Goal: Task Accomplishment & Management: Manage account settings

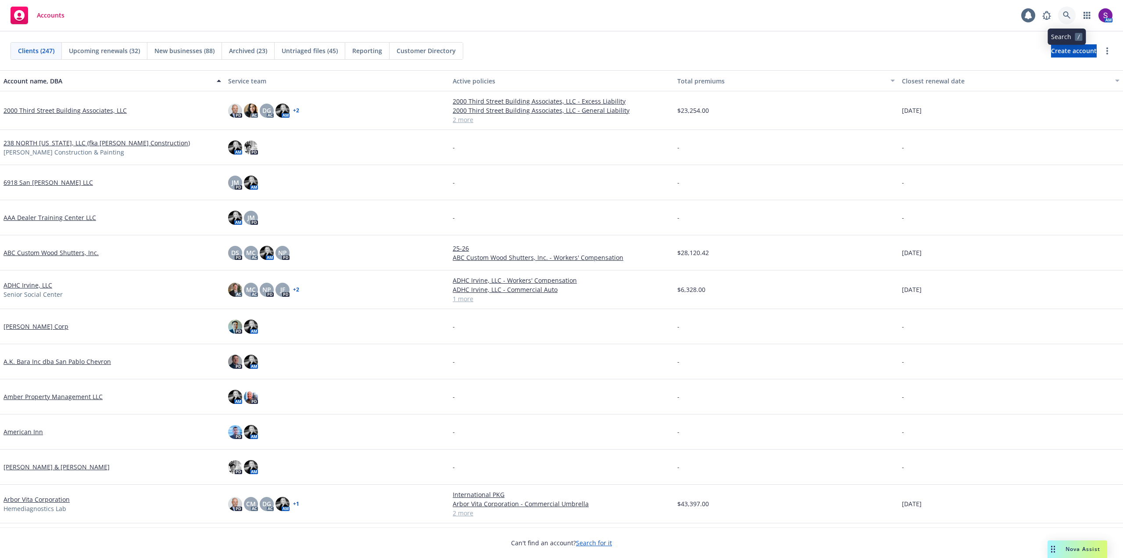
click at [1063, 18] on icon at bounding box center [1067, 15] width 8 height 8
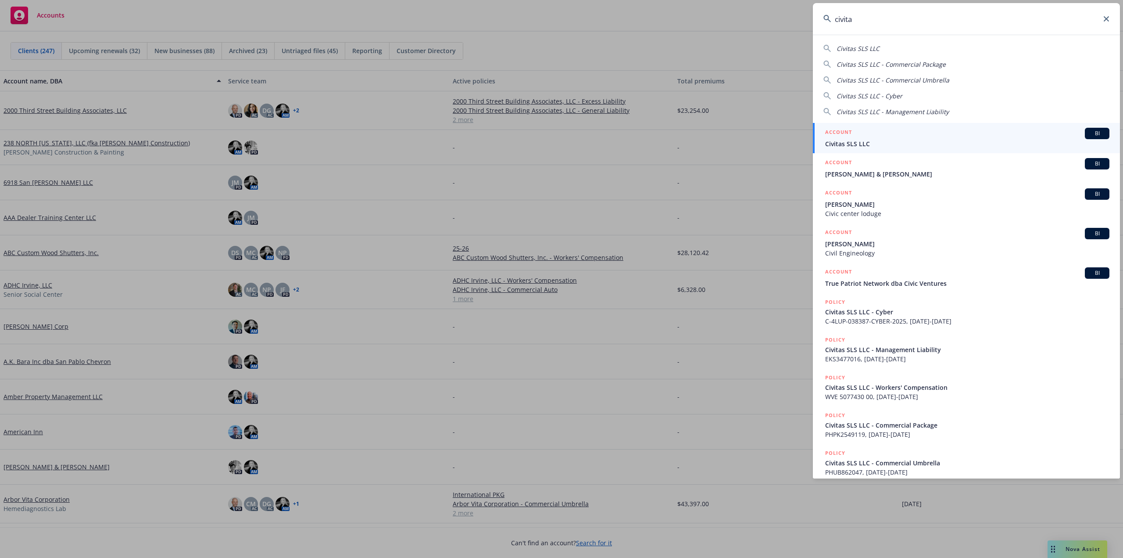
type input "civita"
click at [862, 140] on span "Civitas SLS LLC" at bounding box center [967, 143] width 284 height 9
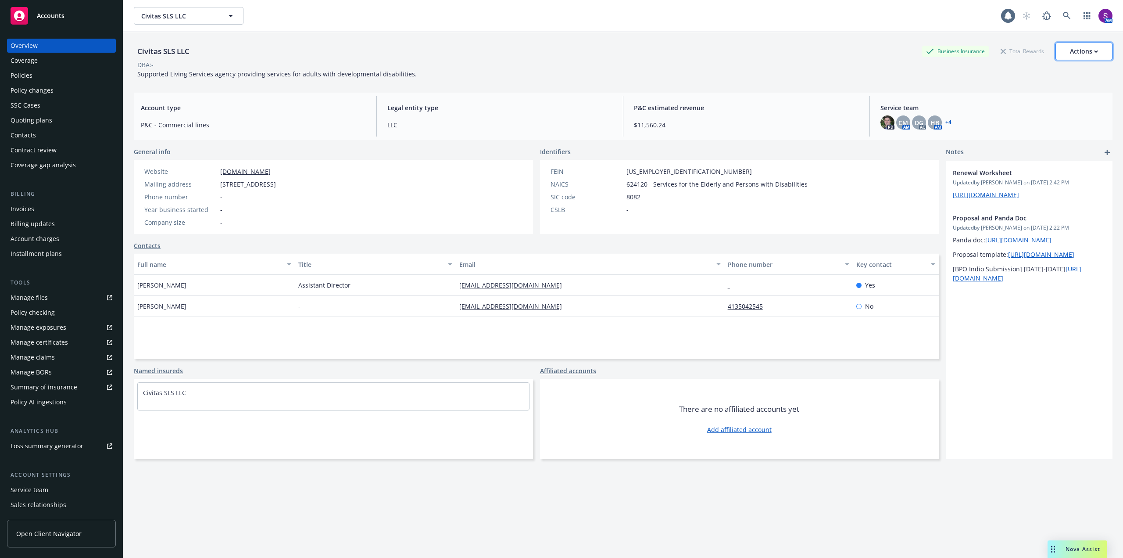
click at [1074, 51] on div "Actions" at bounding box center [1084, 51] width 28 height 17
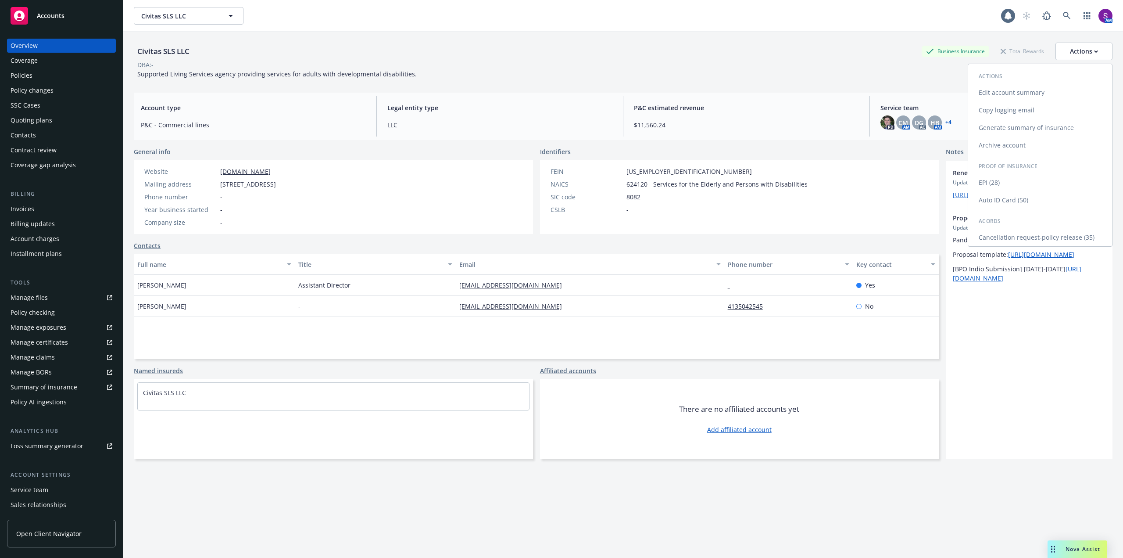
click at [994, 109] on link "Copy logging email" at bounding box center [1040, 110] width 144 height 18
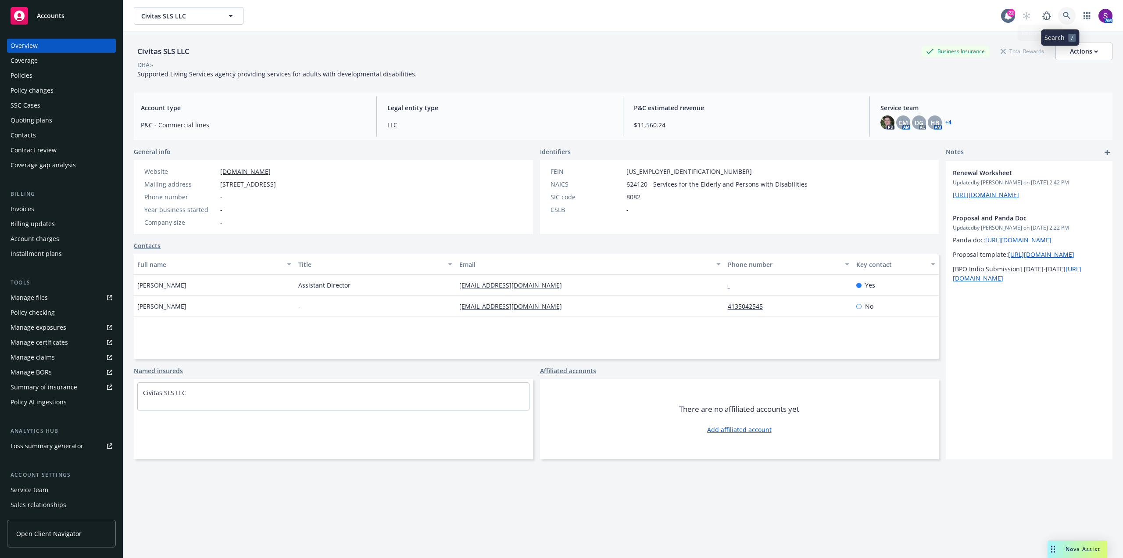
click at [1058, 17] on link at bounding box center [1067, 16] width 18 height 18
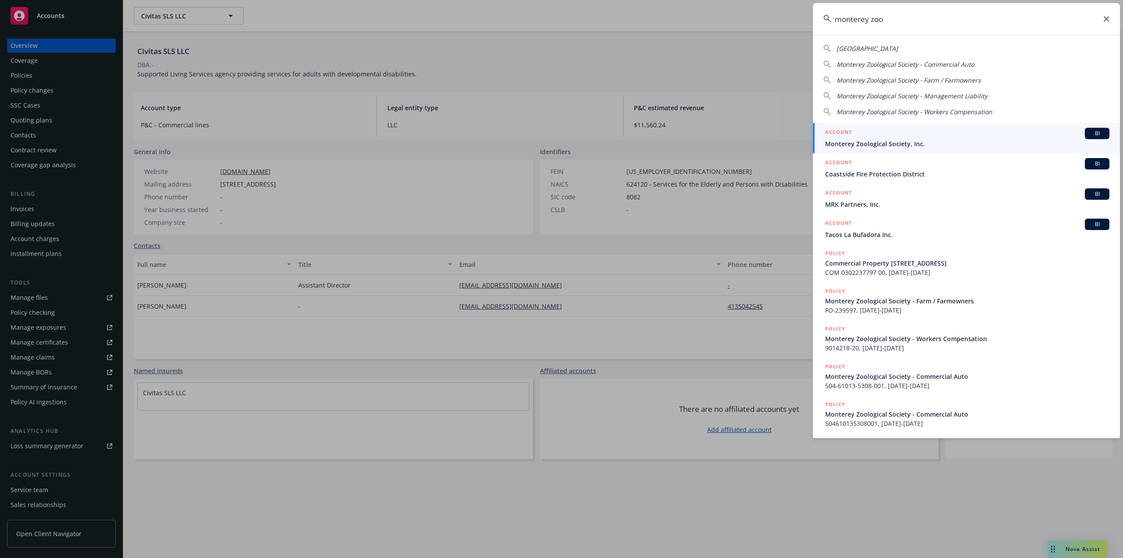
type input "monterey zoo"
click at [903, 139] on div "ACCOUNT BI" at bounding box center [967, 133] width 284 height 11
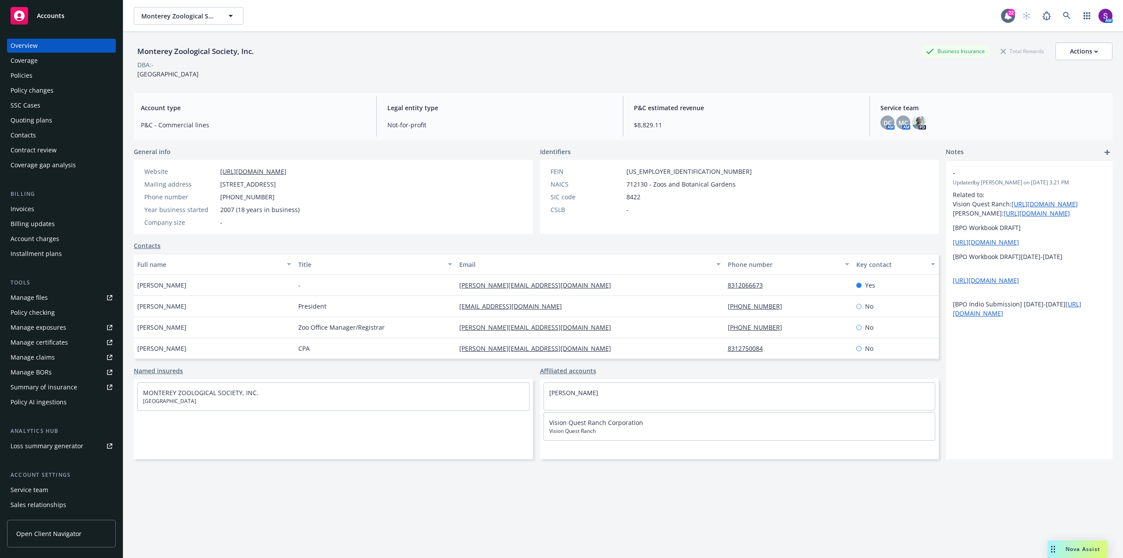
click at [43, 72] on div "Policies" at bounding box center [62, 75] width 102 height 14
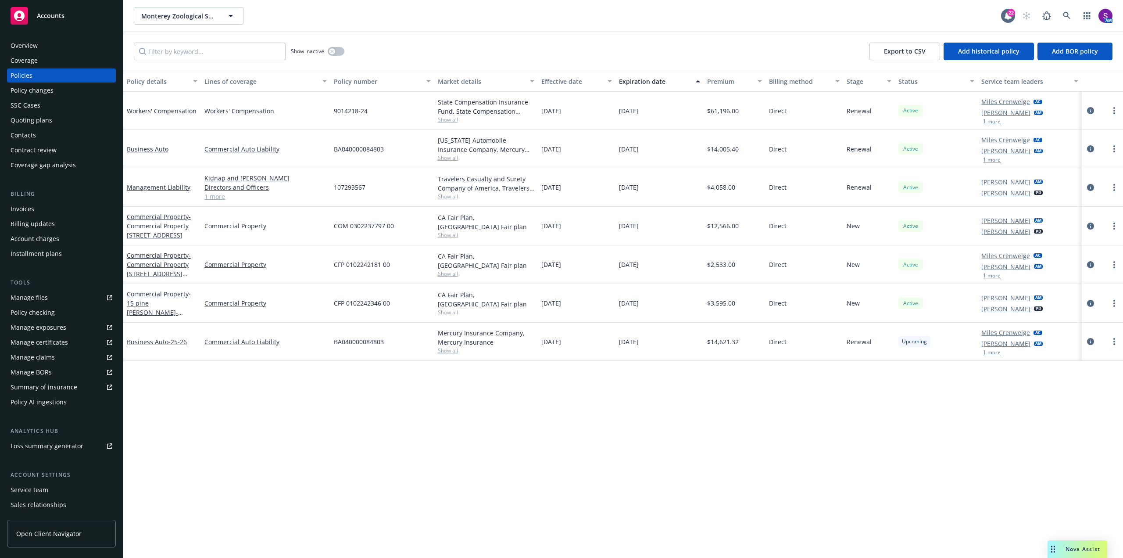
click at [38, 121] on div "Quoting plans" at bounding box center [32, 120] width 42 height 14
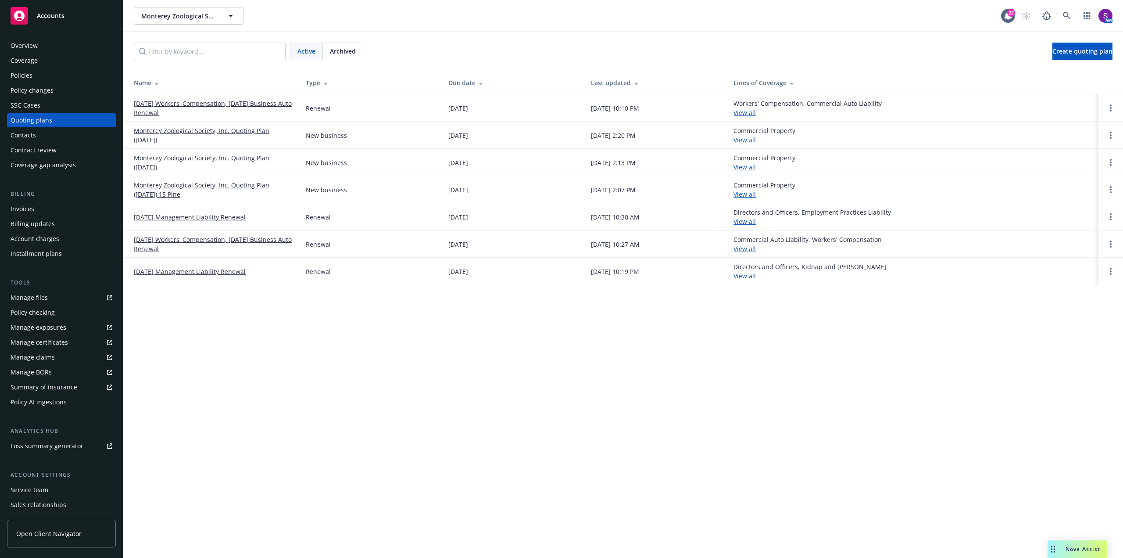
click at [232, 104] on link "11/01/25 Workers' Compensation, 11/11/25 Business Auto Renewal" at bounding box center [213, 108] width 158 height 18
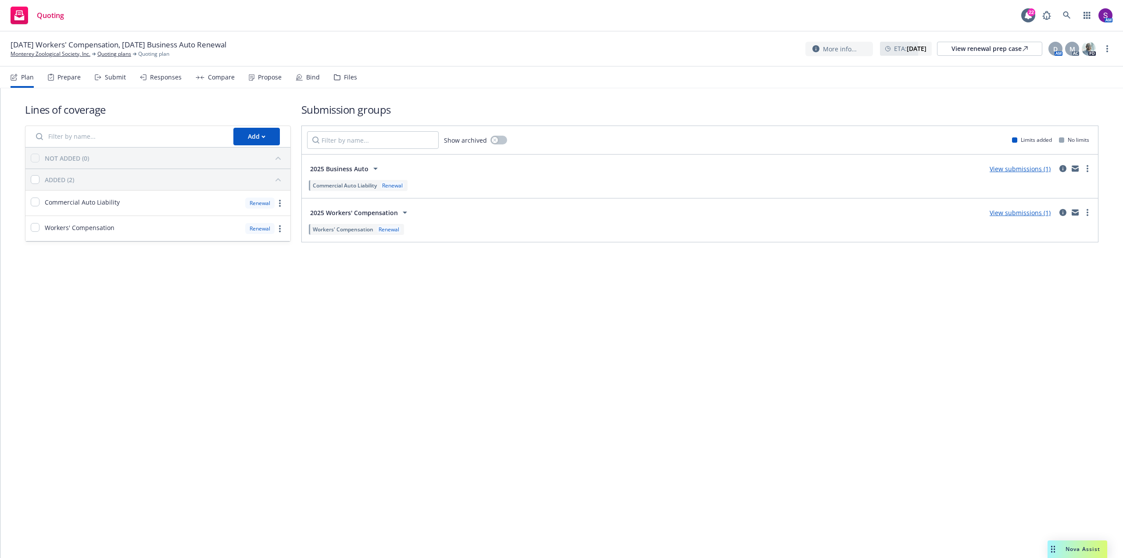
click at [105, 80] on div "Submit" at bounding box center [115, 77] width 21 height 7
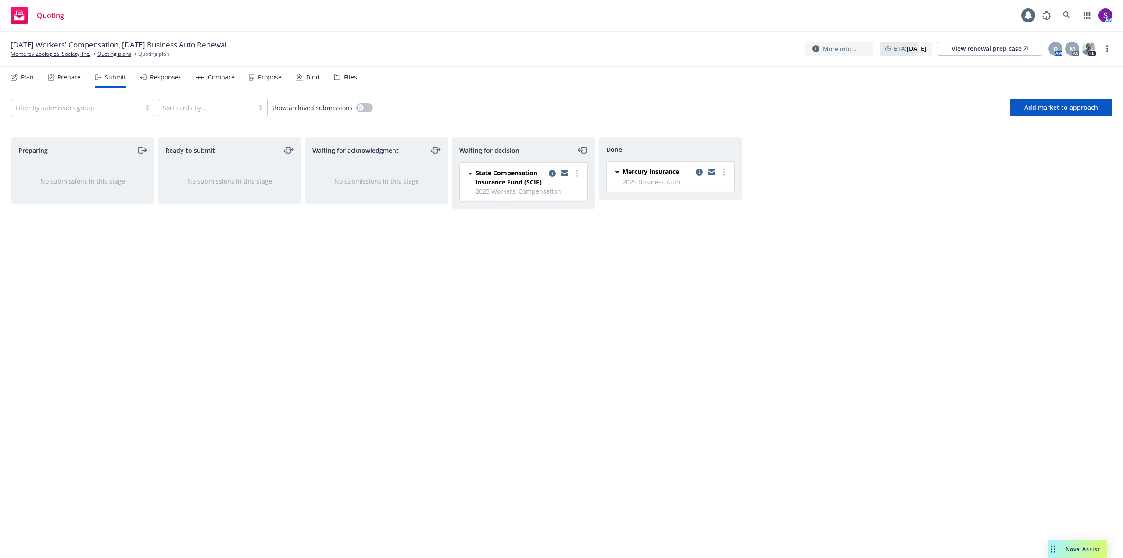
click at [170, 79] on div "Responses" at bounding box center [166, 77] width 32 height 7
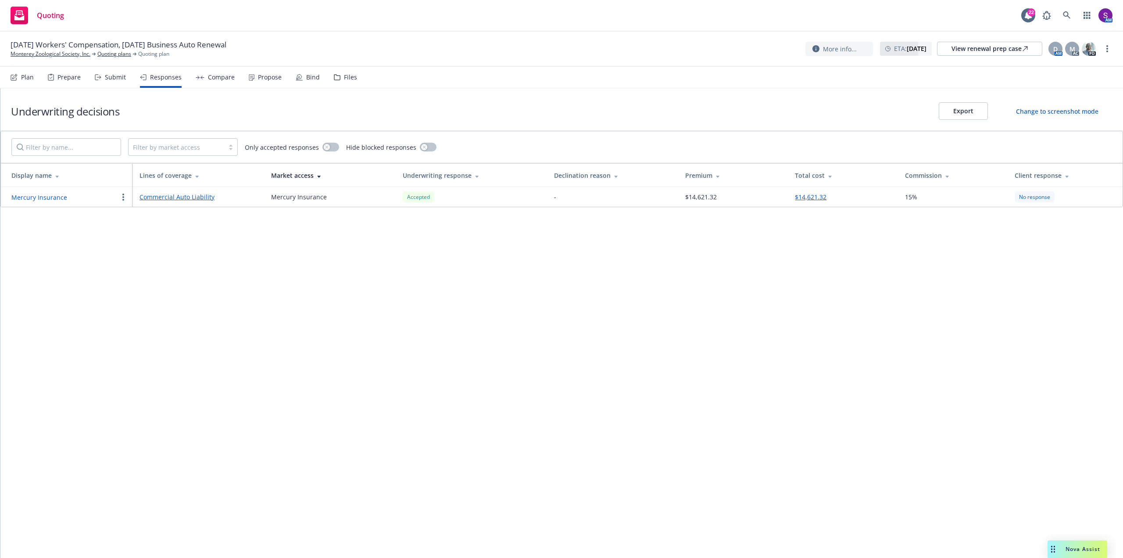
click at [219, 79] on div "Compare" at bounding box center [221, 77] width 27 height 7
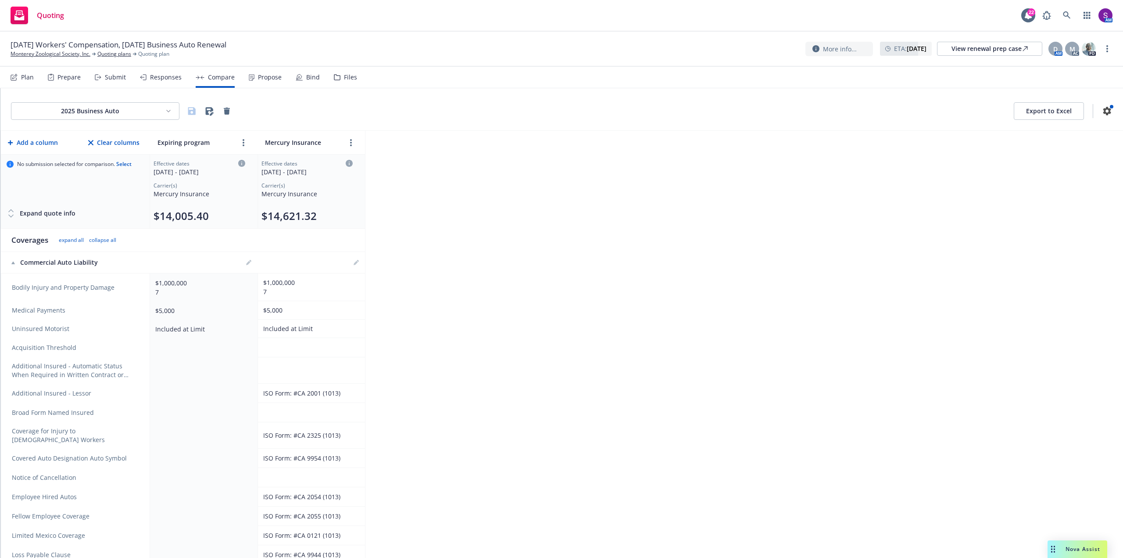
click at [105, 79] on div "Submit" at bounding box center [115, 77] width 21 height 7
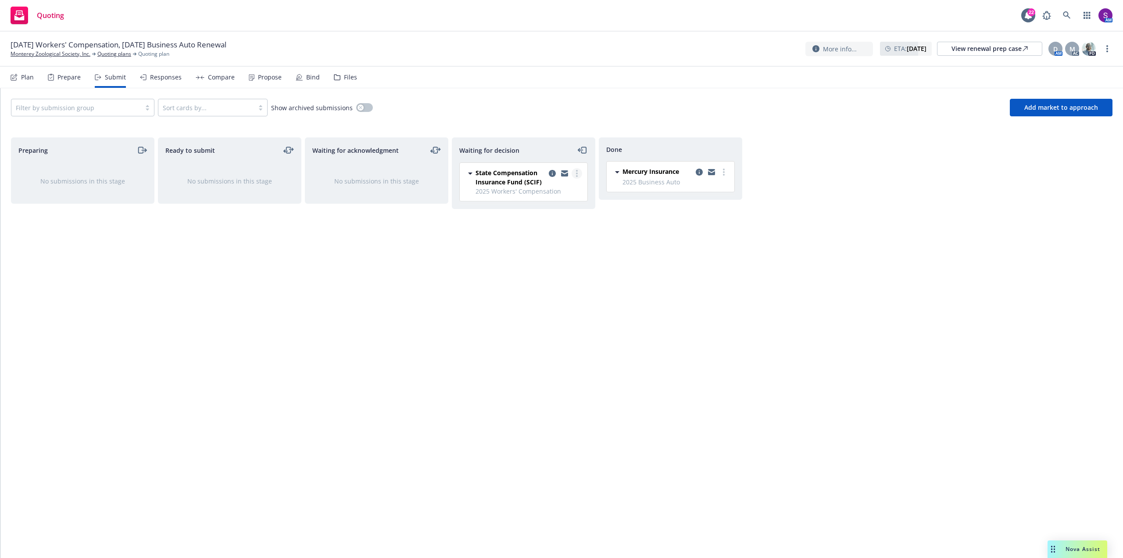
click at [579, 175] on link "more" at bounding box center [577, 173] width 11 height 11
click at [564, 227] on span "Add accepted decision" at bounding box center [538, 226] width 88 height 8
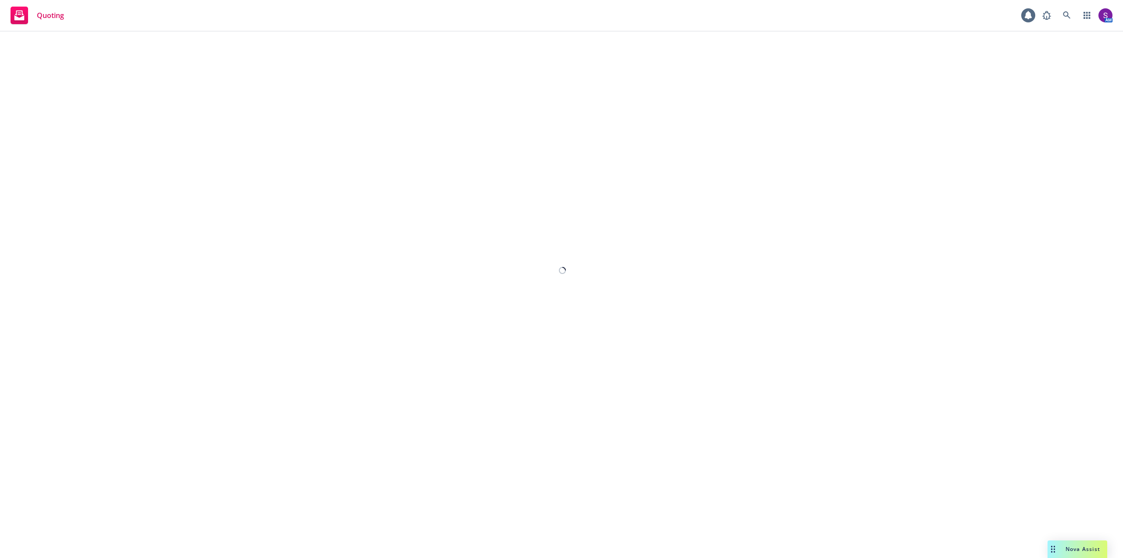
select select "12"
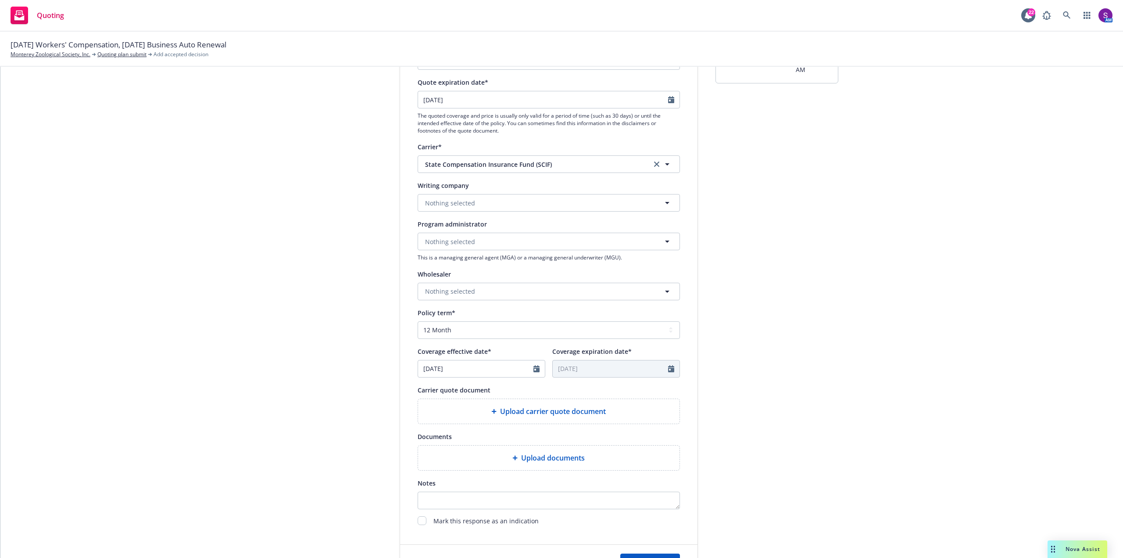
scroll to position [132, 0]
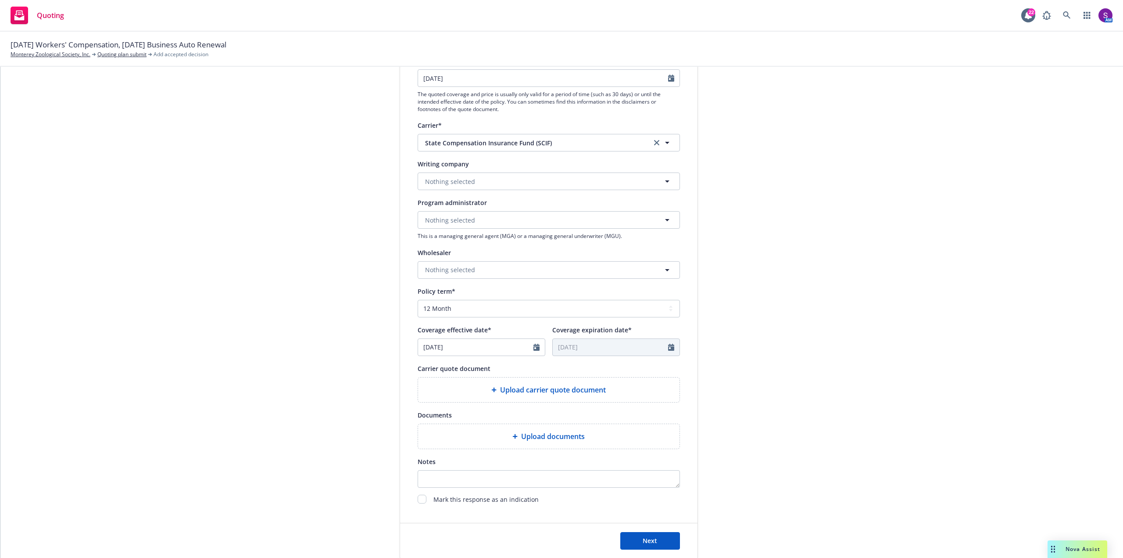
click at [555, 394] on span "Upload carrier quote document" at bounding box center [553, 389] width 106 height 11
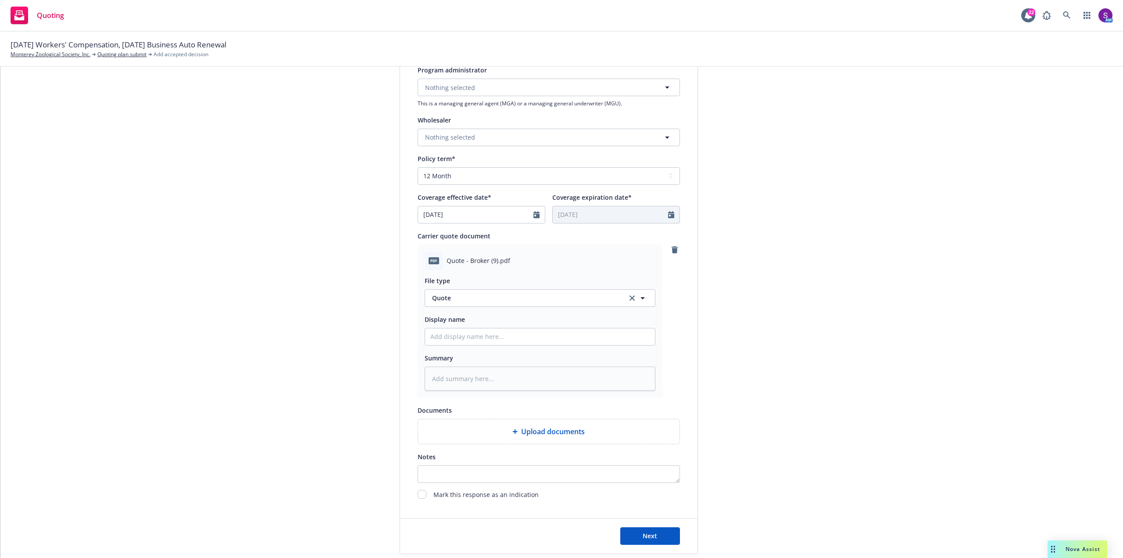
scroll to position [307, 0]
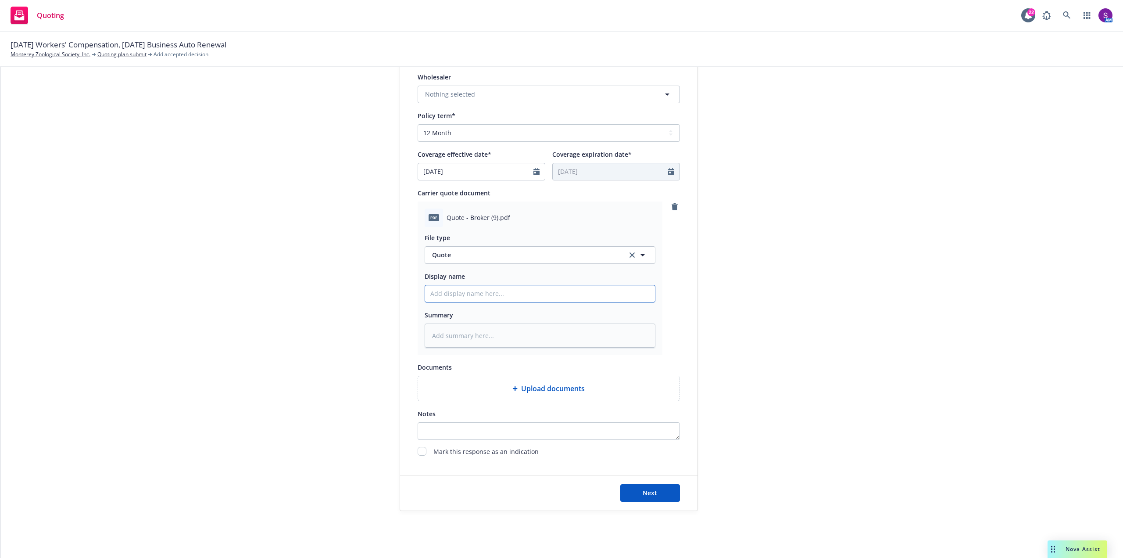
click at [466, 290] on input "Display name" at bounding box center [540, 293] width 230 height 17
type textarea "x"
type input "2"
type textarea "x"
type input "20"
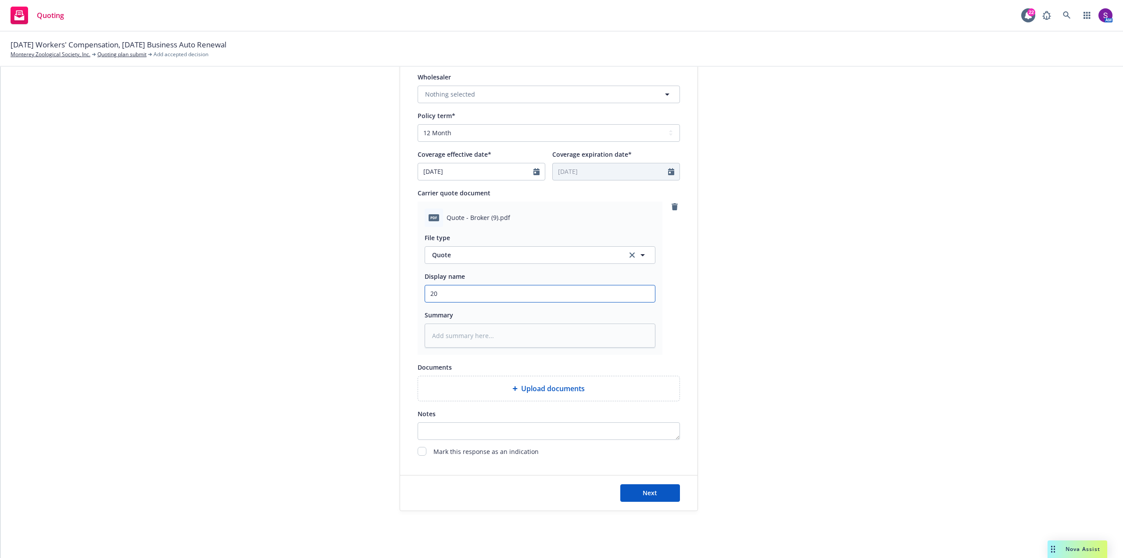
type textarea "x"
type input "202"
type textarea "x"
type input "2025"
type textarea "x"
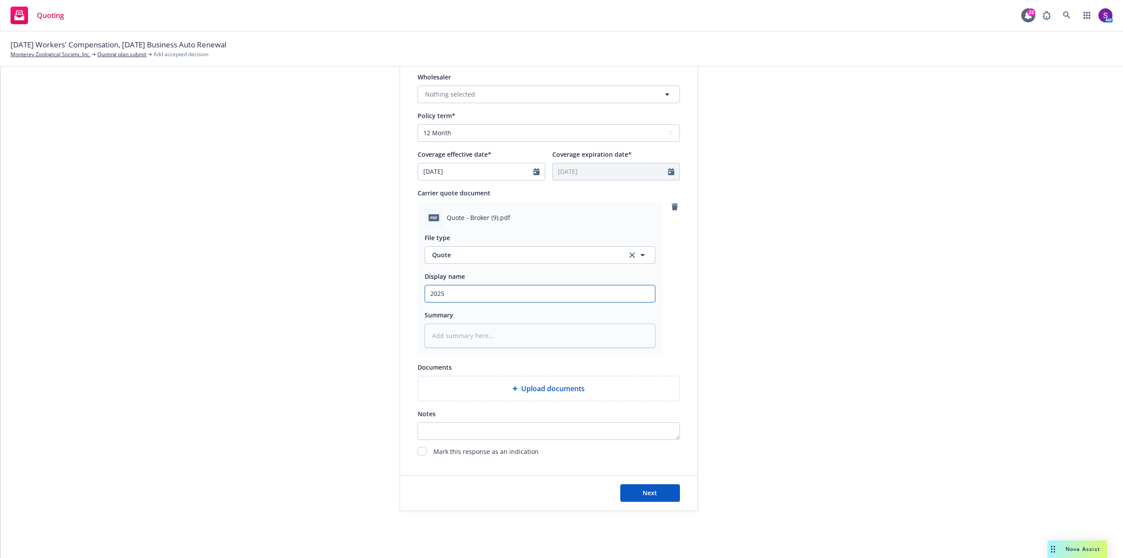
type input "2025-"
type textarea "x"
type input "2025-2"
type textarea "x"
type input "2025-20"
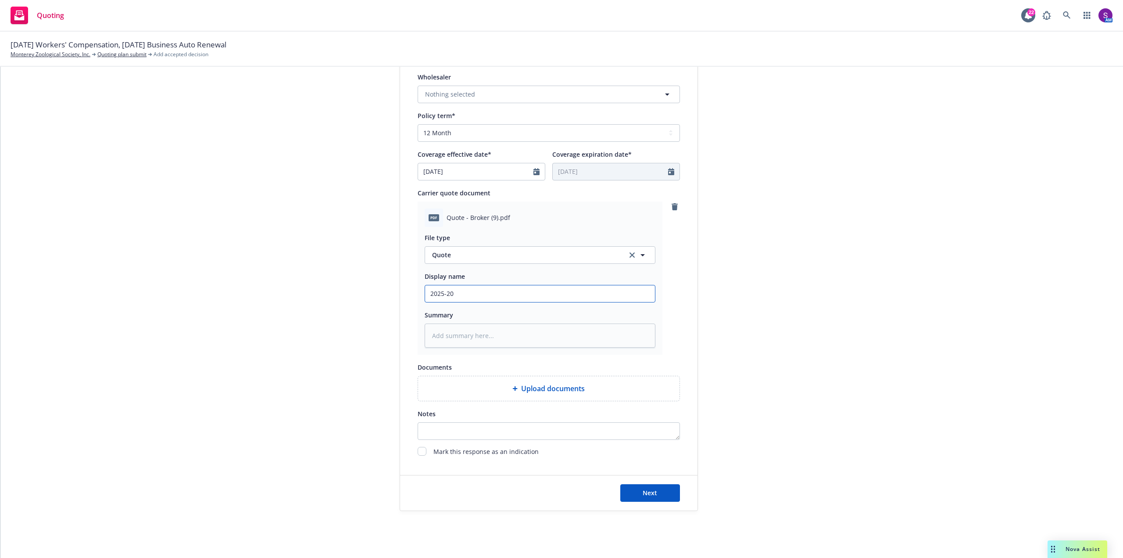
type textarea "x"
type input "2025-202"
type textarea "x"
type input "2025-2026"
type textarea "x"
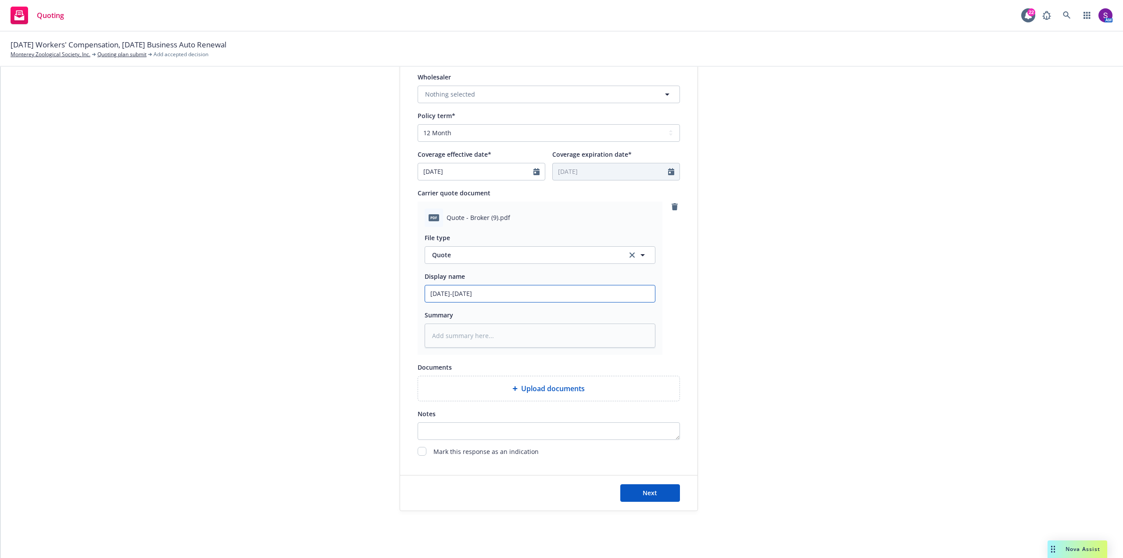
type input "2025-2026"
type textarea "x"
type input "2025-2026 W"
type textarea "x"
type input "2025-2026 Wo"
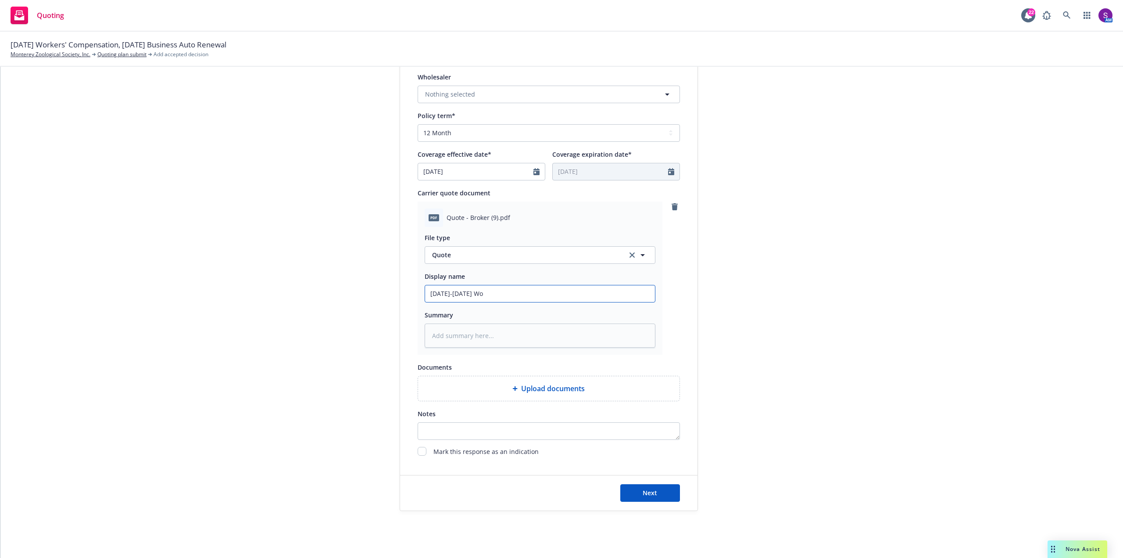
type textarea "x"
type input "2025-2026 Wor"
type textarea "x"
type input "2025-2026 Work"
type textarea "x"
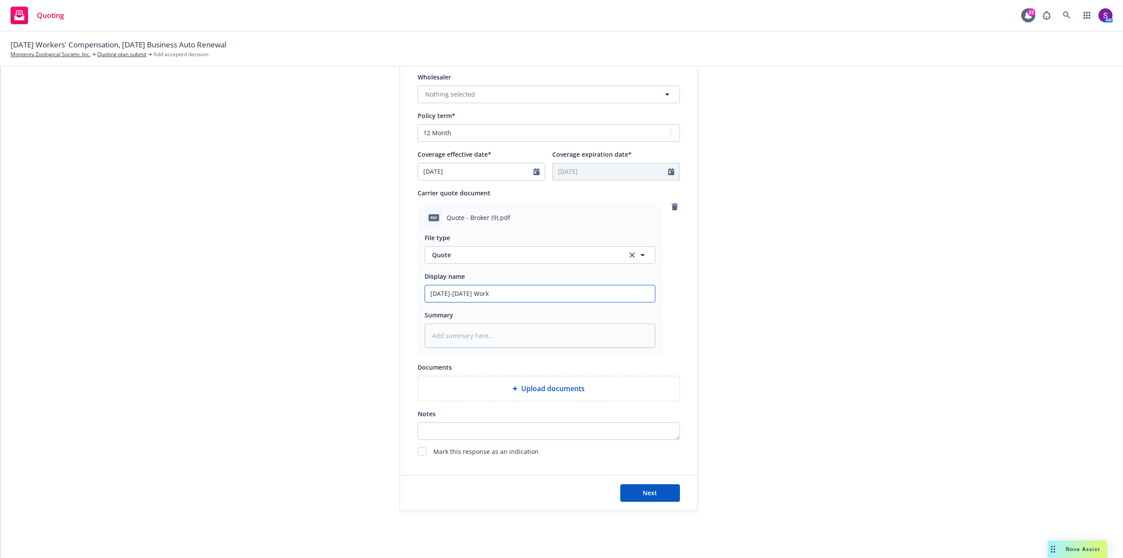
type input "2025-2026 Worke"
type textarea "x"
type input "2025-2026 Worker"
type textarea "x"
type input "2025-2026 Workers"
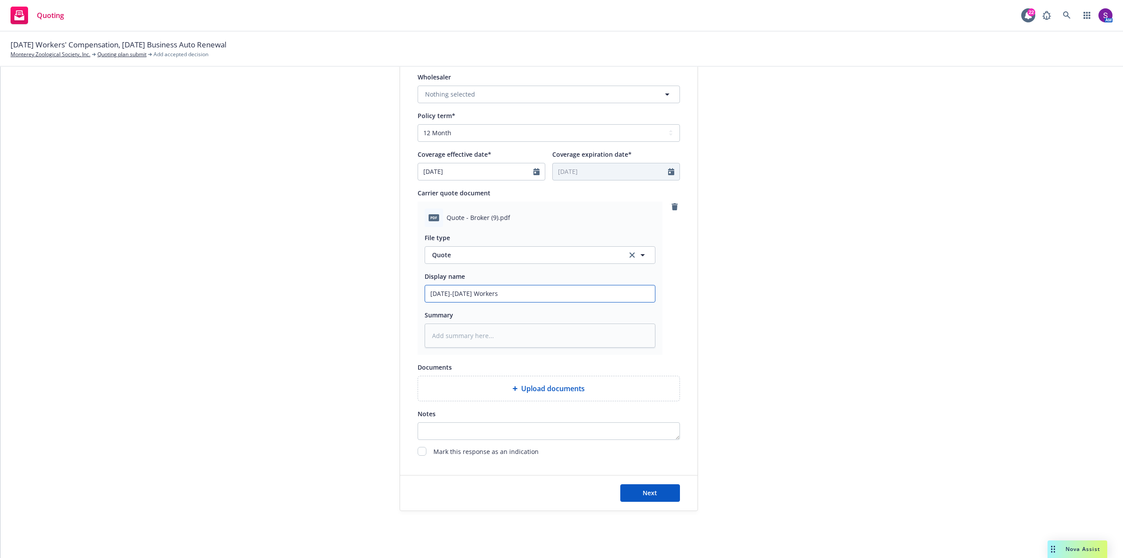
type textarea "x"
type input "2025-2026 Workers"
type textarea "x"
type input "2025-2026 Workers C"
type textarea "x"
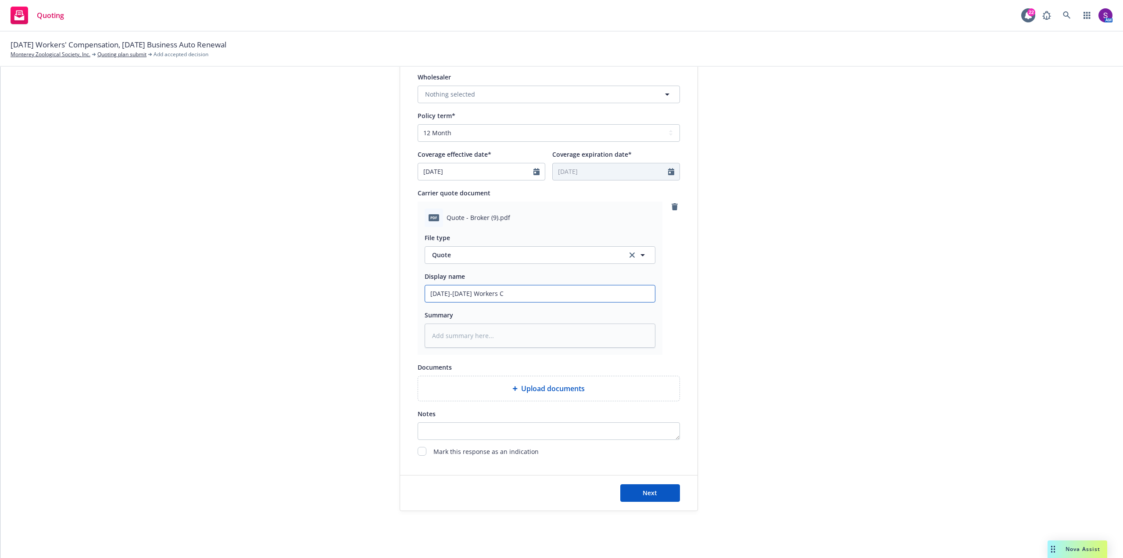
type input "2025-2026 Workers CO"
type textarea "x"
type input "2025-2026 Workers COm"
type textarea "x"
type input "2025-2026 Workers COmpe"
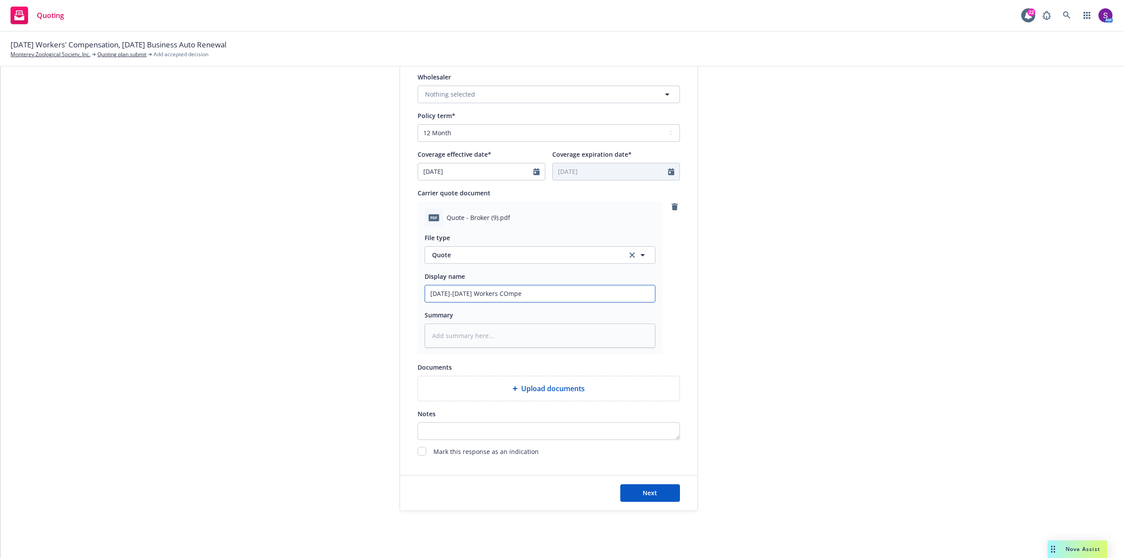
type textarea "x"
type input "2025-2026 Workers COmpen"
type textarea "x"
type input "2025-2026 Workers COmpens"
type textarea "x"
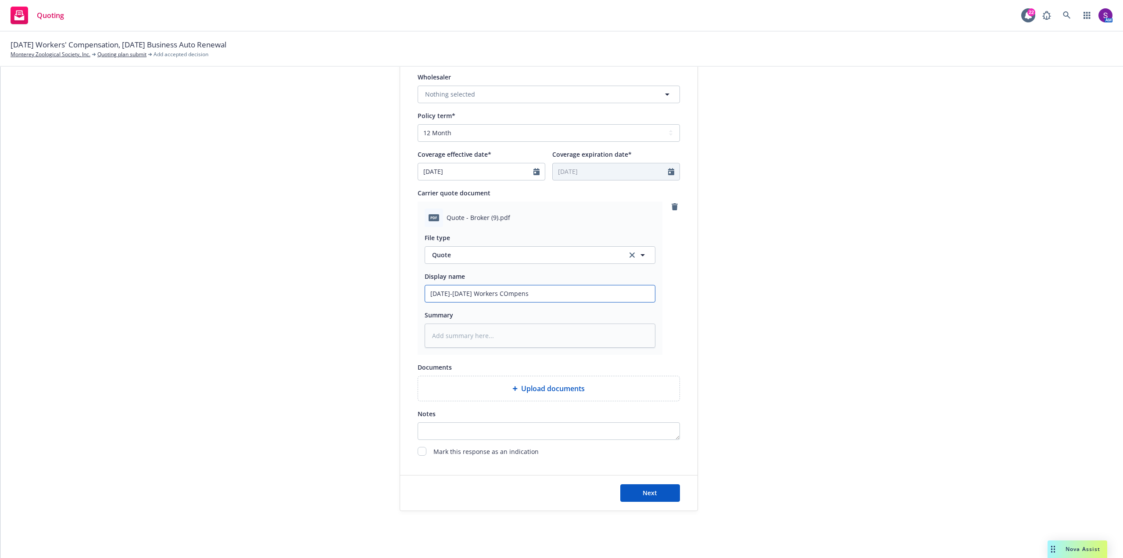
type input "2025-2026 Workers COmpensa"
type textarea "x"
type input "2025-2026 Workers COmpensat"
type textarea "x"
type input "2025-2026 Workers COmpensati"
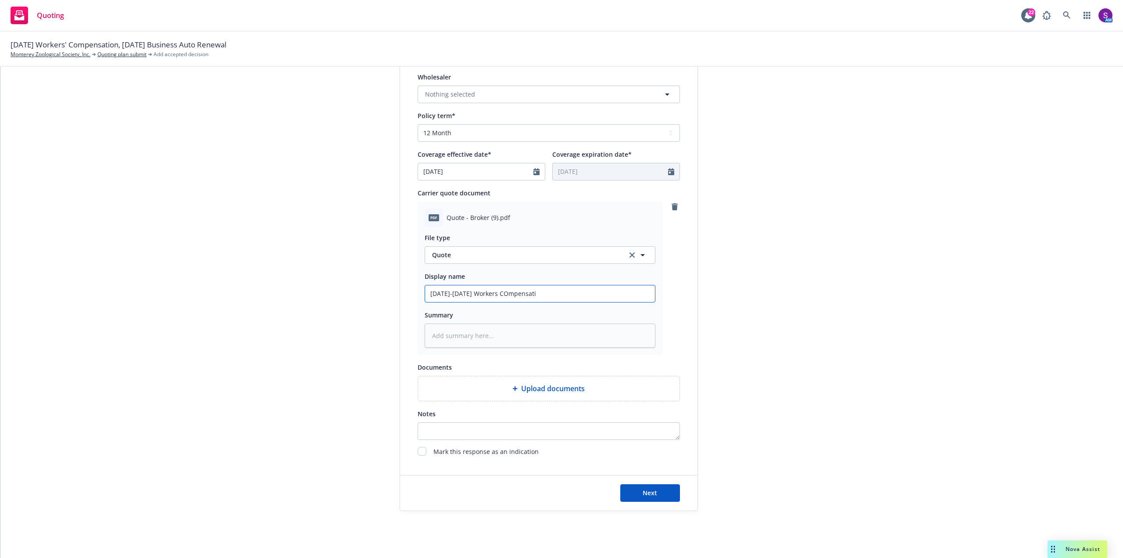
type textarea "x"
type input "2025-2026 Workers COmpensatio"
type textarea "x"
type input "2025-2026 Workers COmpensation"
click at [491, 294] on input "2025-2026 Workers COmpensation" at bounding box center [540, 293] width 230 height 17
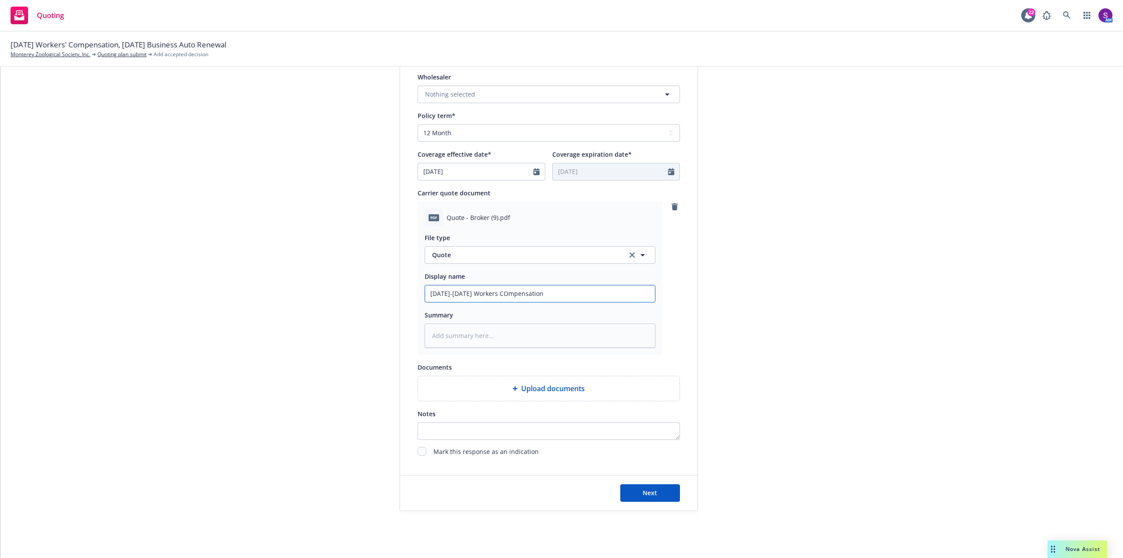
type textarea "x"
type input "2025-2026 Workers Cmpensation"
type textarea "x"
type input "2025-2026 Workers COmpensation"
type textarea "x"
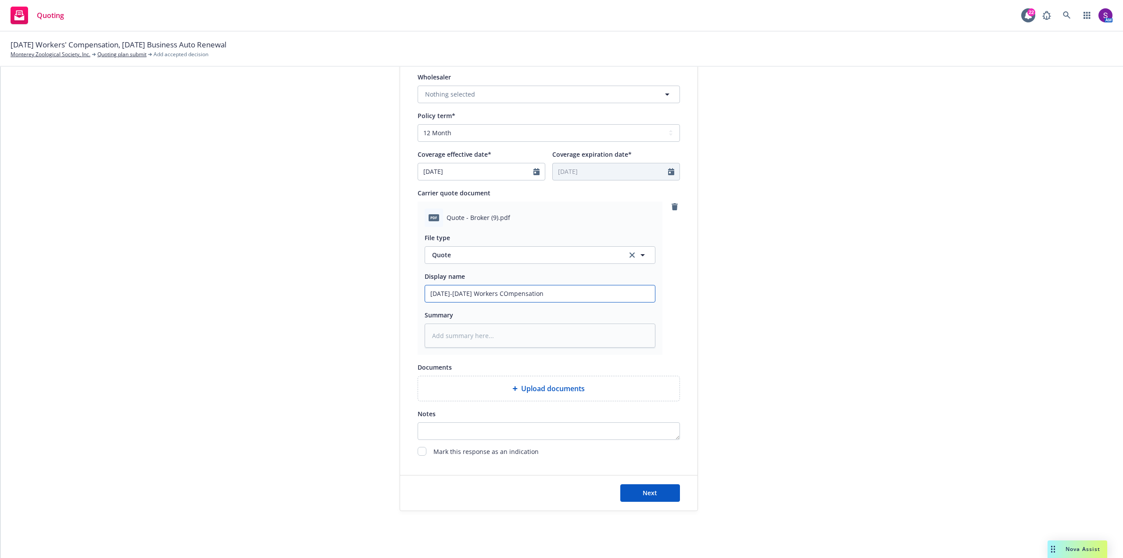
type input "2025-2026 Workers Cmpensation"
type textarea "x"
type input "2025-2026 Workers Compensation"
click at [637, 489] on button "Next" at bounding box center [650, 493] width 60 height 18
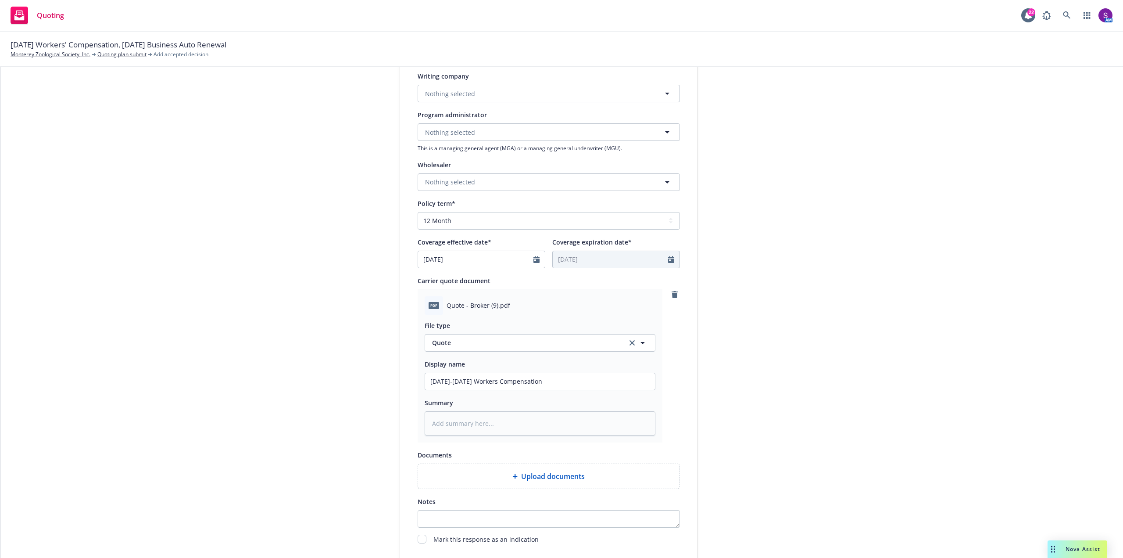
type textarea "x"
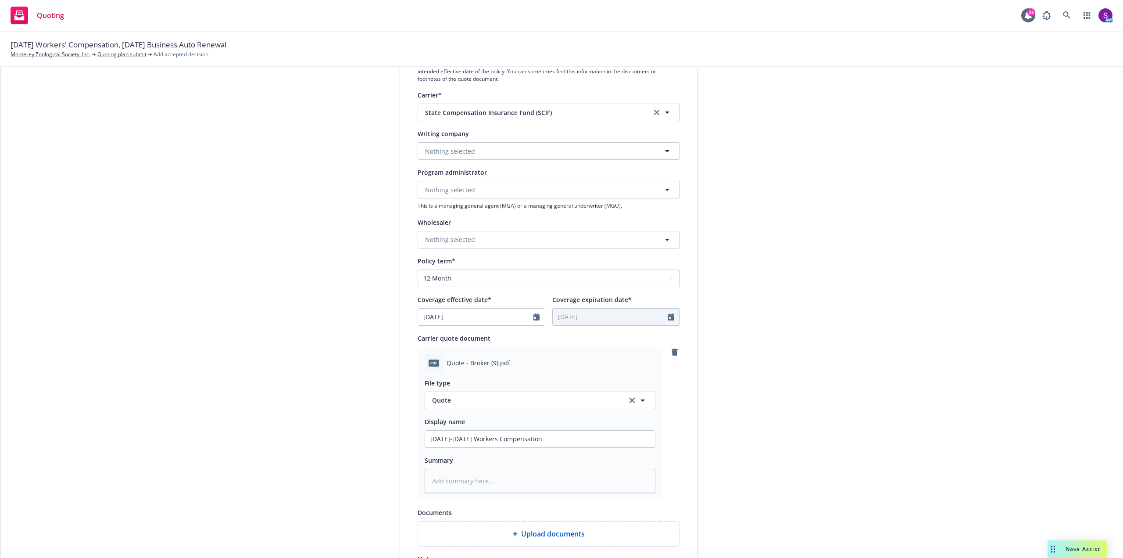
scroll to position [0, 0]
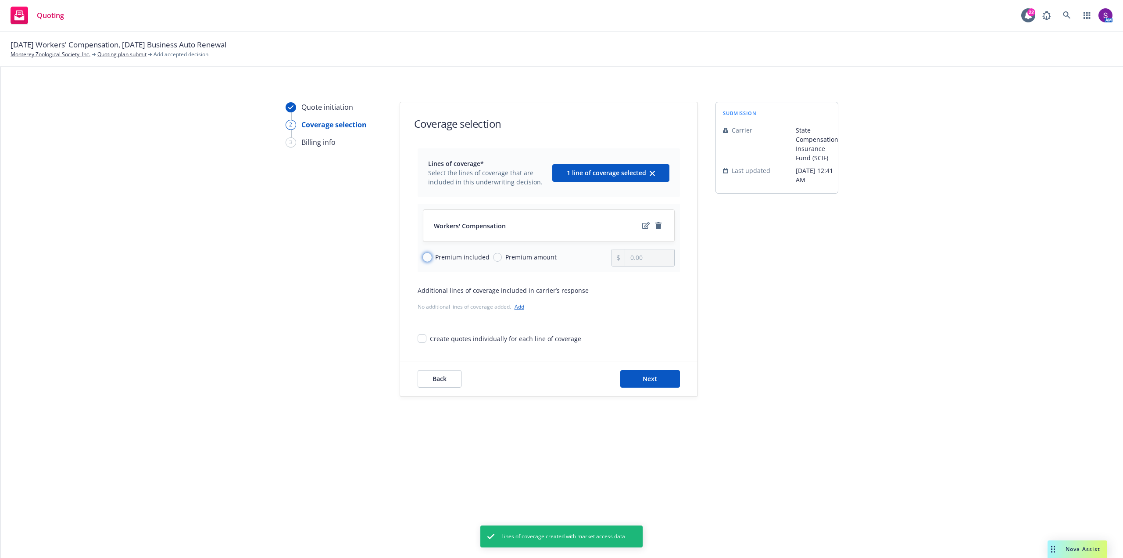
click at [428, 258] on input "Premium included" at bounding box center [427, 257] width 9 height 9
radio input "true"
click at [642, 383] on button "Next" at bounding box center [650, 379] width 60 height 18
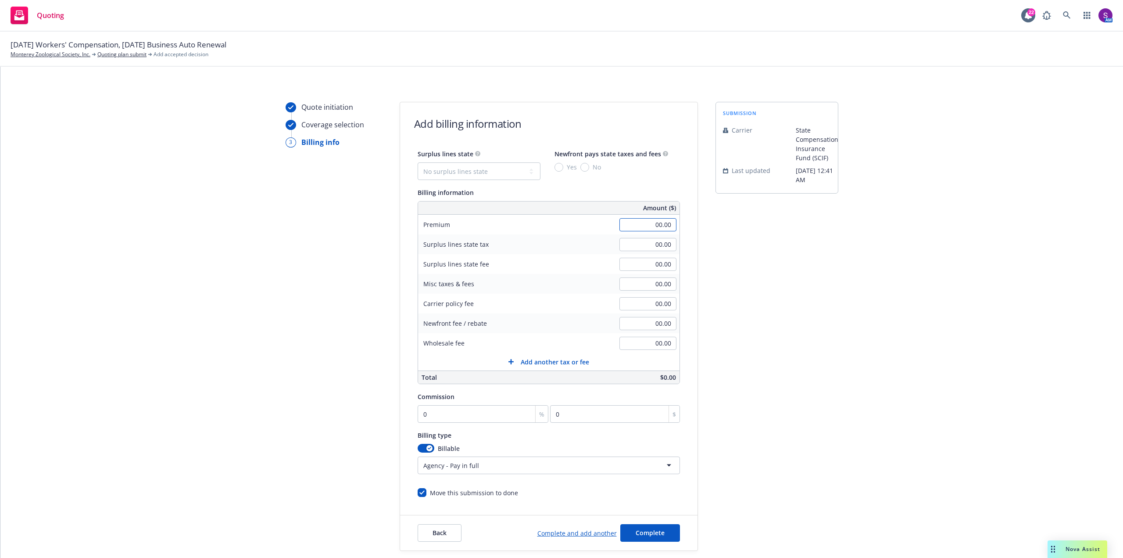
click at [658, 222] on input "00.00" at bounding box center [647, 224] width 57 height 13
type input "44,249.00"
click at [652, 286] on input "00.00" at bounding box center [647, 283] width 57 height 13
type input "2,229.05"
click at [487, 248] on div "Surplus lines state tax" at bounding box center [456, 244] width 76 height 20
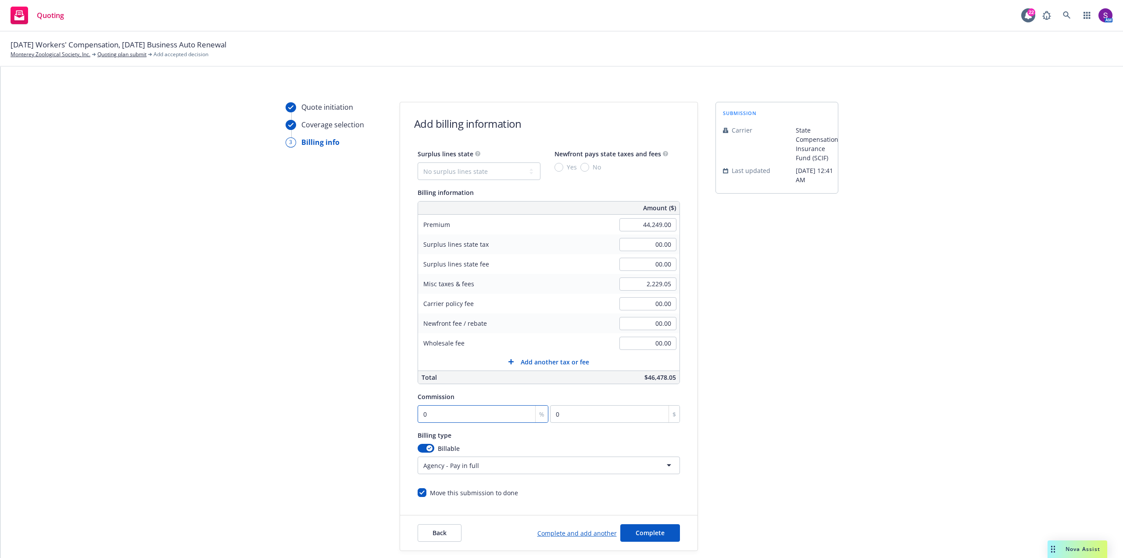
click at [433, 409] on input "0" at bounding box center [483, 414] width 131 height 18
type input "1"
type input "442.49"
type input "10"
type input "4424.9"
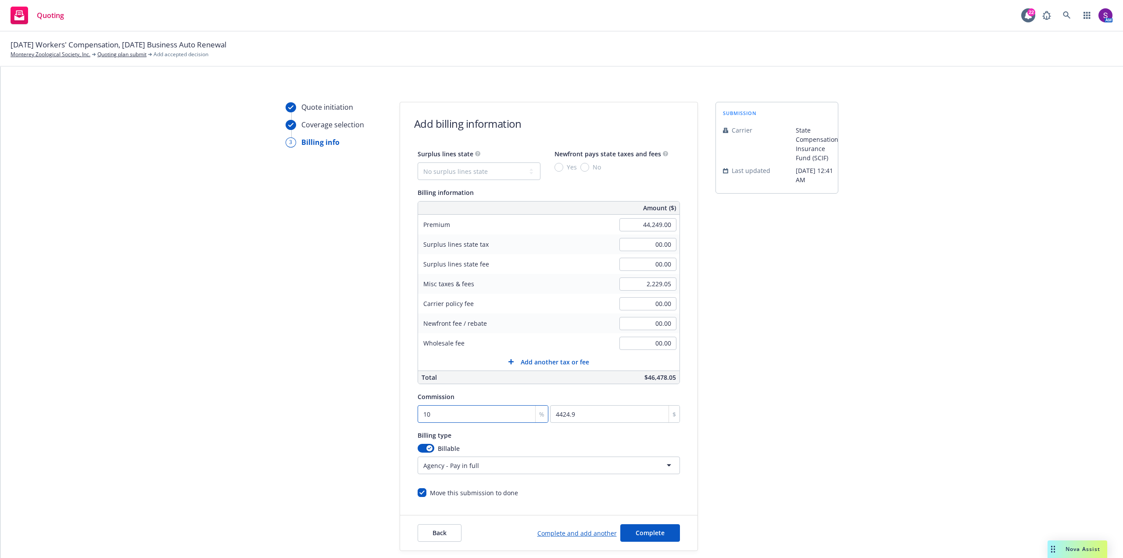
type input "10"
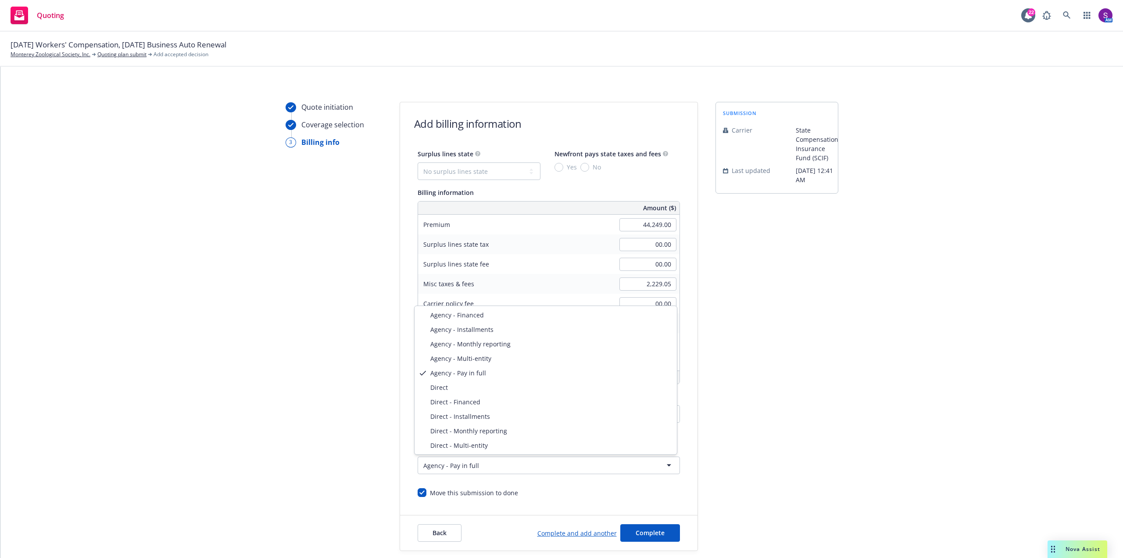
click at [639, 469] on html "Quoting 22 AM 11/01/25 Workers' Compensation, 11/11/25 Business Auto Renewal Mo…" at bounding box center [561, 279] width 1123 height 558
select select "DIRECT"
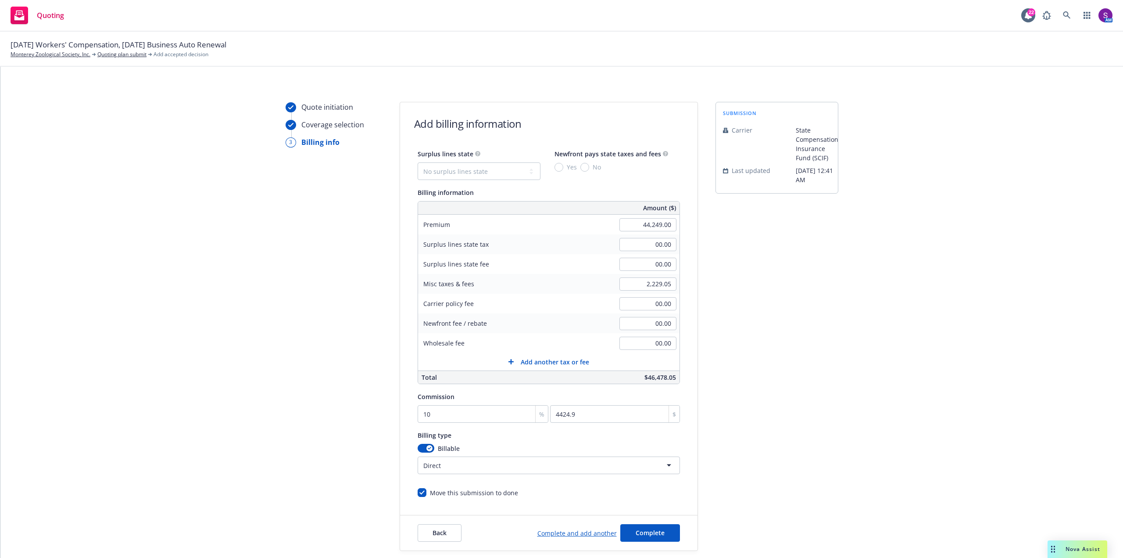
click at [878, 394] on div "Quote initiation Coverage selection 3 Billing info Add billing information Surp…" at bounding box center [562, 326] width 1102 height 449
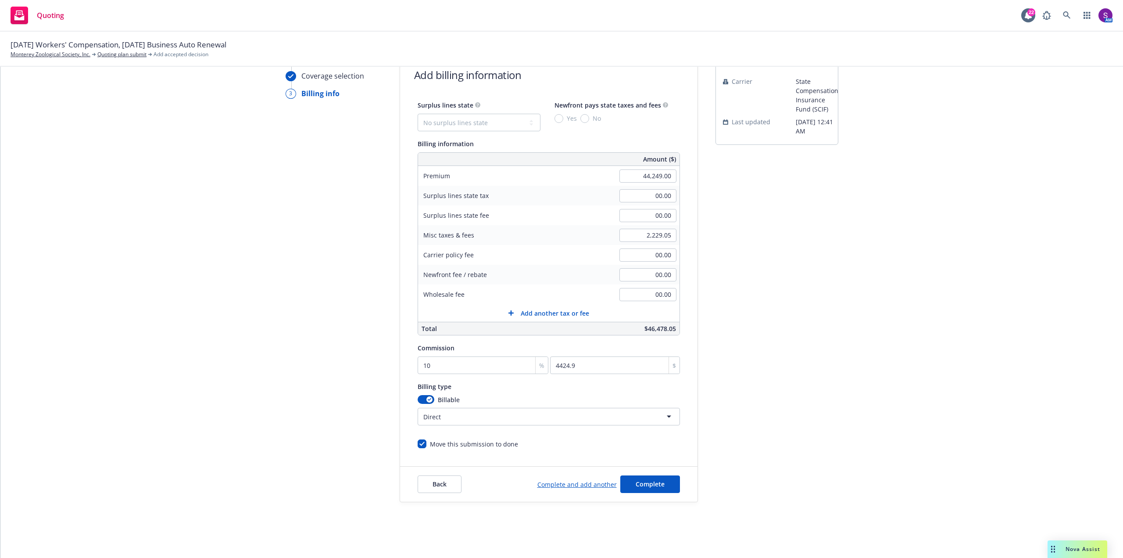
scroll to position [49, 0]
click at [654, 483] on span "Complete" at bounding box center [650, 483] width 29 height 8
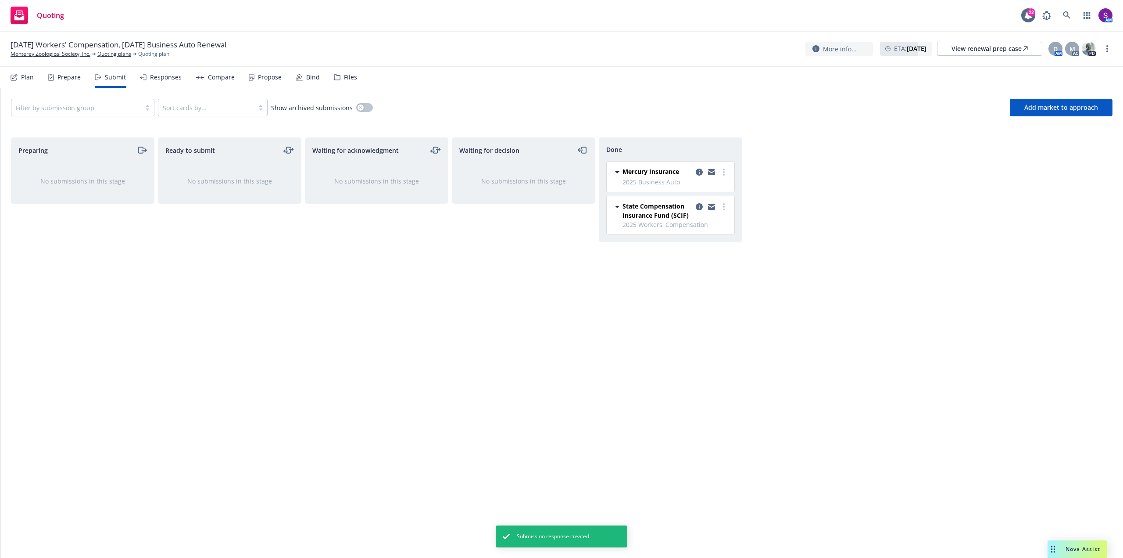
click at [150, 80] on div "Responses" at bounding box center [166, 77] width 32 height 7
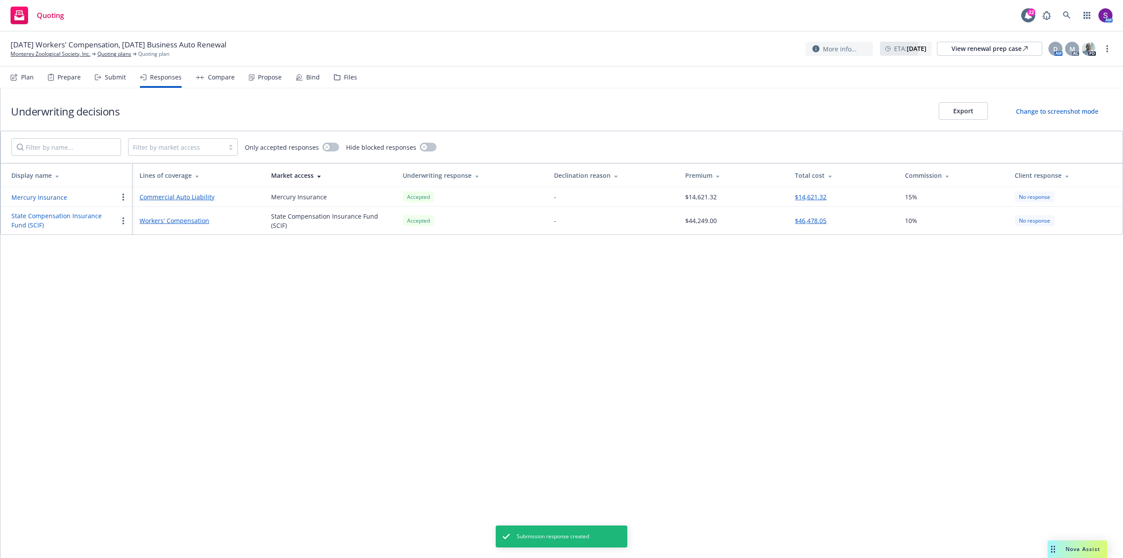
click at [216, 78] on div "Compare" at bounding box center [221, 77] width 27 height 7
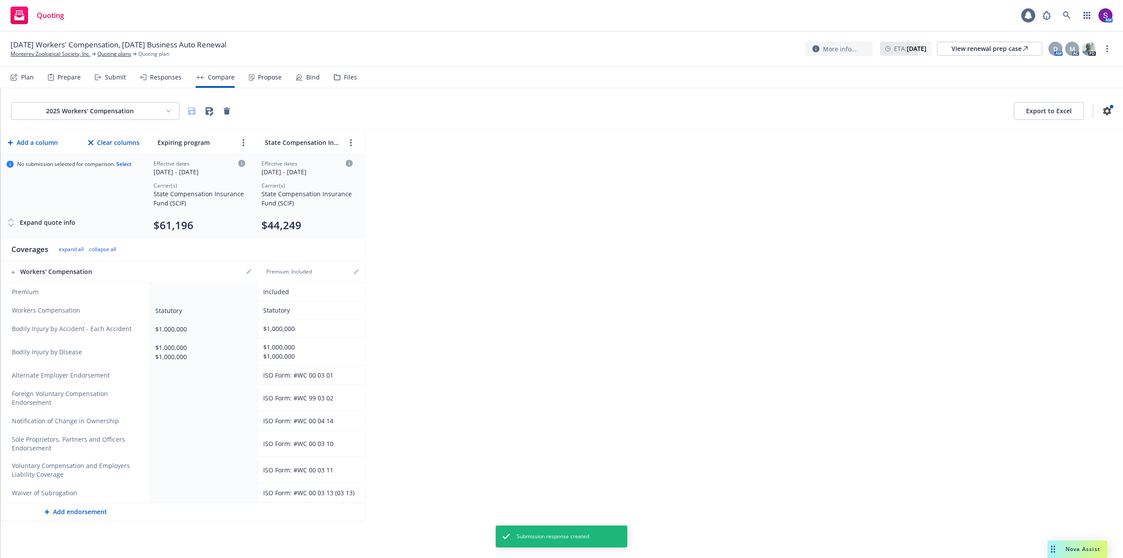
click at [265, 79] on div "Propose" at bounding box center [270, 77] width 24 height 7
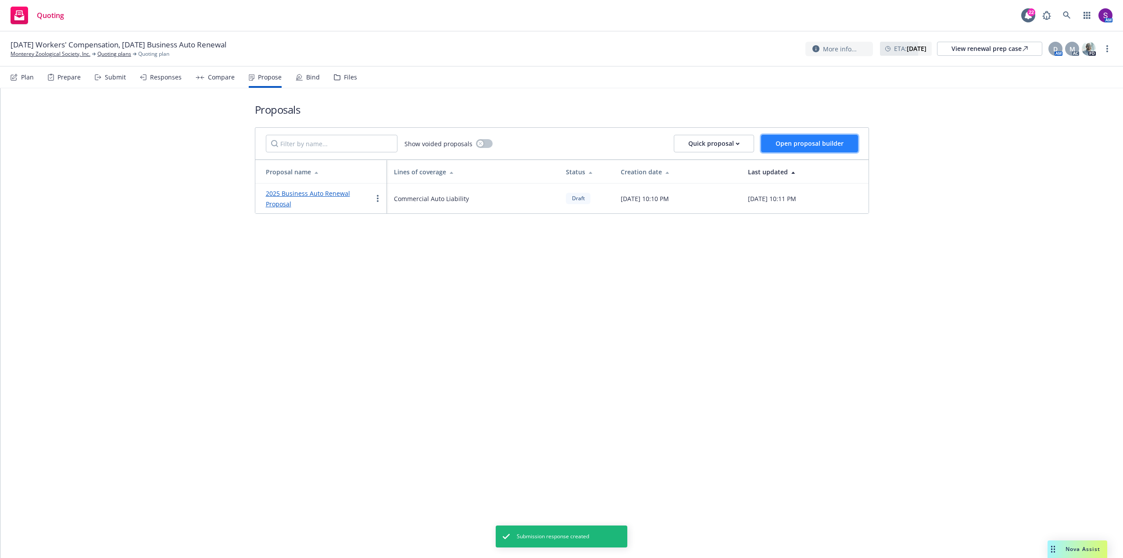
click at [791, 146] on span "Open proposal builder" at bounding box center [810, 143] width 68 height 8
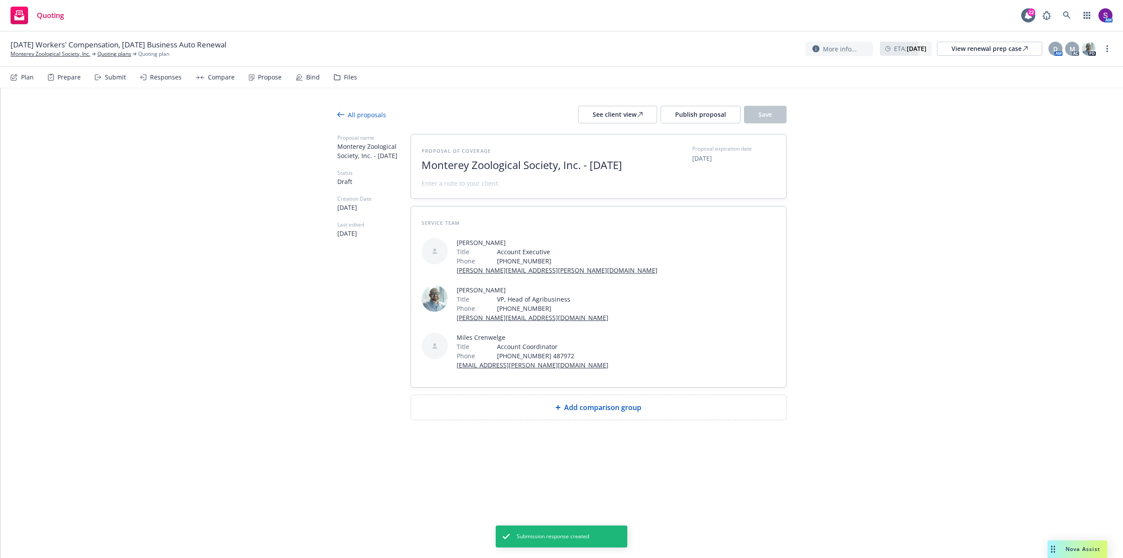
click at [628, 163] on span "Monterey Zoological Society, Inc. - October 2025" at bounding box center [529, 165] width 215 height 13
drag, startPoint x: 632, startPoint y: 162, endPoint x: 589, endPoint y: 159, distance: 43.5
click at [589, 159] on span "Monterey Zoological Society, Inc. - October 2025" at bounding box center [529, 165] width 215 height 13
click at [609, 163] on span "Monterey Zoological Society, Inc. 2025" at bounding box center [529, 165] width 215 height 13
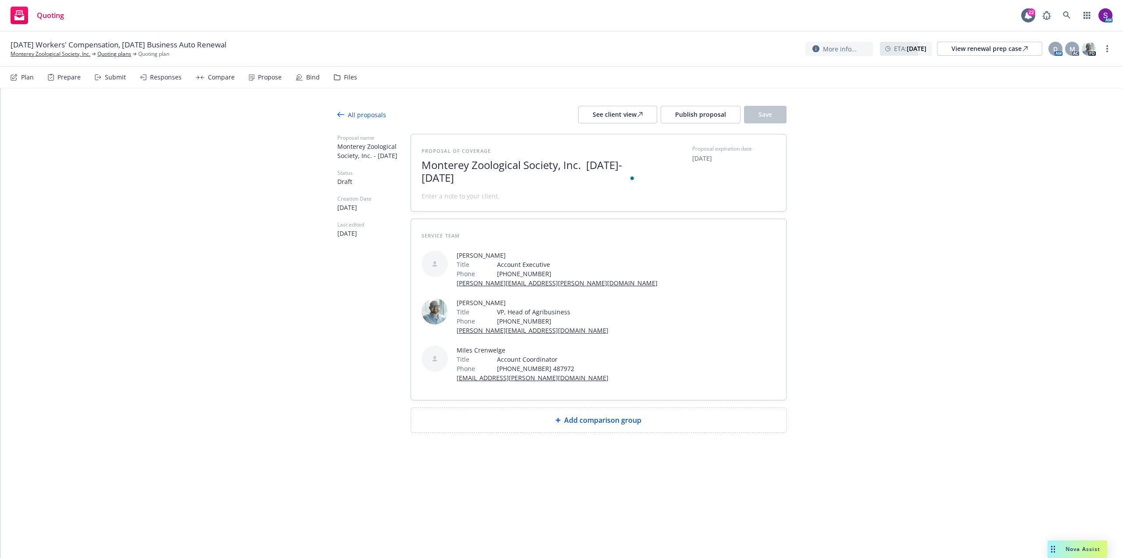
scroll to position [0, 0]
click at [574, 415] on span "Add comparison group" at bounding box center [602, 420] width 77 height 11
type textarea "x"
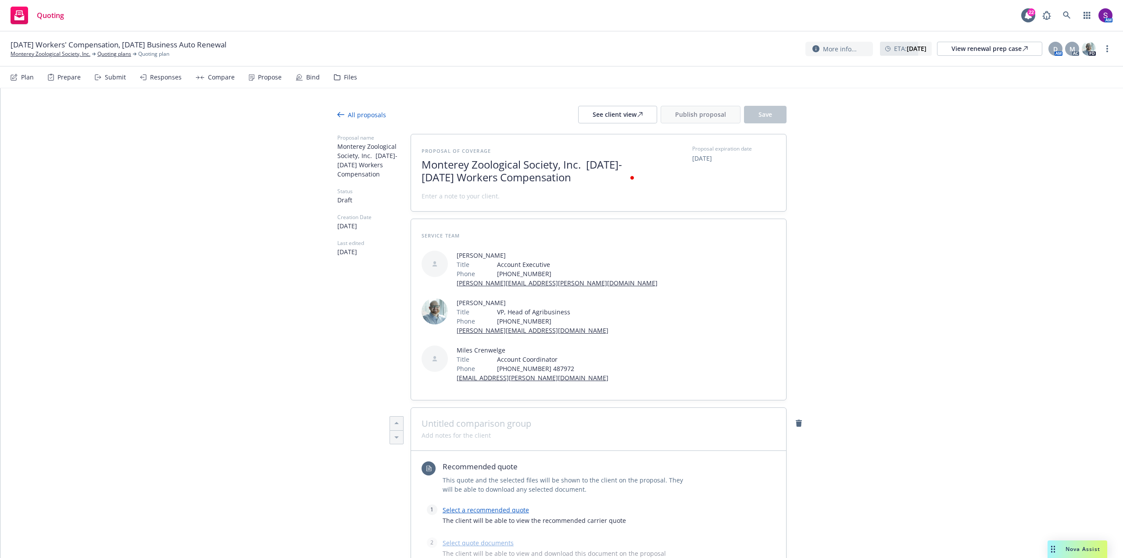
click at [479, 418] on span at bounding box center [599, 423] width 354 height 11
click at [448, 430] on span at bounding box center [456, 434] width 69 height 9
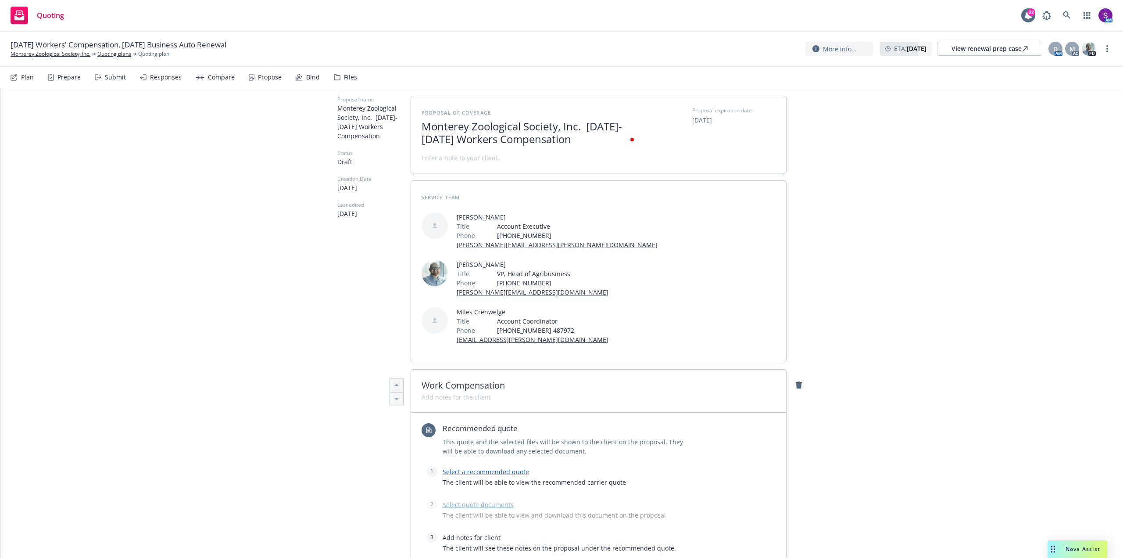
scroll to position [88, 0]
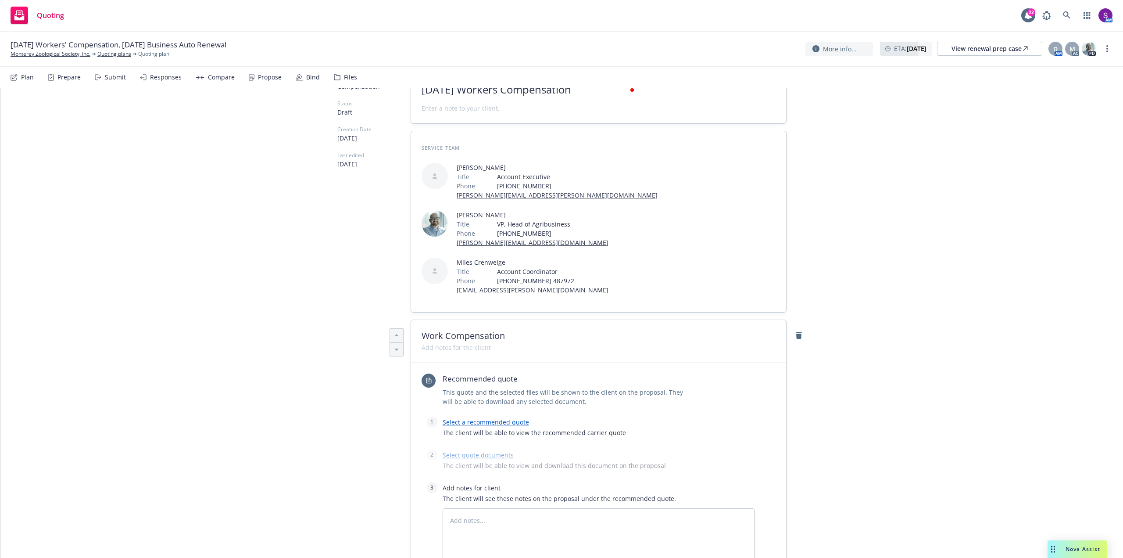
click at [494, 418] on link "Select a recommended quote" at bounding box center [486, 422] width 86 height 8
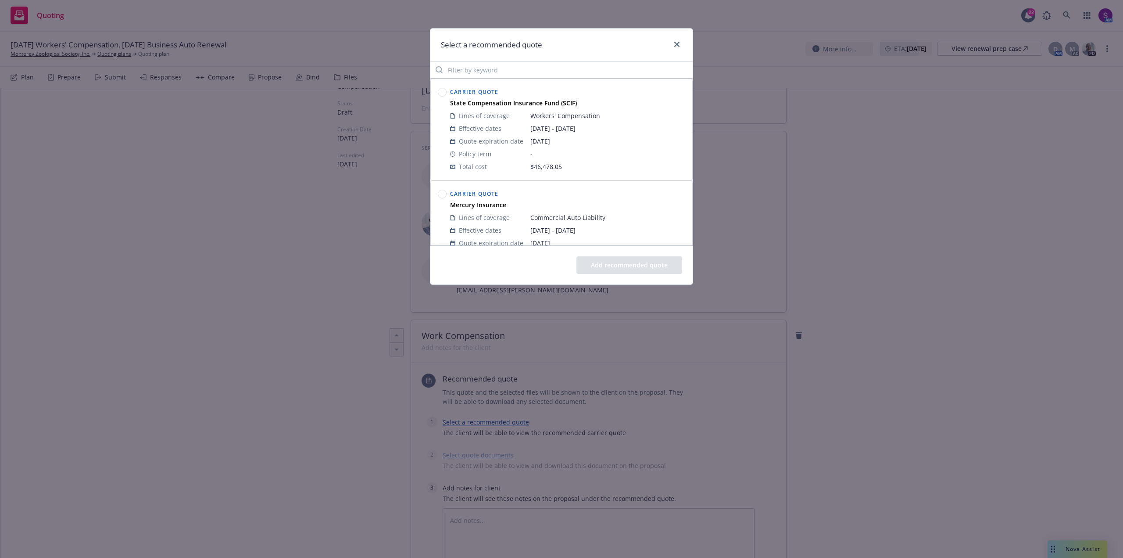
click at [441, 91] on circle at bounding box center [442, 92] width 8 height 8
click at [642, 271] on button "Add recommended quote" at bounding box center [629, 265] width 106 height 18
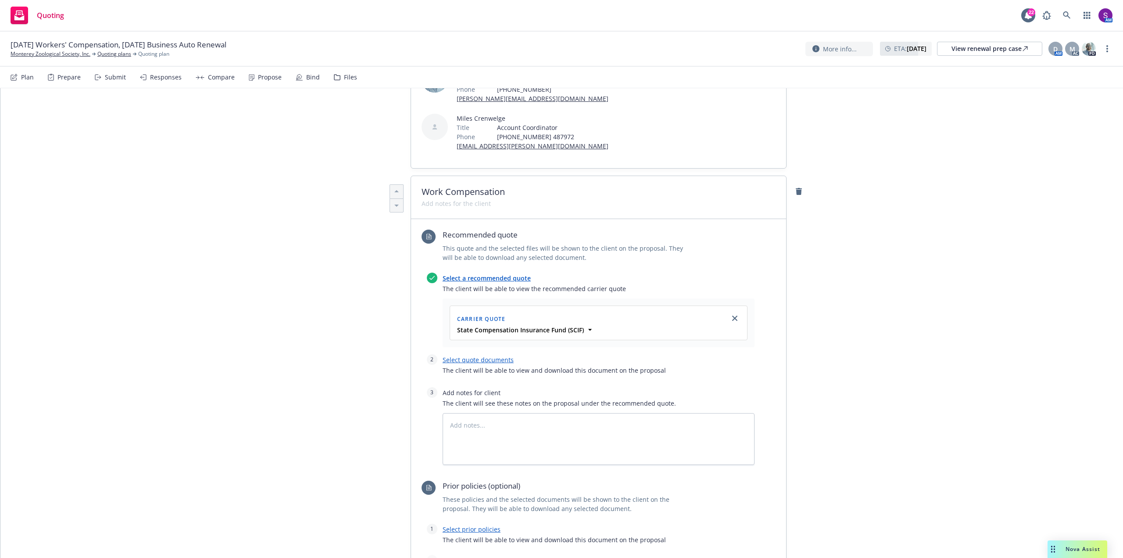
scroll to position [263, 0]
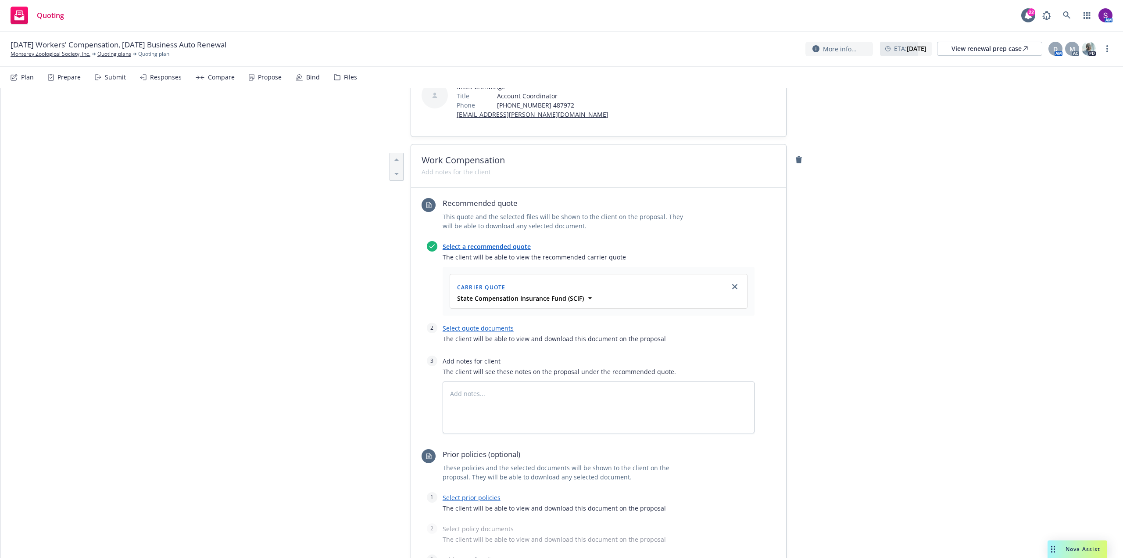
click at [468, 324] on link "Select quote documents" at bounding box center [478, 328] width 71 height 8
type textarea "x"
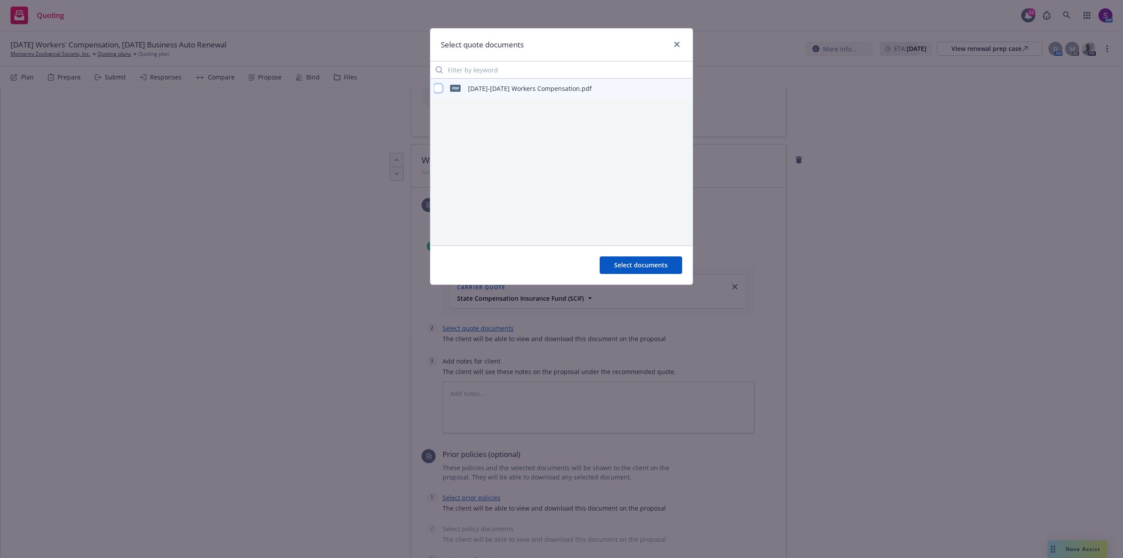
click at [441, 86] on input "checkbox" at bounding box center [438, 88] width 9 height 9
checkbox input "true"
click at [640, 262] on span "Select documents" at bounding box center [641, 265] width 54 height 8
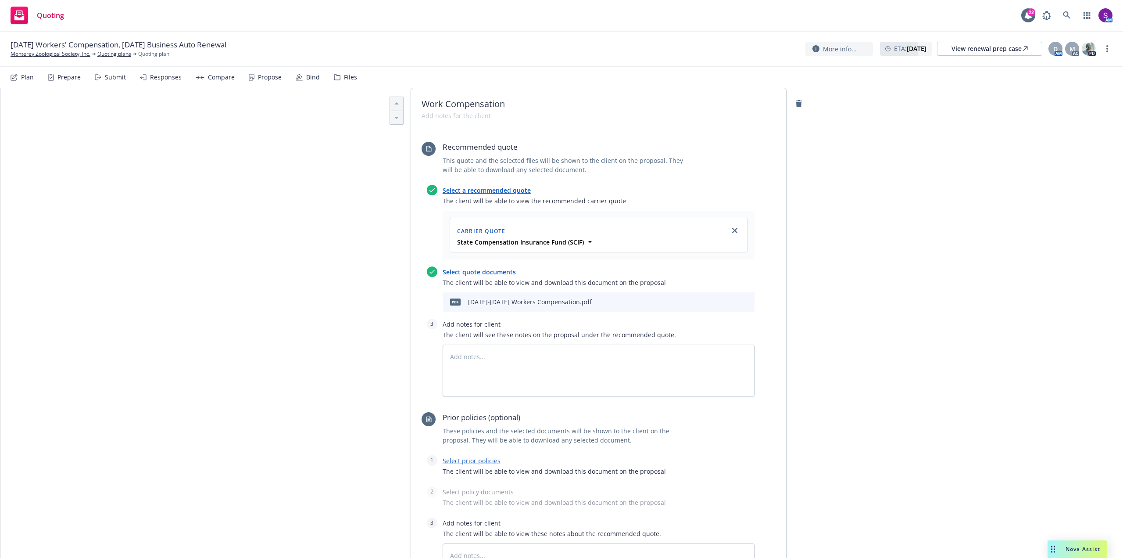
scroll to position [405, 0]
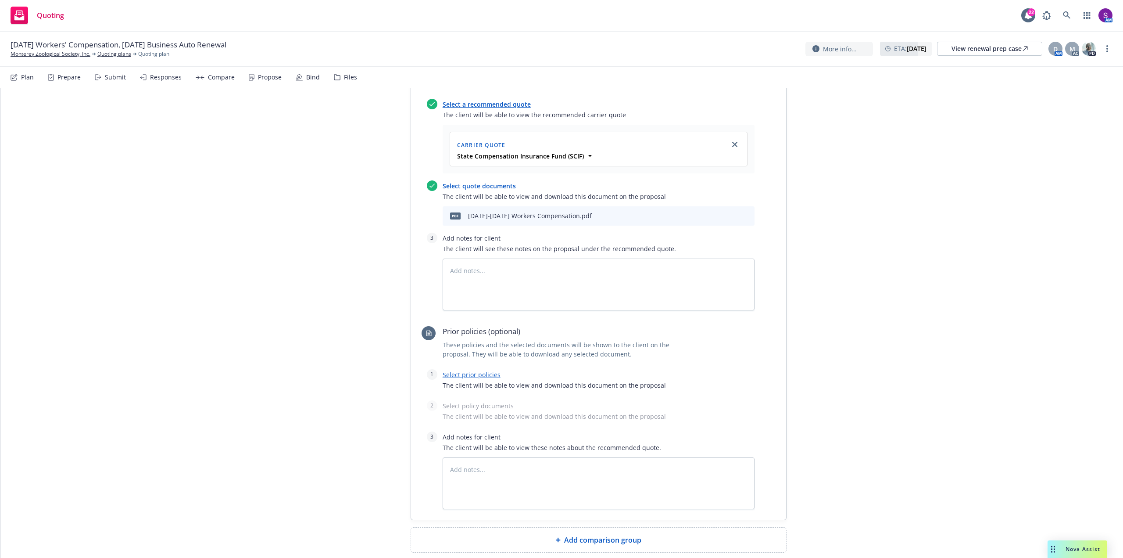
click at [459, 370] on link "Select prior policies" at bounding box center [472, 374] width 58 height 8
type textarea "x"
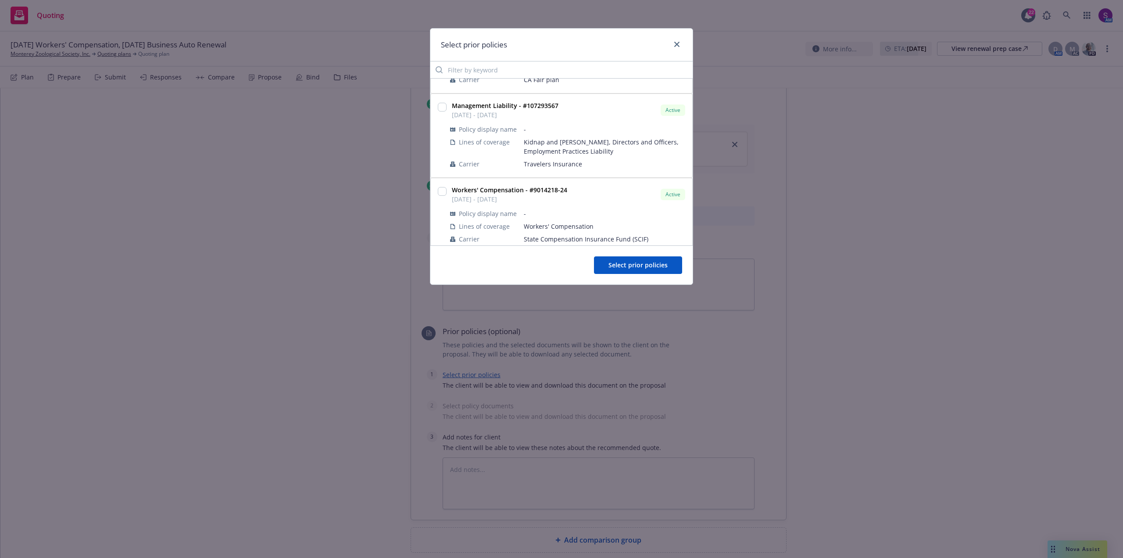
scroll to position [263, 0]
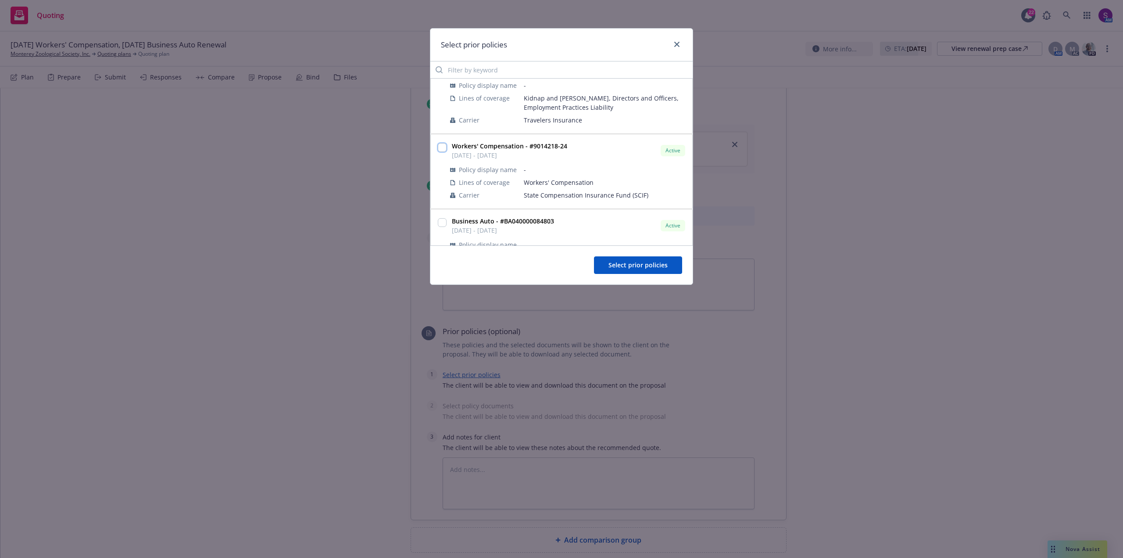
click at [439, 145] on input "checkbox" at bounding box center [442, 147] width 9 height 9
checkbox input "true"
click at [633, 264] on span "Select prior policies" at bounding box center [638, 265] width 59 height 8
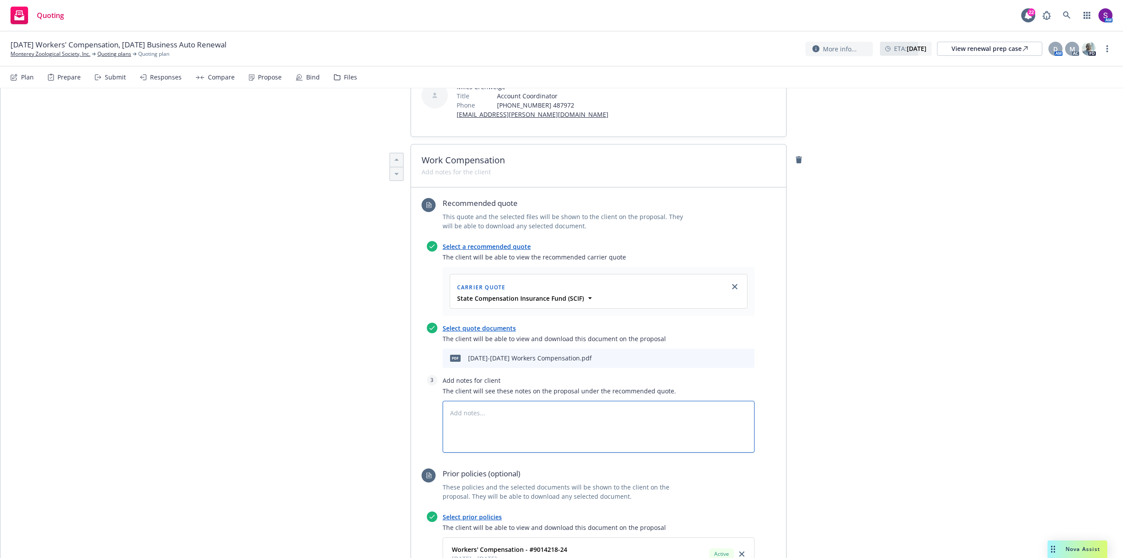
click at [480, 401] on textarea at bounding box center [599, 427] width 312 height 52
type textarea "x"
type textarea "S"
type textarea "x"
type textarea "Su"
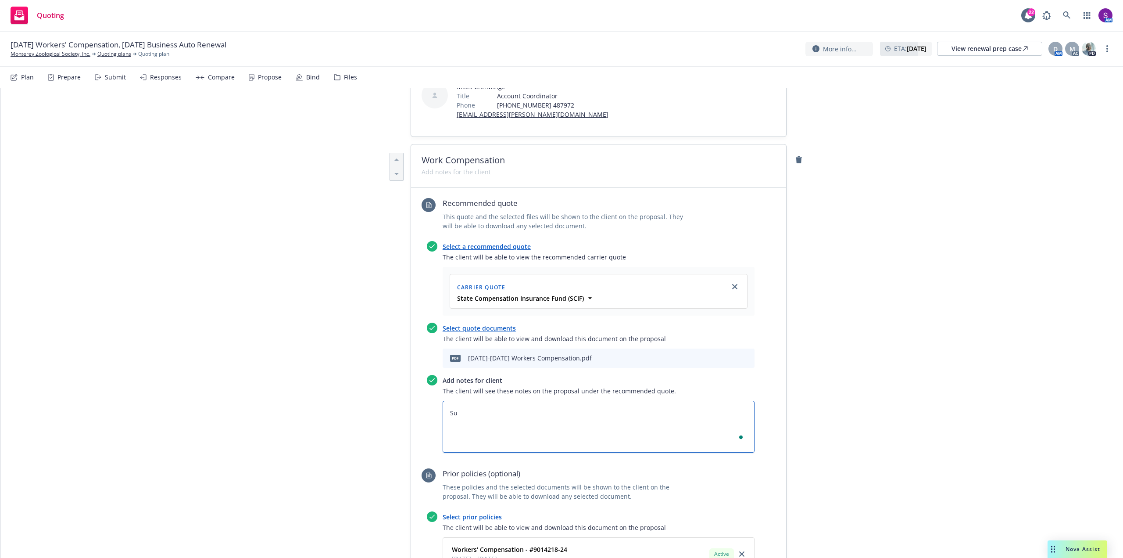
type textarea "x"
type textarea "Sub"
type textarea "x"
type textarea "Subj"
type textarea "x"
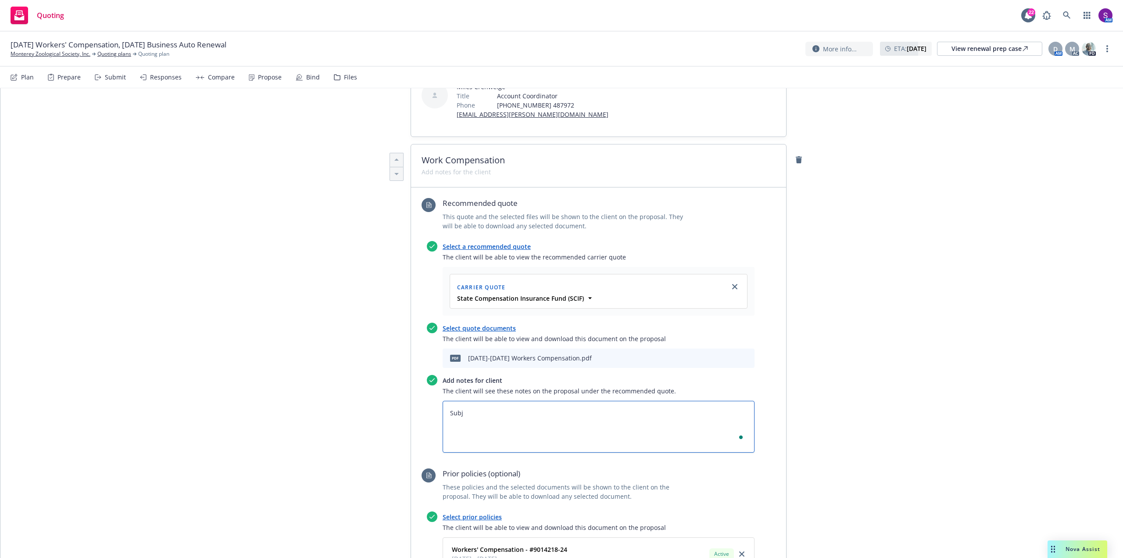
type textarea "Subje"
type textarea "x"
type textarea "Subjec"
type textarea "x"
type textarea "Subject"
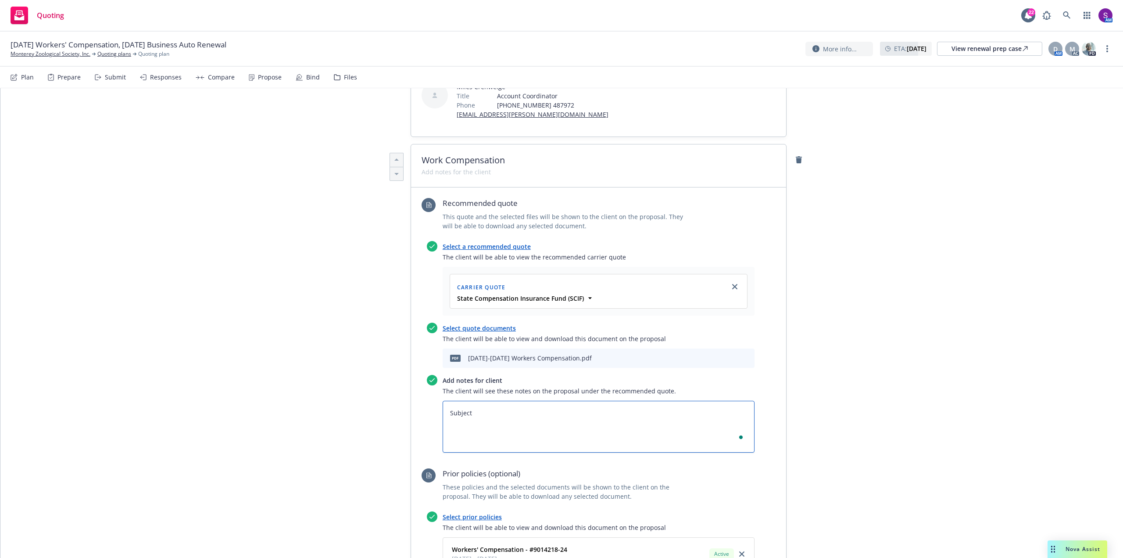
type textarea "x"
type textarea "Subject"
type textarea "x"
type textarea "Subject t"
type textarea "x"
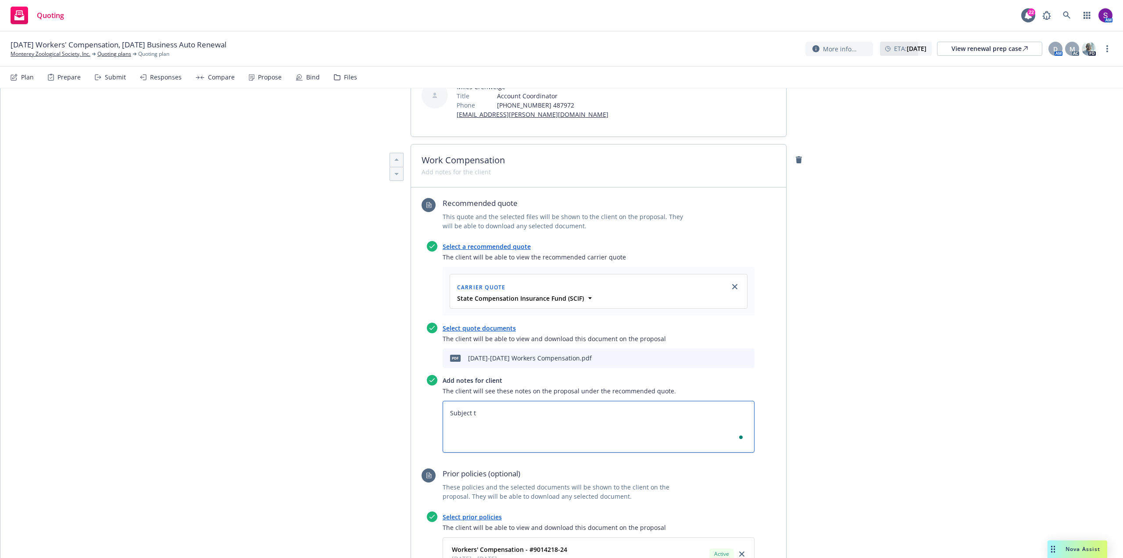
type textarea "Subject to"
type textarea "x"
type textarea "Subject to:"
type textarea "x"
type textarea "Subject to:"
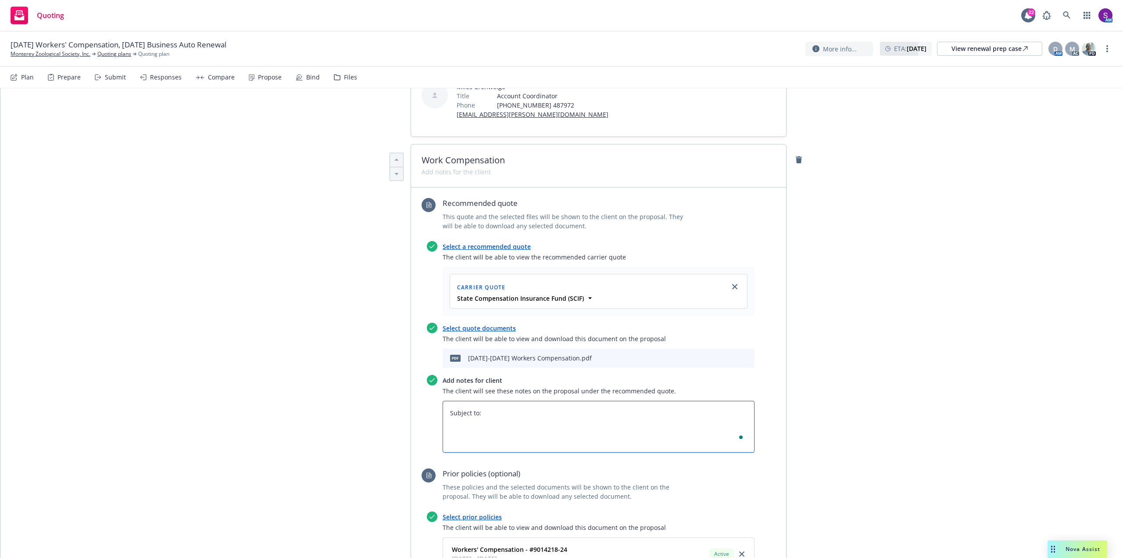
type textarea "x"
type textarea "Subject to: C"
type textarea "x"
type textarea "Subject to: Co"
type textarea "x"
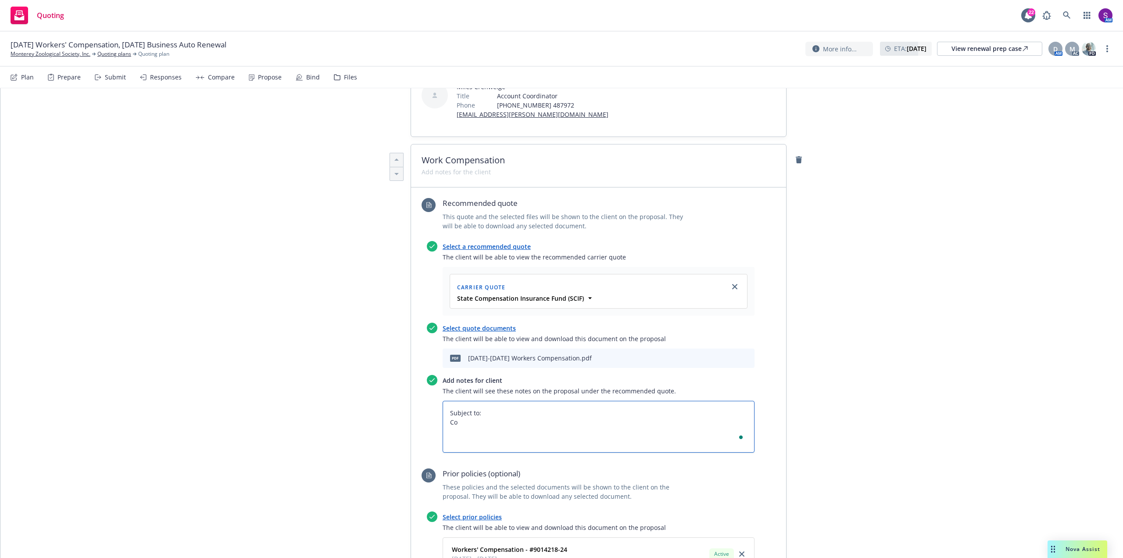
type textarea "Subject to: Con"
type textarea "x"
type textarea "Subject to: Conf"
type textarea "x"
type textarea "Subject to: Confr"
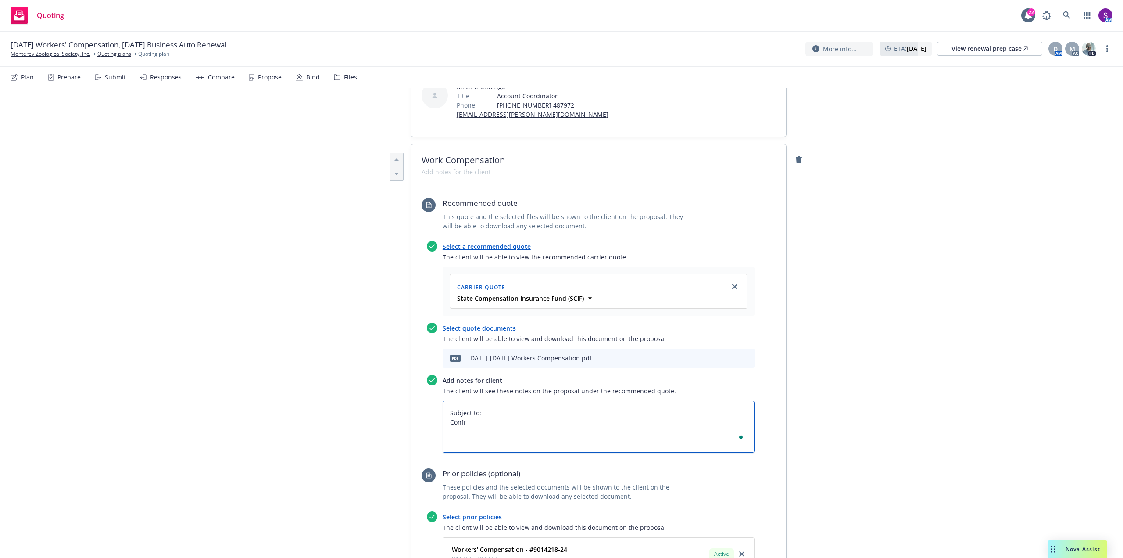
type textarea "x"
type textarea "Subject to: Confri"
type textarea "x"
type textarea "Subject to: Confrim"
type textarea "x"
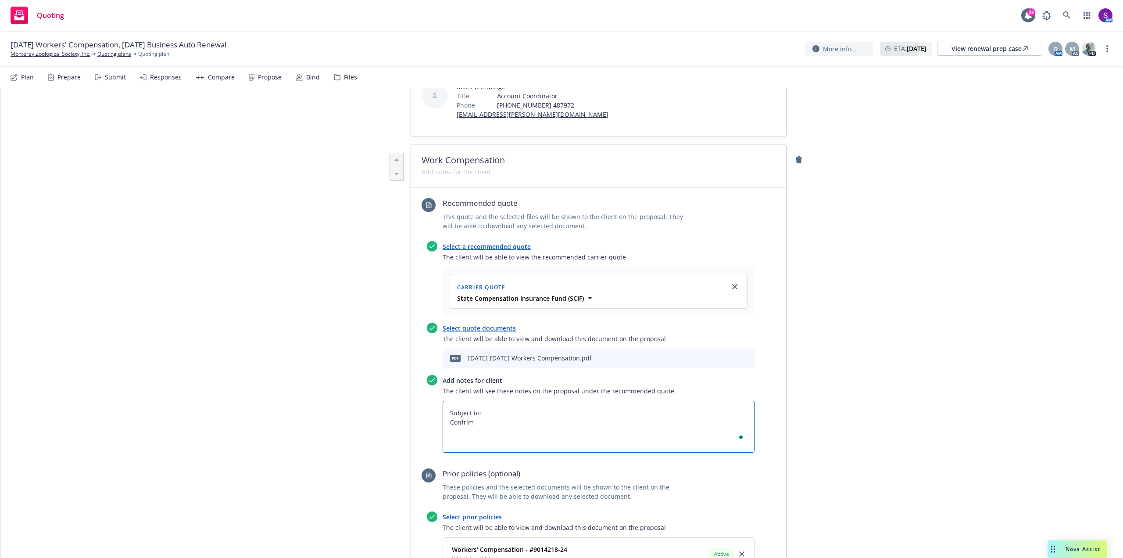
type textarea "Subject to: Confrima"
type textarea "x"
type textarea "Subject to: Confrimat"
type textarea "x"
type textarea "Subject to: Confrimati"
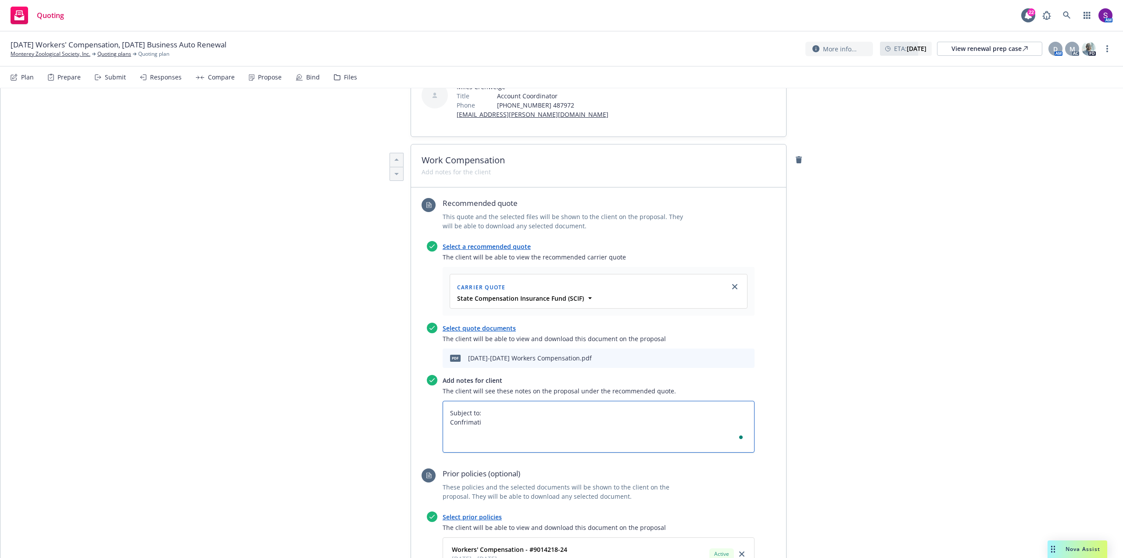
type textarea "x"
type textarea "Subject to: Confrimatio"
type textarea "x"
type textarea "Subject to: Confrimation"
type textarea "x"
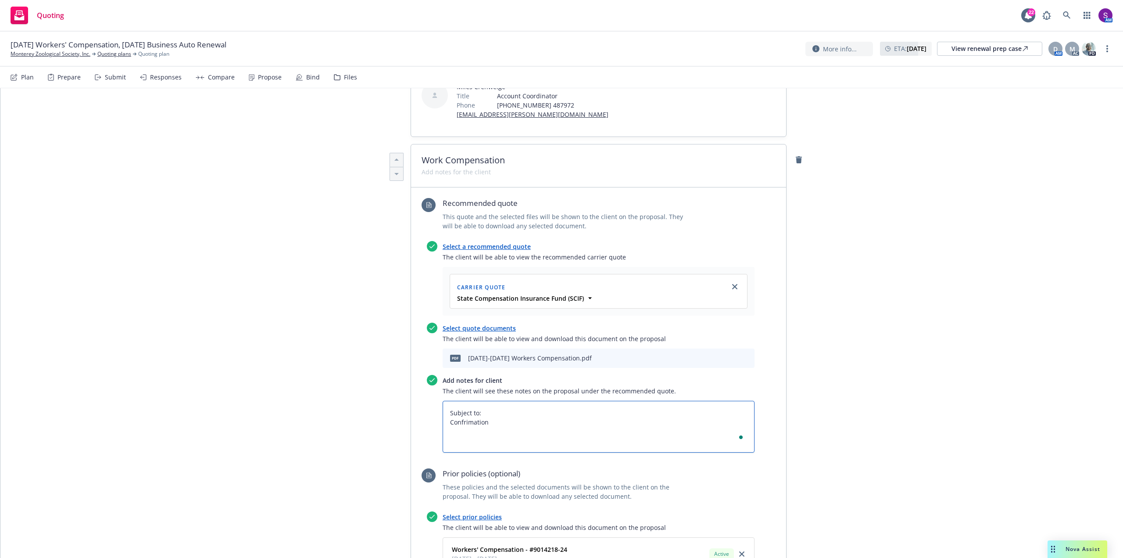
type textarea "Subject to: Confrimation"
type textarea "x"
type textarea "Subject to: Confrimation o"
type textarea "x"
type textarea "Subject to: Confrimation of"
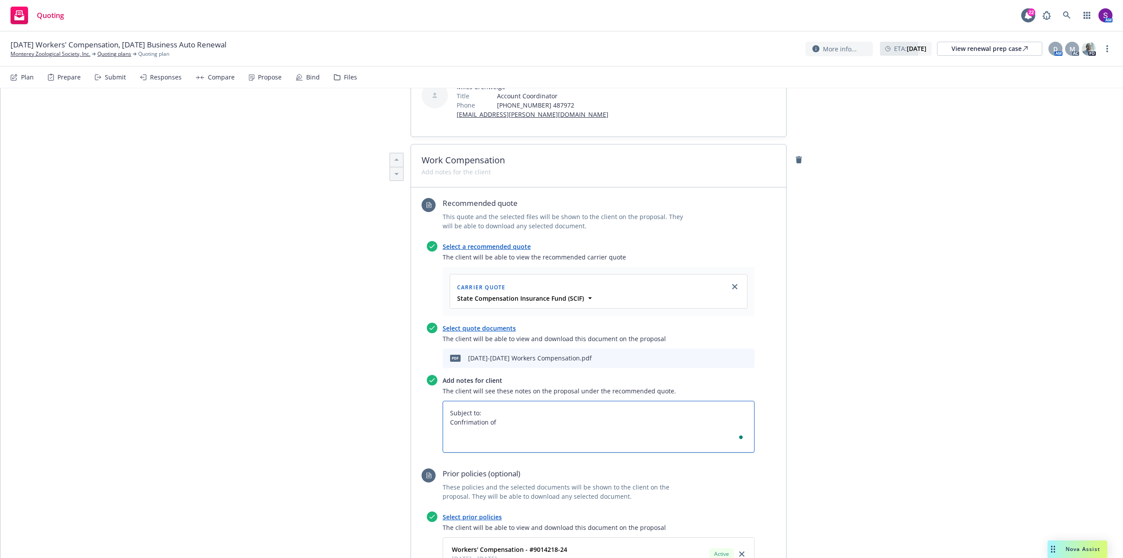
type textarea "x"
type textarea "Subject to: Confrimation of"
type textarea "x"
type textarea "Subject to: Confrimation of P"
type textarea "x"
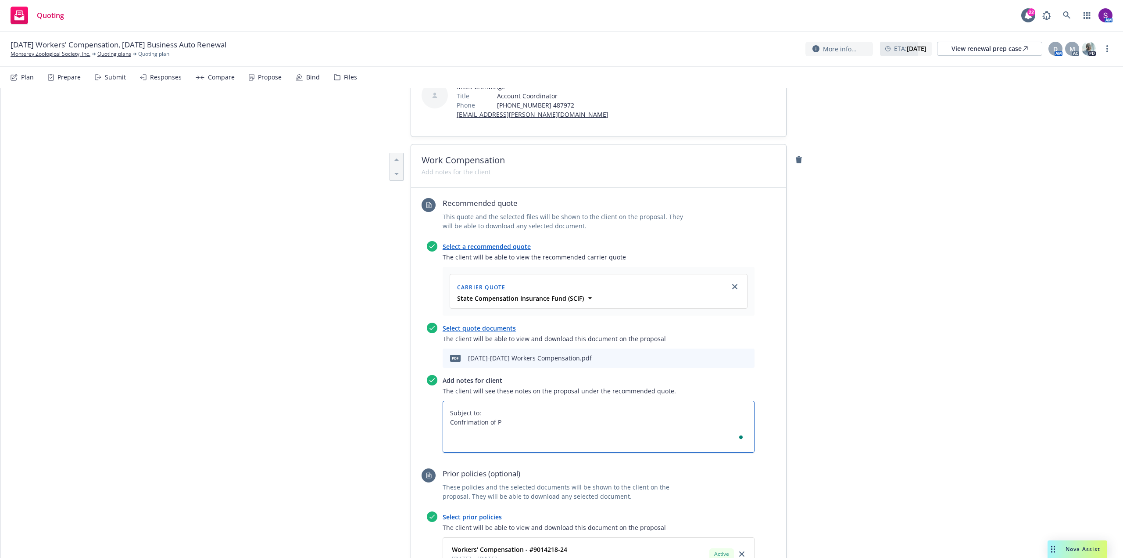
type textarea "Subject to: Confrimation of Pa"
type textarea "x"
type textarea "Subject to: Confrimation of Pay"
type textarea "x"
type textarea "Subject to: Confrimation of Payr"
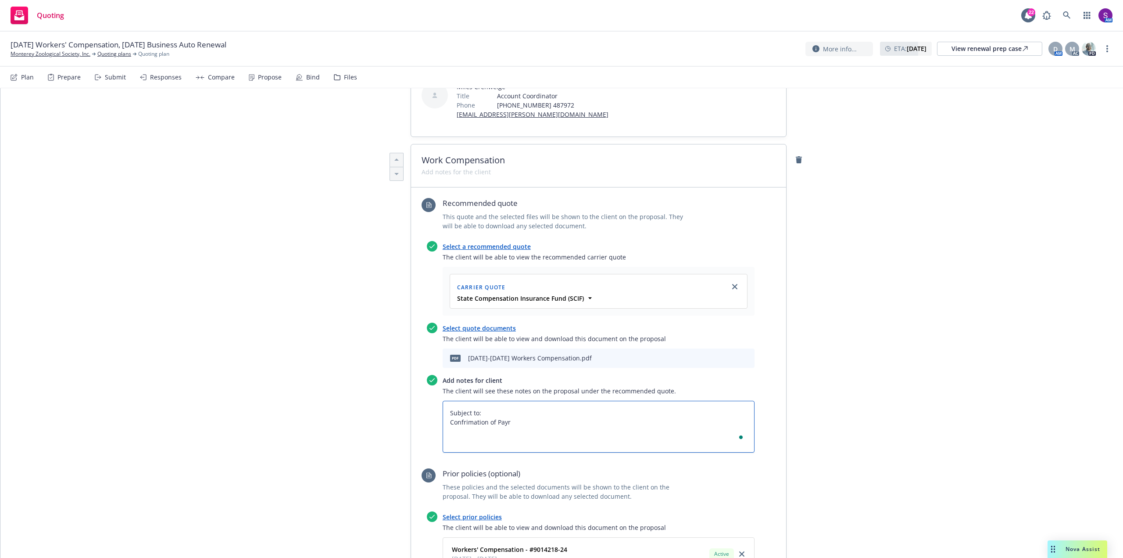
type textarea "x"
type textarea "Subject to: Confrimation of Payro"
type textarea "x"
type textarea "Subject to: Confrimation of Payrol"
type textarea "x"
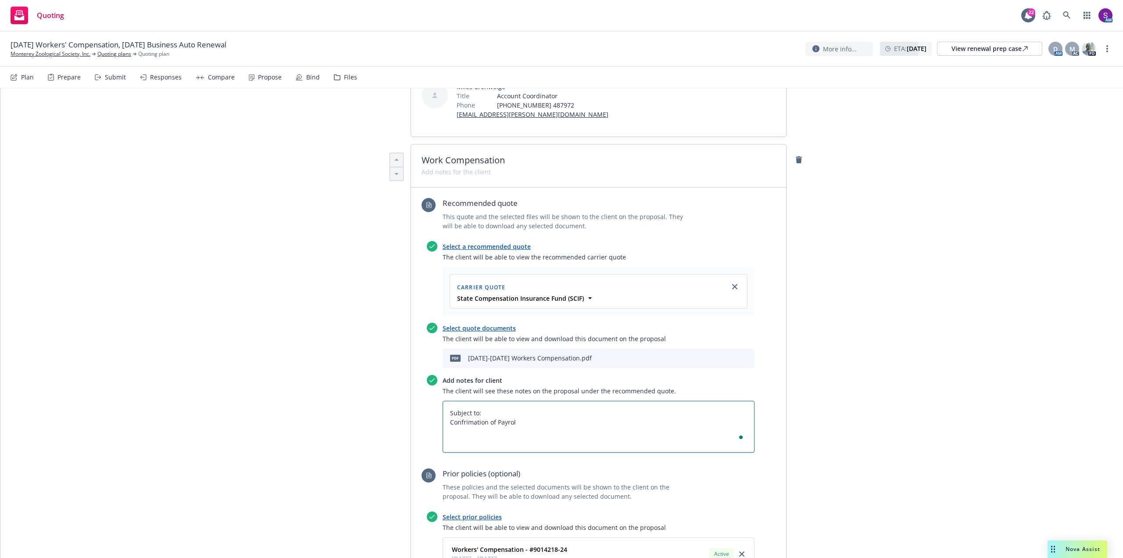
type textarea "Subject to: Confrimation of Payroll"
type textarea "x"
type textarea "Subject to: Confrimation of Payroll"
type textarea "x"
type textarea "Subject to: Confrimation of Payroll D"
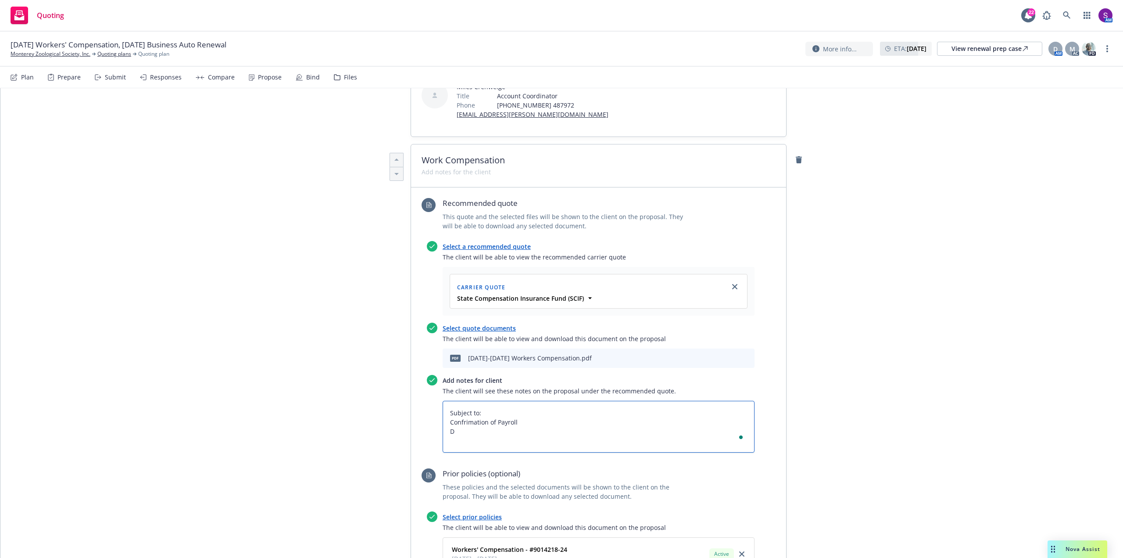
type textarea "x"
type textarea "Subject to: Confrimation of Payroll De"
type textarea "x"
type textarea "Subject to: Confrimation of Payroll Dep"
type textarea "x"
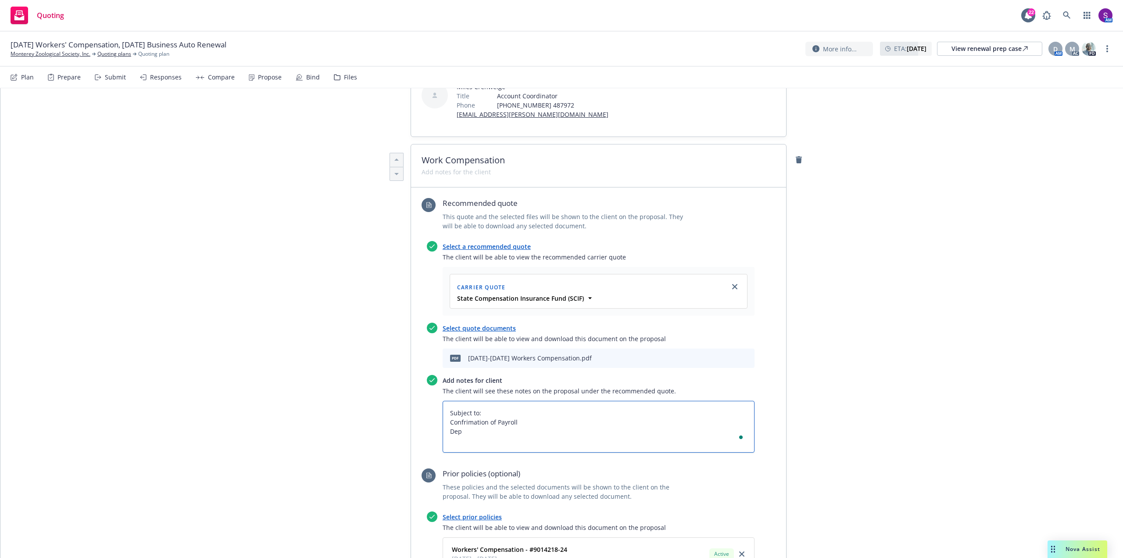
type textarea "Subject to: Confrimation of Payroll Depo"
type textarea "x"
type textarea "Subject to: Confrimation of Payroll Depos"
type textarea "x"
type textarea "Subject to: Confrimation of Payroll Deposi"
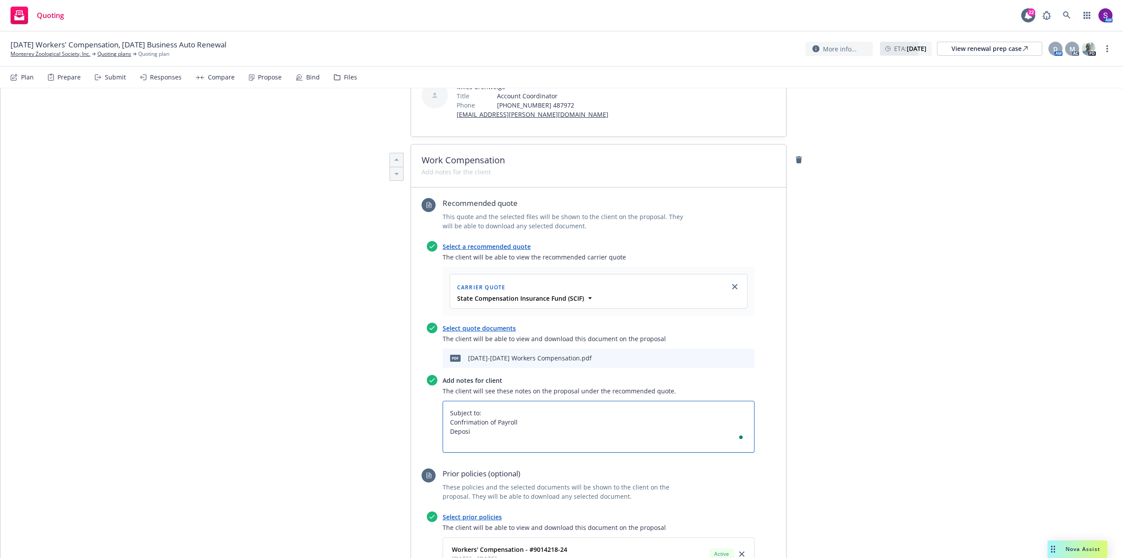
type textarea "x"
type textarea "Subject to: Confrimation of Payroll Deposit"
type textarea "x"
type textarea "Subject to: Confrimation of Payroll Deposit"
type textarea "x"
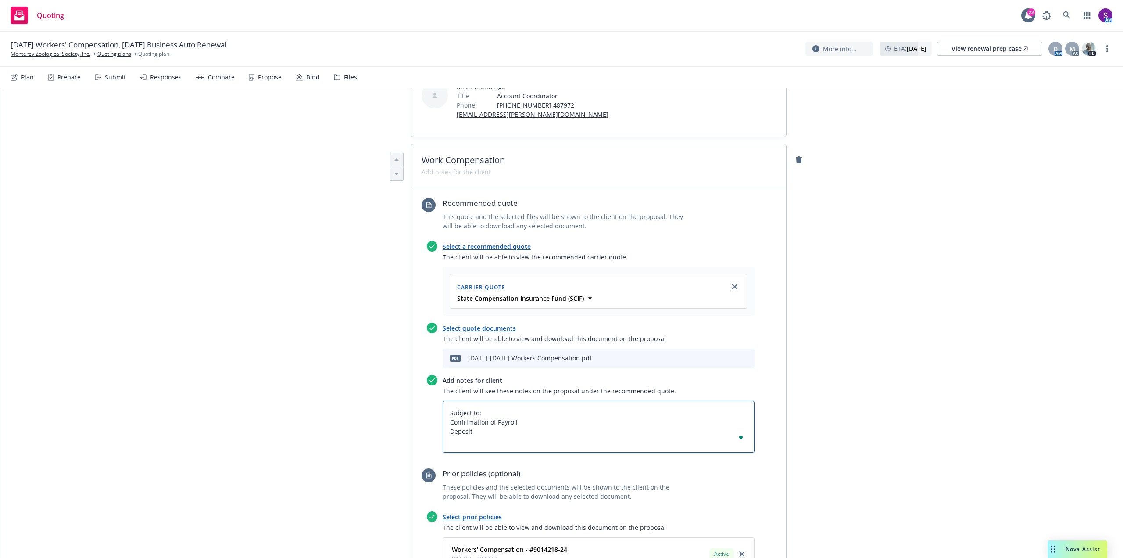
type textarea "Subject to: Confrimation of Payroll Deposit P"
type textarea "x"
type textarea "Subject to: Confrimation of Payroll Deposit Pa"
type textarea "x"
type textarea "Subject to: Confrimation of Payroll Deposit Pai"
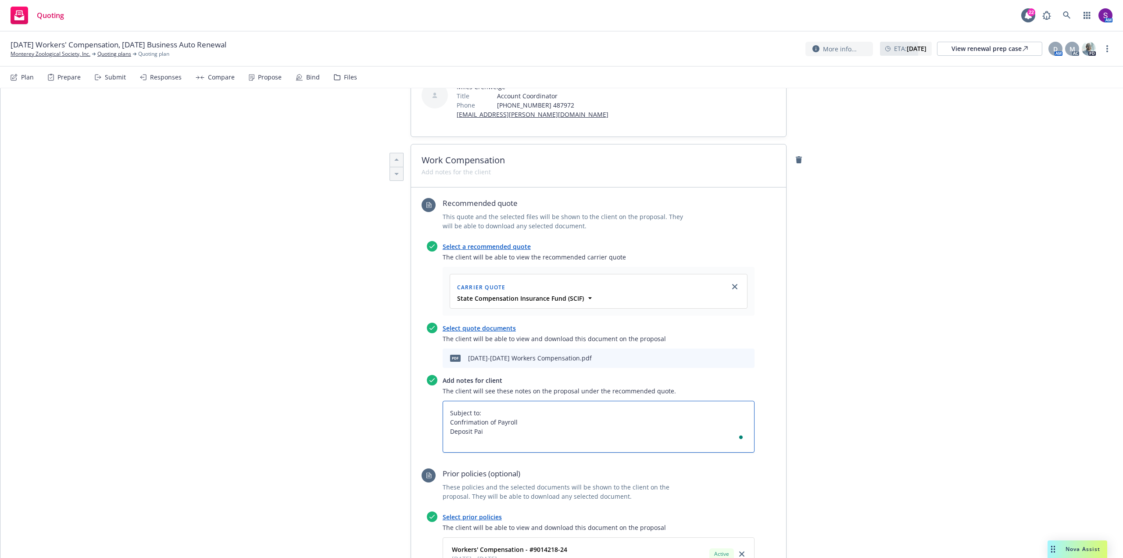
type textarea "x"
type textarea "Subject to: Confrimation of Payroll Deposit Paid"
type textarea "x"
type textarea "Subject to: Confrimation of Payroll Deposit Paid"
type textarea "x"
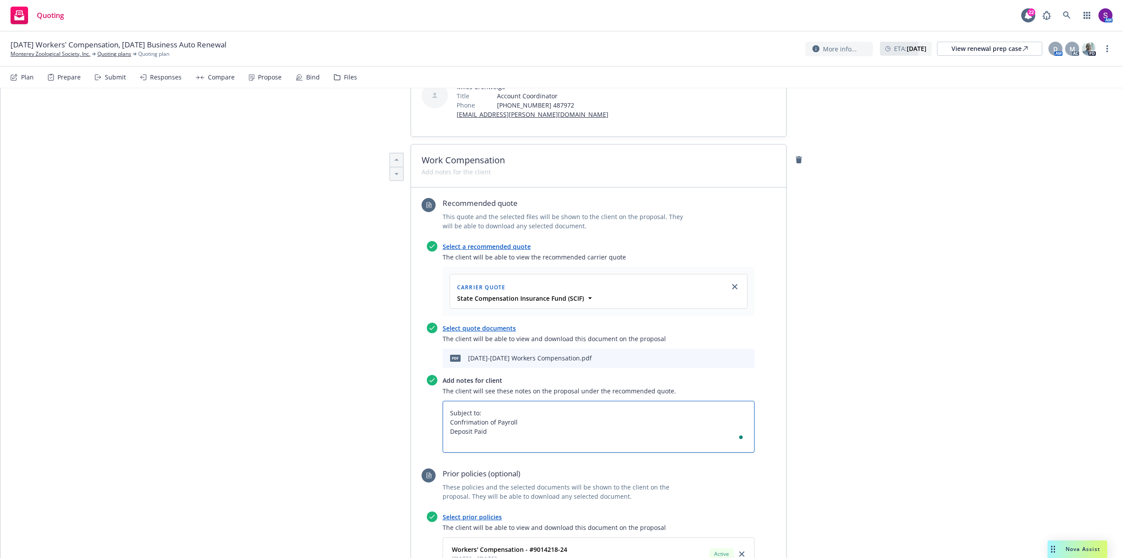
type textarea "Subject to: Confrimation of Payroll Deposit Paid w"
type textarea "x"
type textarea "Subject to: Confrimation of Payroll Deposit Paid wi"
type textarea "x"
type textarea "Subject to: Confrimation of Payroll Deposit Paid wit"
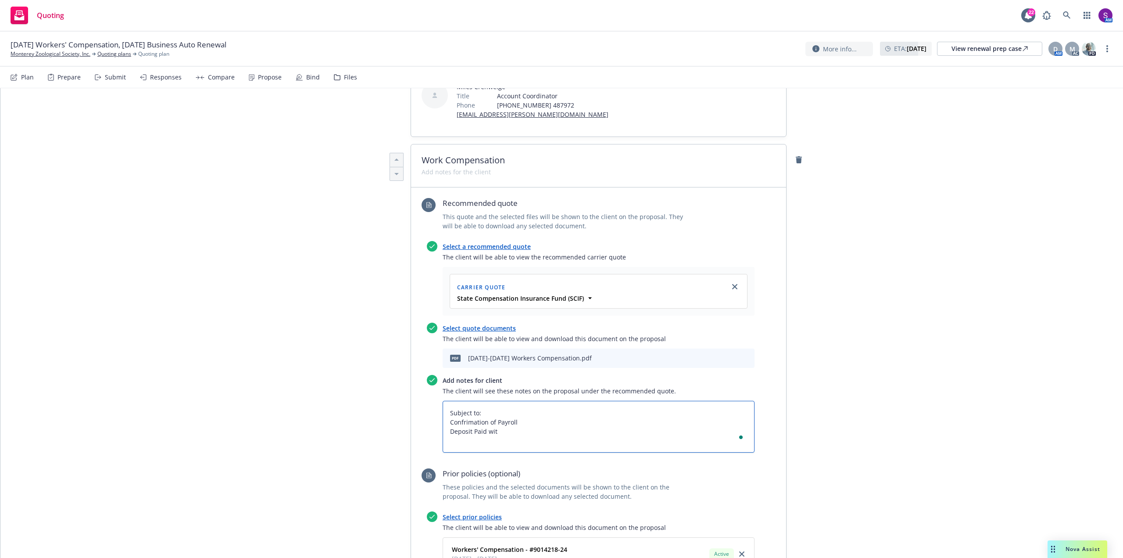
type textarea "x"
type textarea "Subject to: Confrimation of Payroll Deposit Paid with"
type textarea "x"
type textarea "Subject to: Confrimation of Payroll Deposit Paid withi"
type textarea "x"
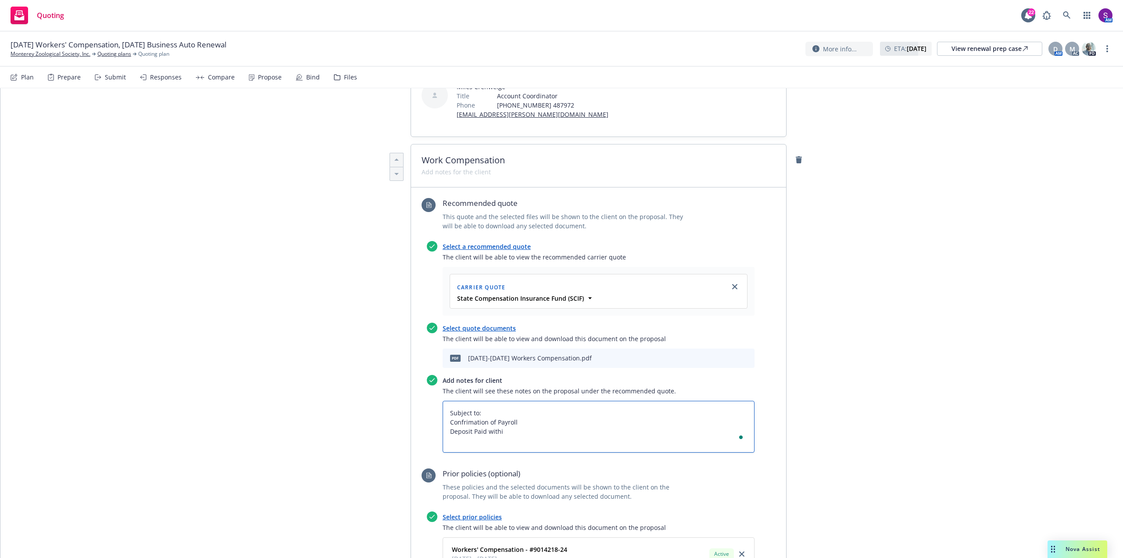
type textarea "Subject to: Confrimation of Payroll Deposit Paid within"
type textarea "x"
type textarea "Subject to: Confrimation of Payroll Deposit Paid within"
type textarea "x"
type textarea "Subject to: Confrimation of Payroll Deposit Paid within 1"
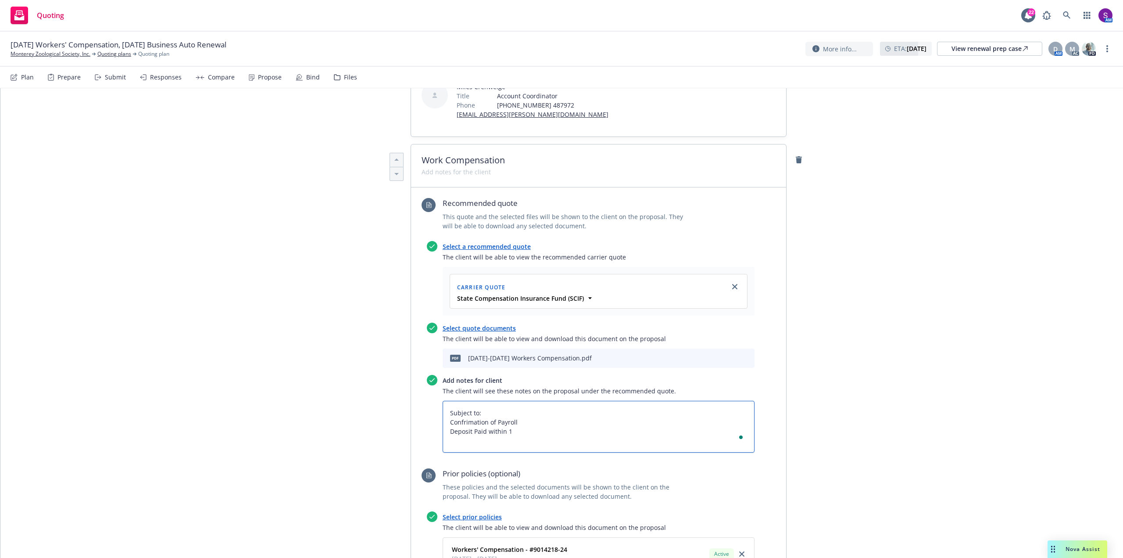
type textarea "x"
type textarea "Subject to: Confrimation of Payroll Deposit Paid within 10"
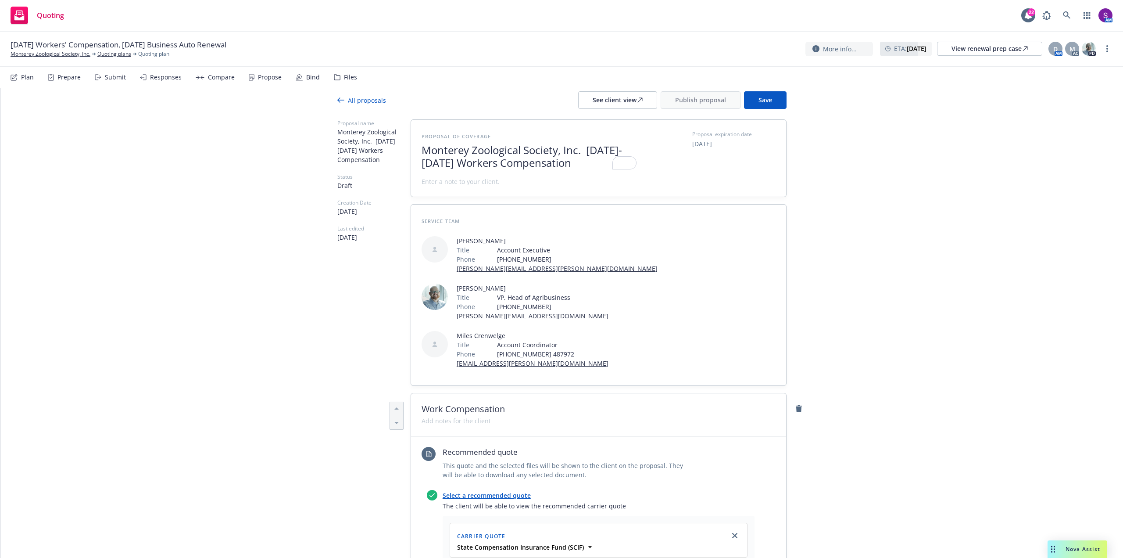
scroll to position [0, 0]
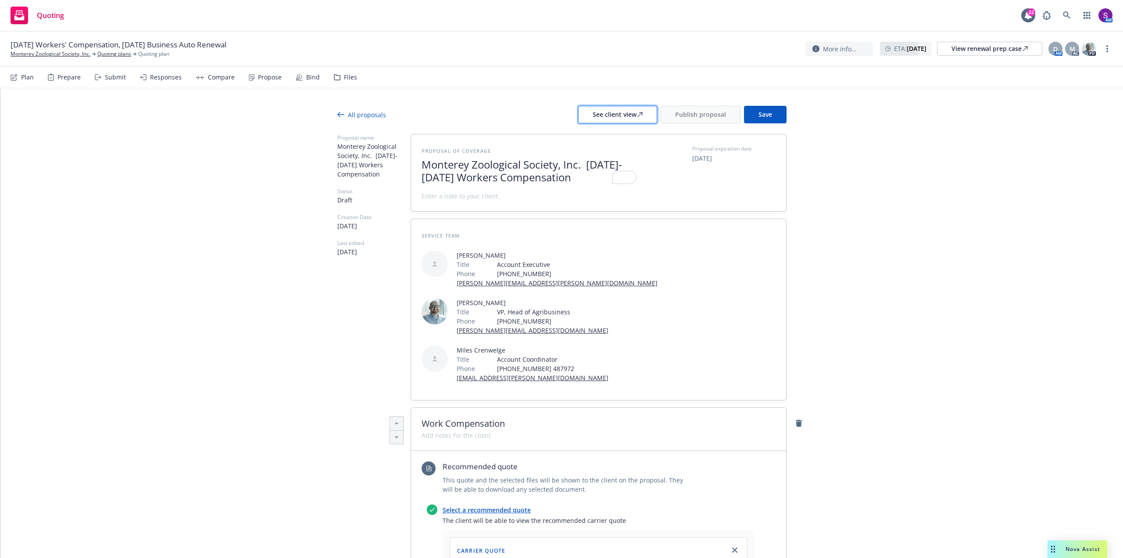
click at [609, 122] on div "See client view" at bounding box center [618, 114] width 50 height 17
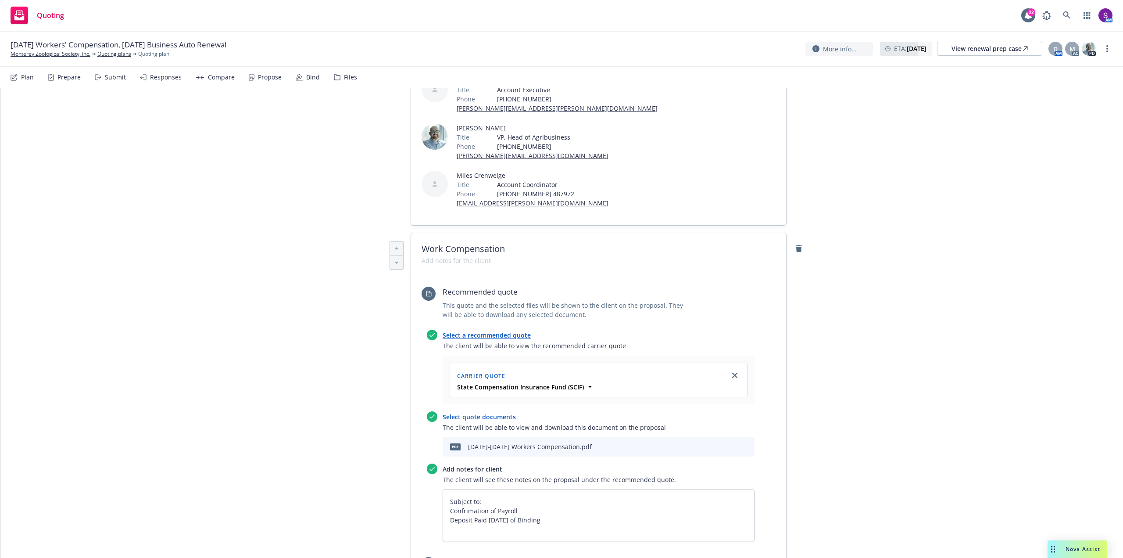
scroll to position [175, 0]
click at [476, 488] on textarea "Subject to: Confrimation of Payroll Deposit Paid within 10 days of Binding" at bounding box center [599, 514] width 312 height 52
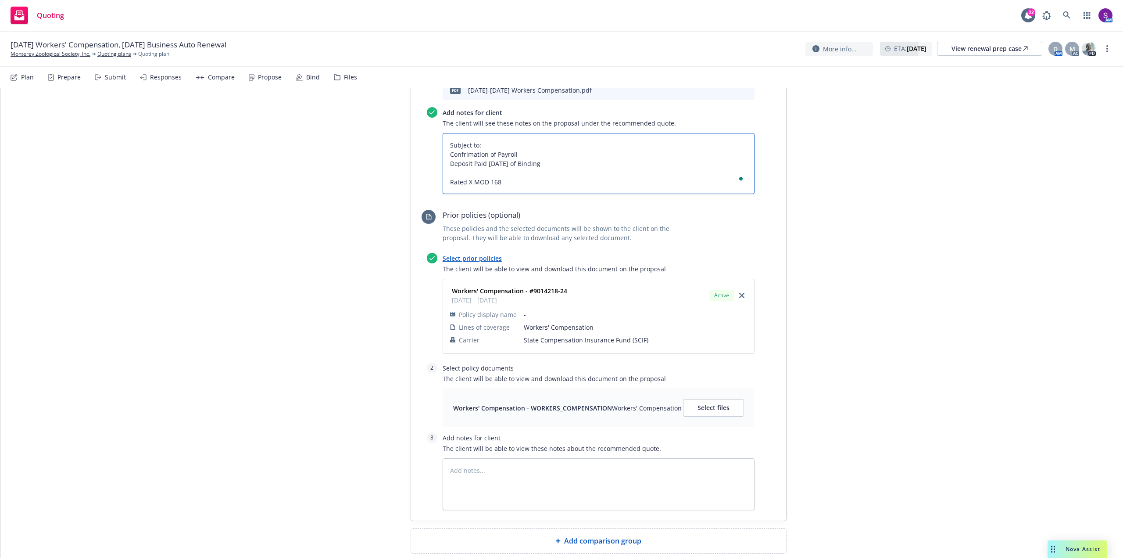
scroll to position [532, 0]
click at [462, 457] on textarea at bounding box center [599, 483] width 312 height 52
click at [703, 402] on span "Select files" at bounding box center [714, 406] width 32 height 8
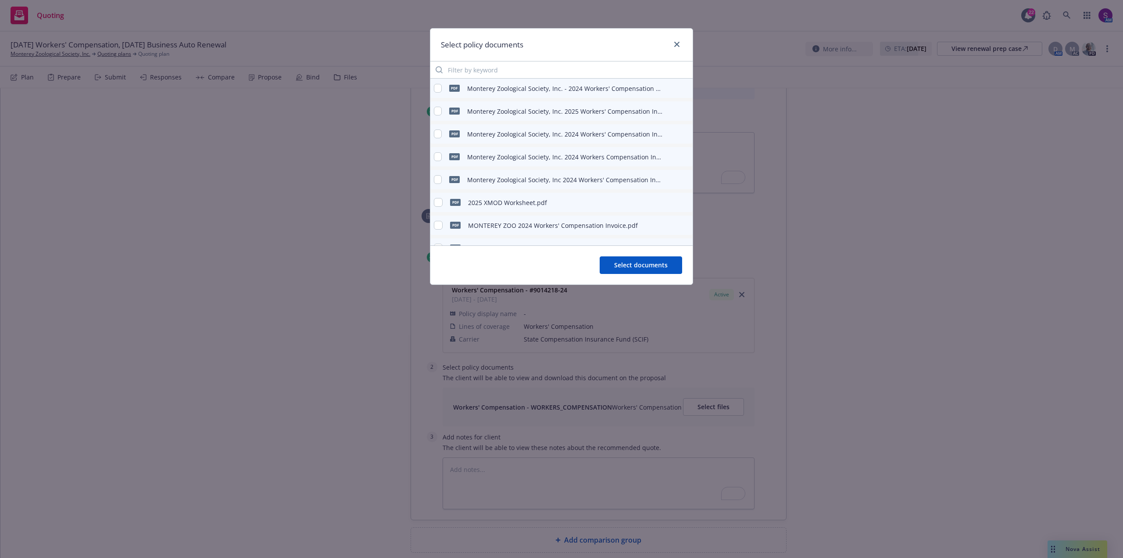
click at [680, 89] on icon "preview file" at bounding box center [684, 88] width 8 height 6
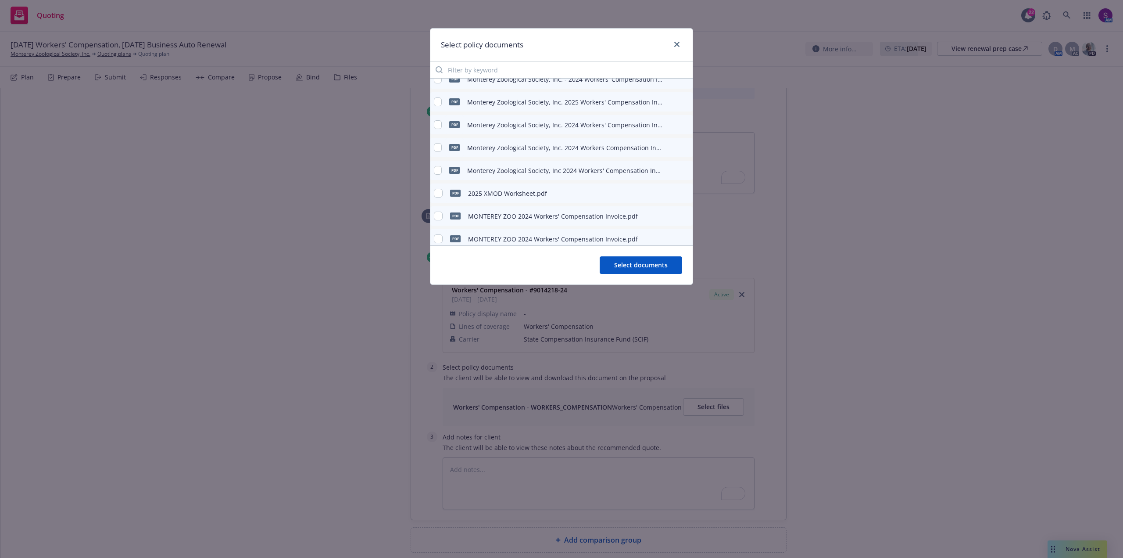
scroll to position [0, 0]
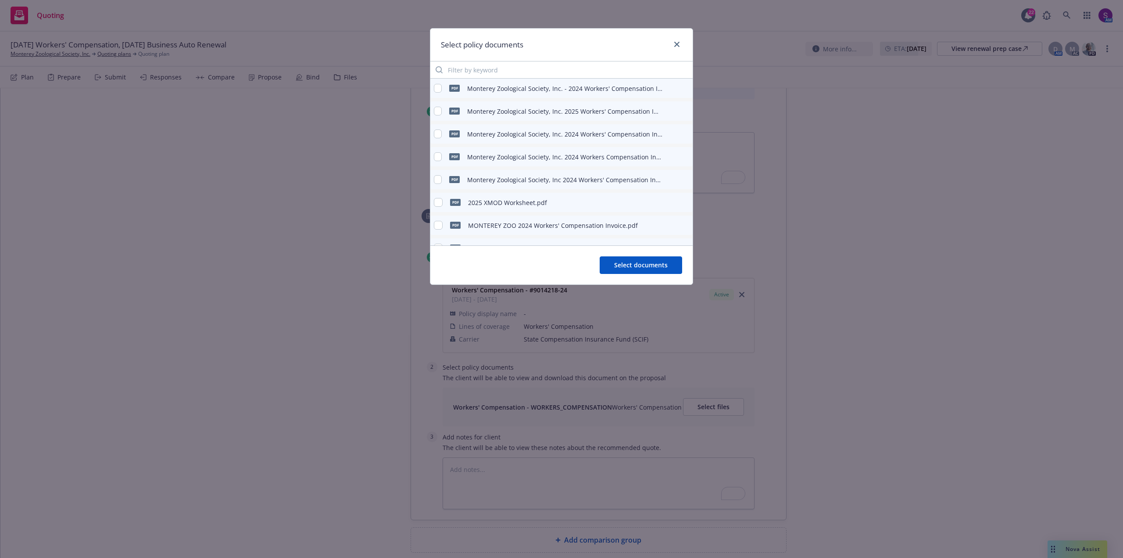
click at [680, 111] on icon "preview file" at bounding box center [684, 111] width 8 height 6
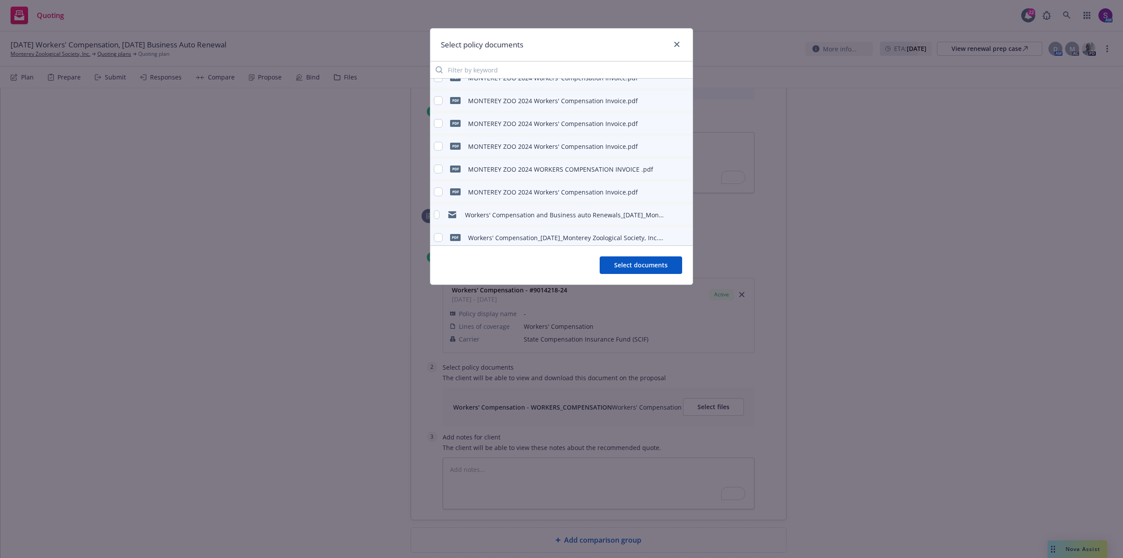
scroll to position [156, 0]
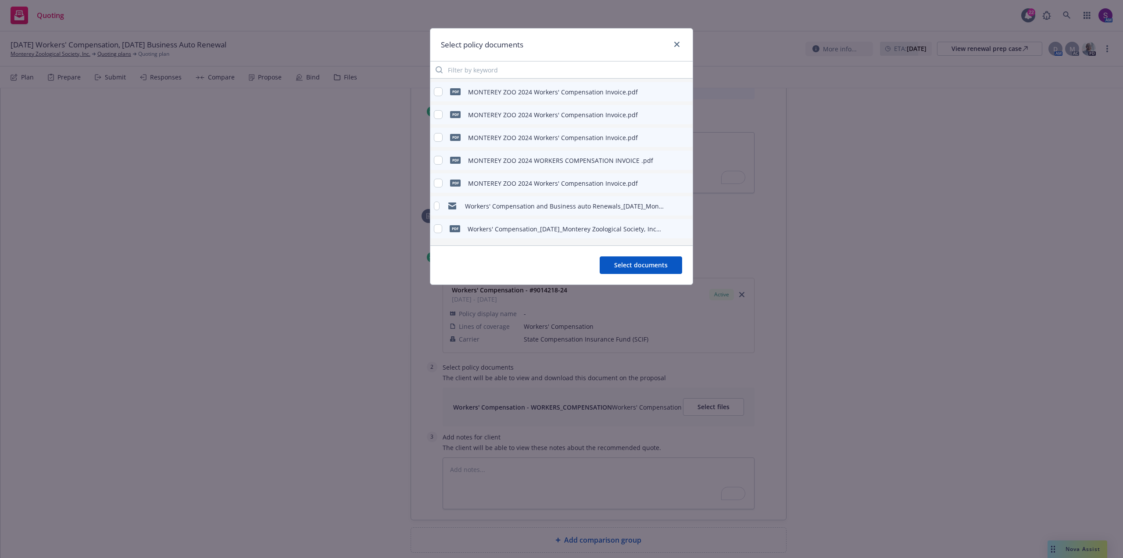
click at [680, 228] on icon "preview file" at bounding box center [684, 228] width 8 height 6
click at [440, 227] on input "checkbox" at bounding box center [438, 228] width 9 height 9
click at [639, 269] on span "Select documents" at bounding box center [641, 265] width 54 height 8
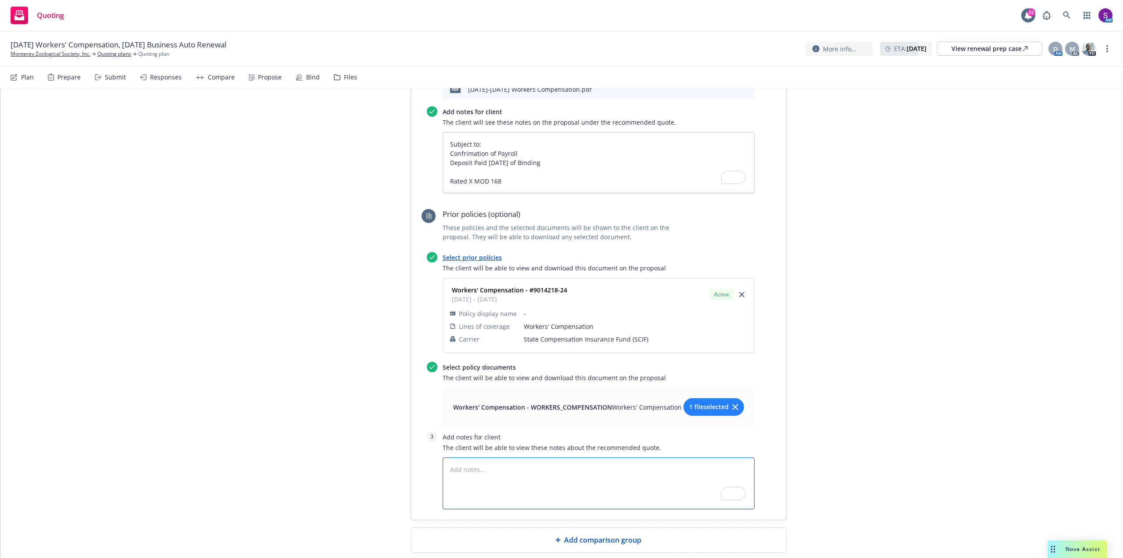
click at [476, 457] on textarea "To enrich screen reader interactions, please activate Accessibility in Grammarl…" at bounding box center [599, 483] width 312 height 52
drag, startPoint x: 1056, startPoint y: 416, endPoint x: 898, endPoint y: 412, distance: 158.4
click at [1056, 416] on div "All proposals See client view Publish proposal Save Proposal name Monterey Zool…" at bounding box center [561, 80] width 1123 height 1049
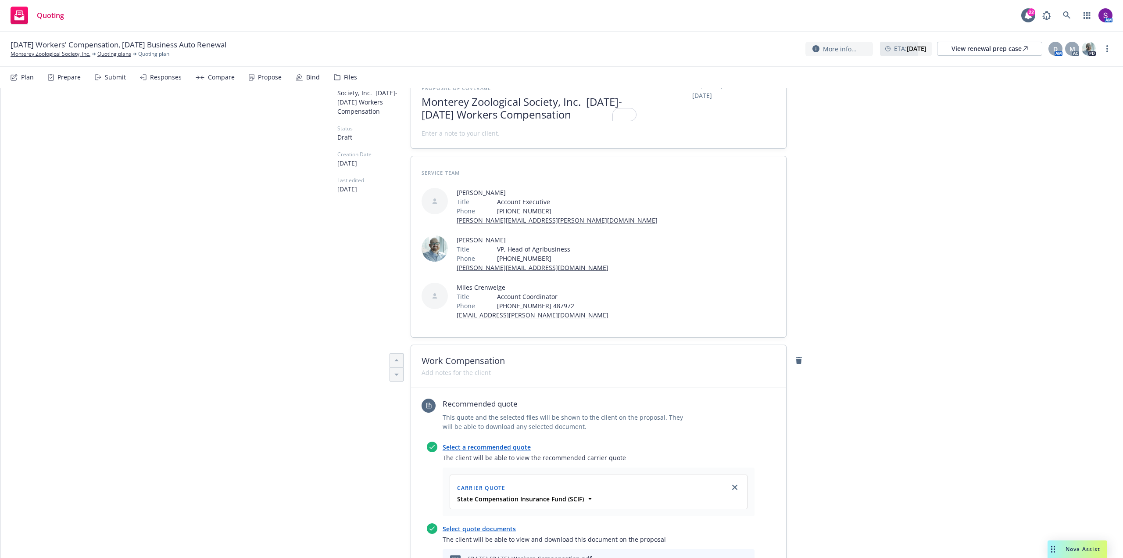
scroll to position [0, 0]
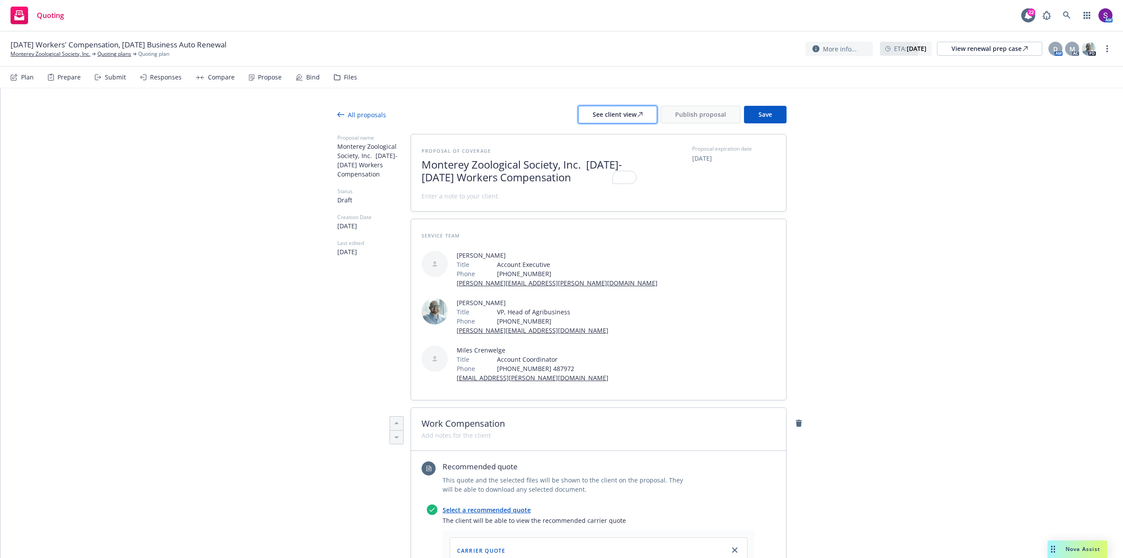
click at [619, 112] on div "See client view" at bounding box center [618, 114] width 50 height 17
click at [710, 111] on span "Publish proposal" at bounding box center [700, 114] width 51 height 8
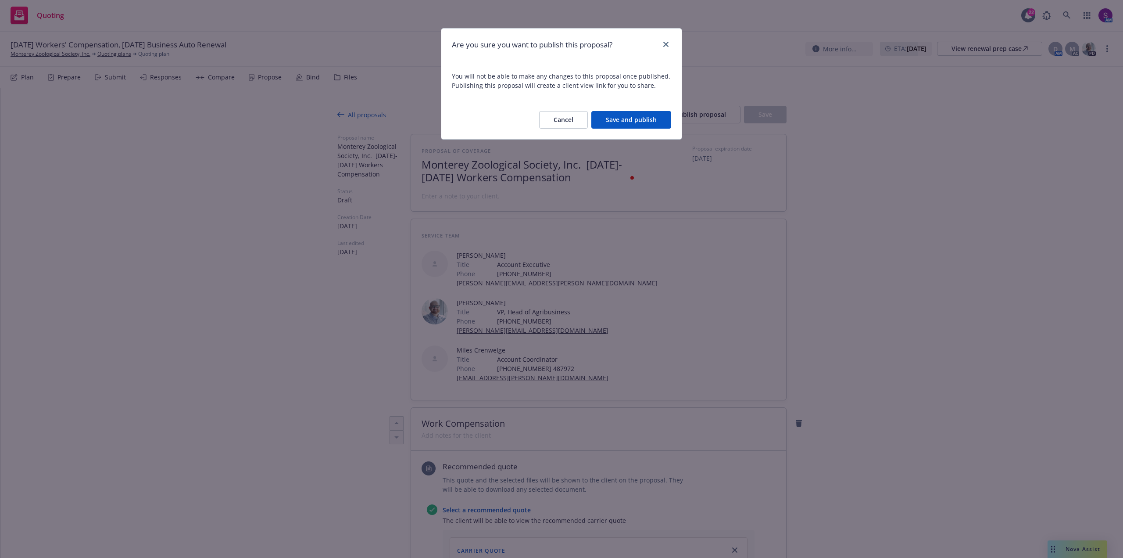
click at [650, 115] on button "Save and publish" at bounding box center [631, 120] width 80 height 18
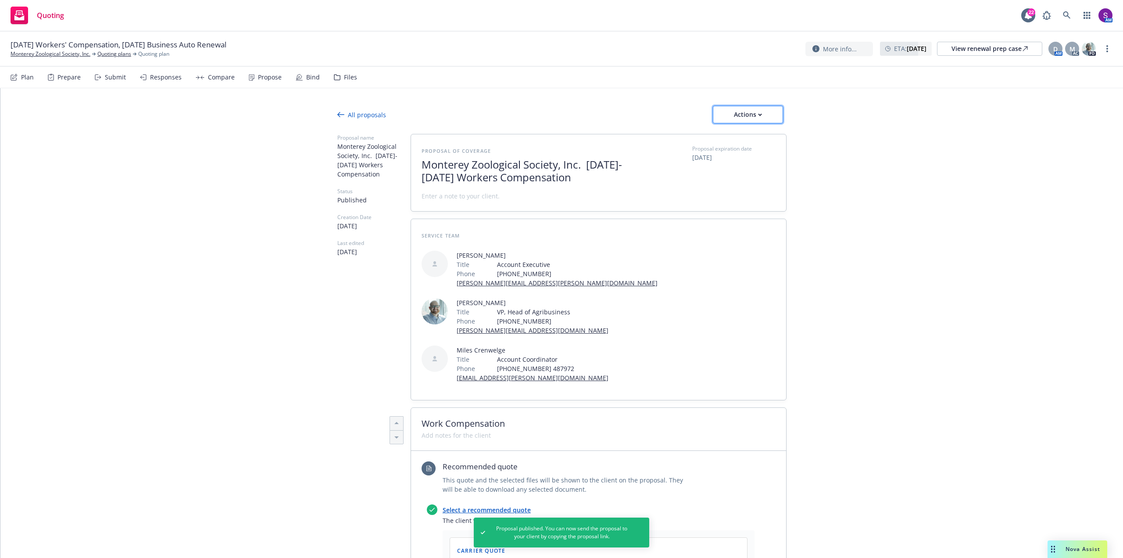
click at [731, 113] on div "Actions" at bounding box center [747, 114] width 41 height 17
click at [752, 140] on span "Copy proposal link" at bounding box center [747, 137] width 75 height 8
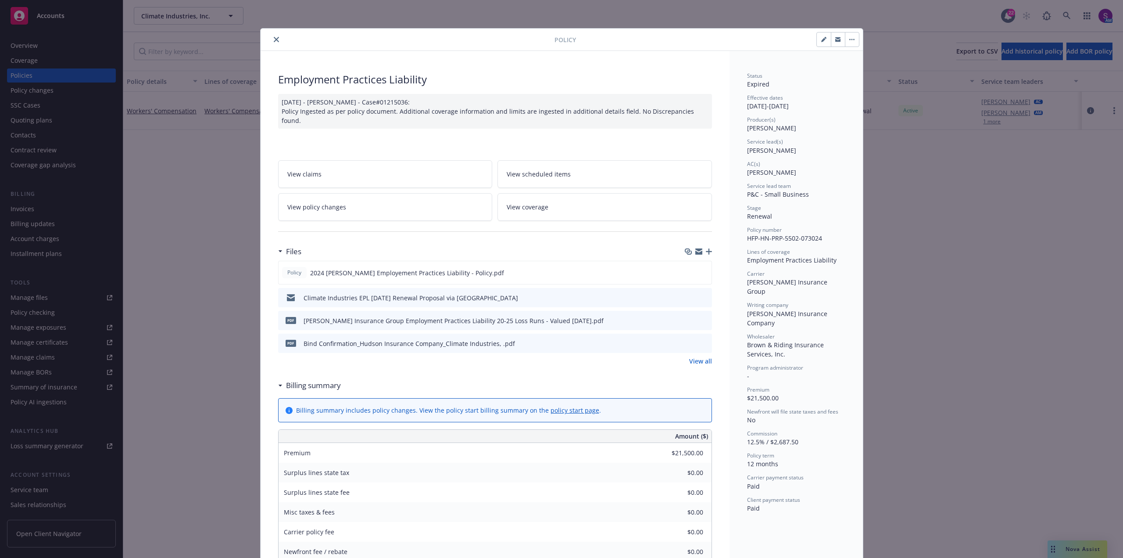
click at [197, 156] on div "Policy Employment Practices Liability 08/14/2024 - Srilakshmi Netela - Case#012…" at bounding box center [561, 279] width 1123 height 558
click at [274, 37] on icon "close" at bounding box center [276, 39] width 5 height 5
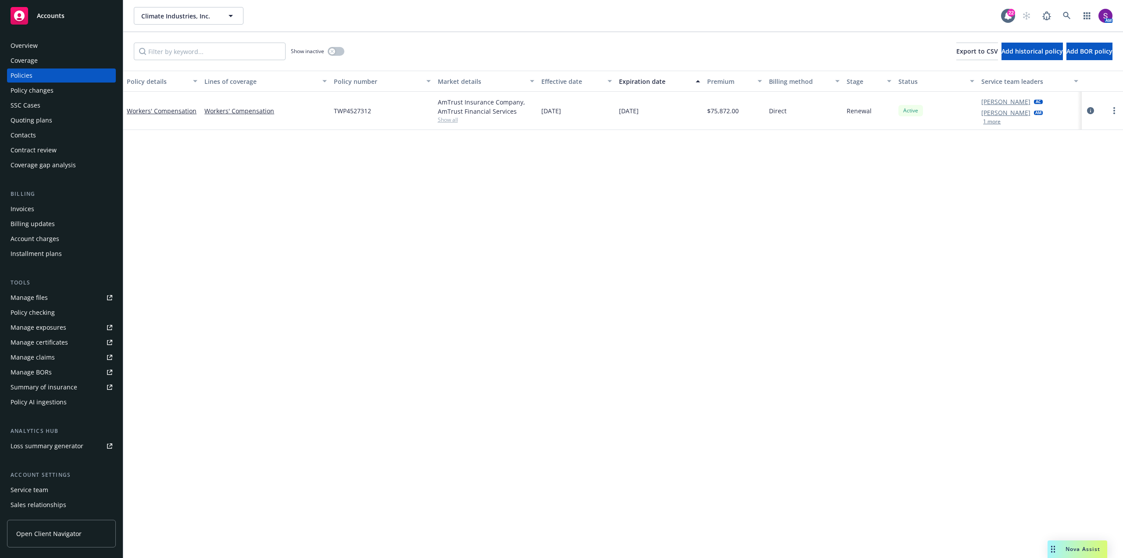
click at [38, 191] on div "Manage files" at bounding box center [29, 297] width 37 height 14
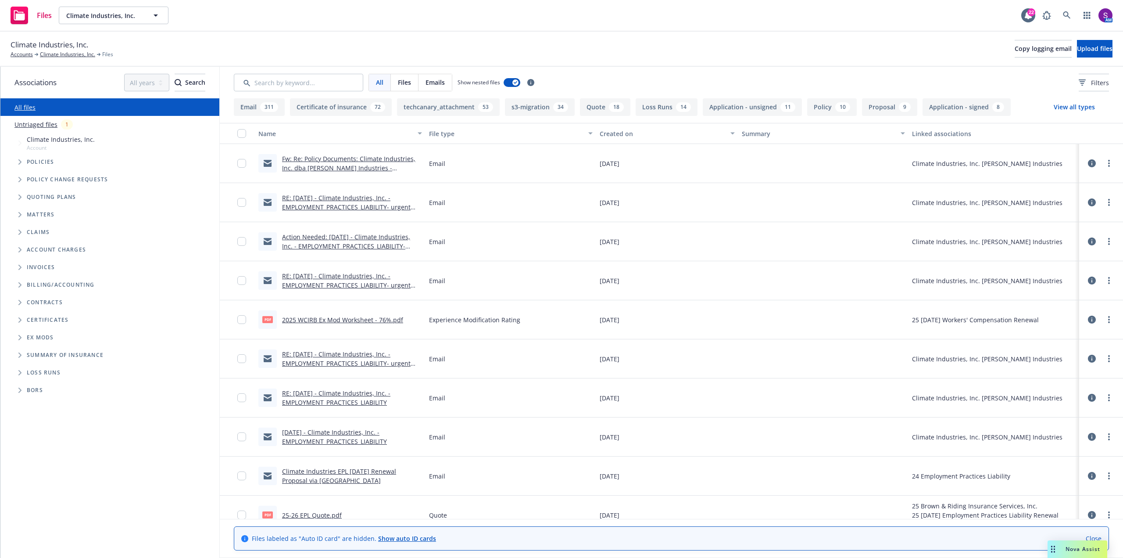
click at [351, 162] on link "Fw: Re: Policy Documents: Climate Industries, Inc. dba [PERSON_NAME] Industries…" at bounding box center [351, 172] width 138 height 36
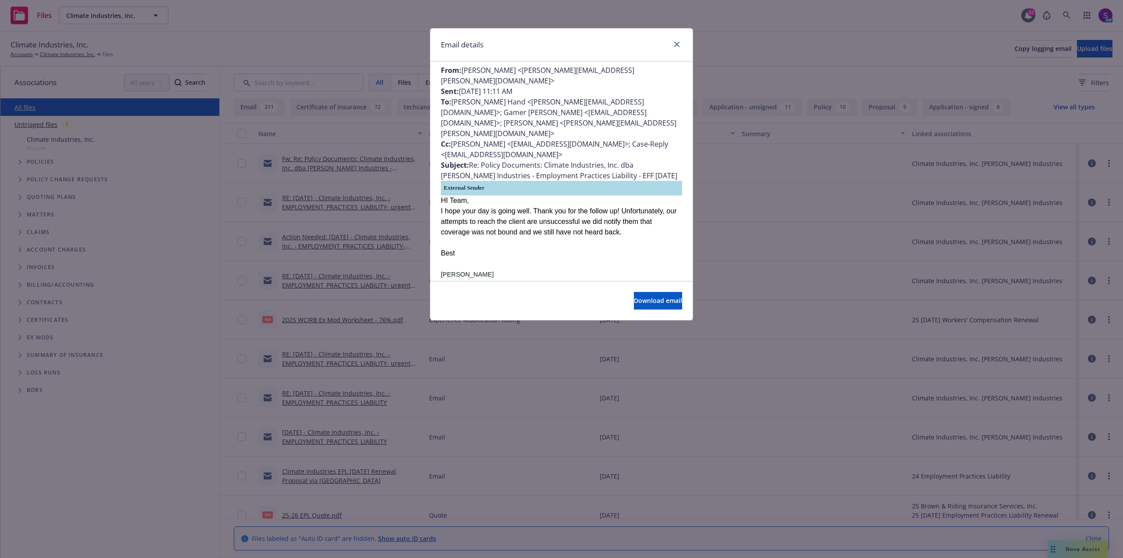
scroll to position [702, 0]
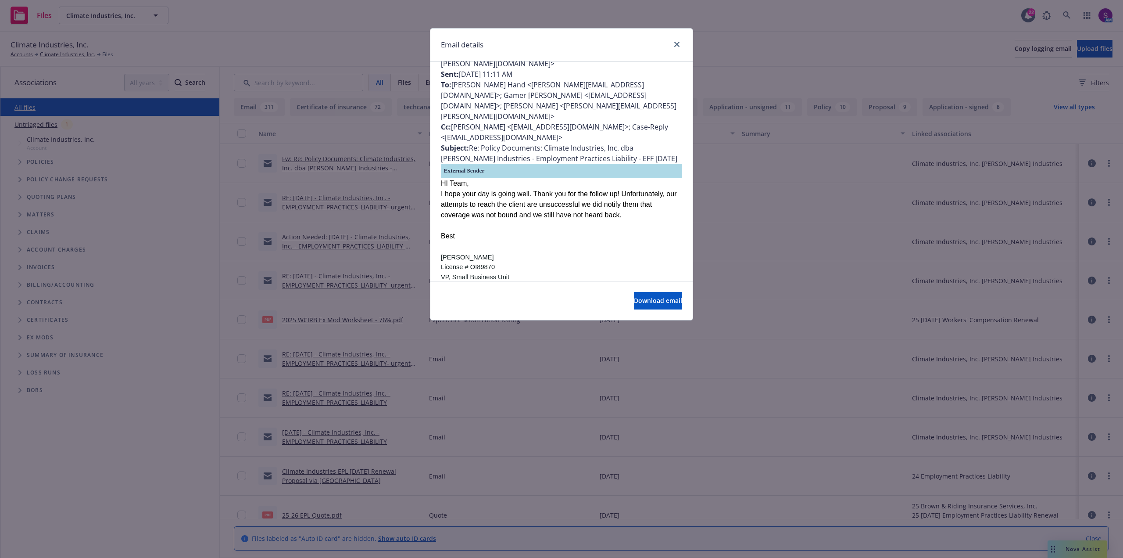
click at [682, 50] on div "Email details" at bounding box center [561, 45] width 262 height 33
click at [680, 43] on link "close" at bounding box center [677, 44] width 11 height 11
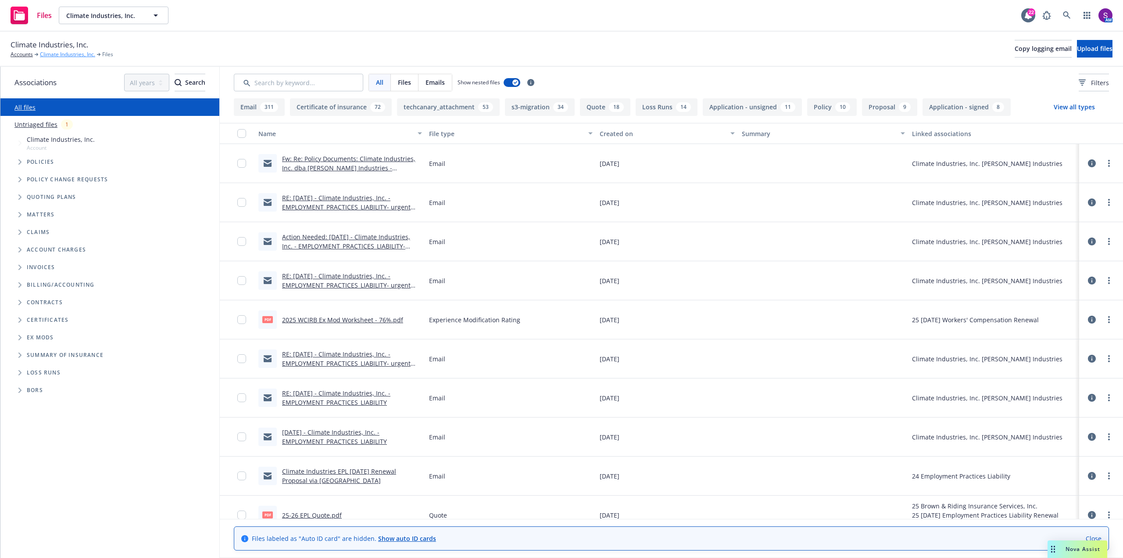
click at [75, 56] on link "Climate Industries, Inc." at bounding box center [67, 54] width 55 height 8
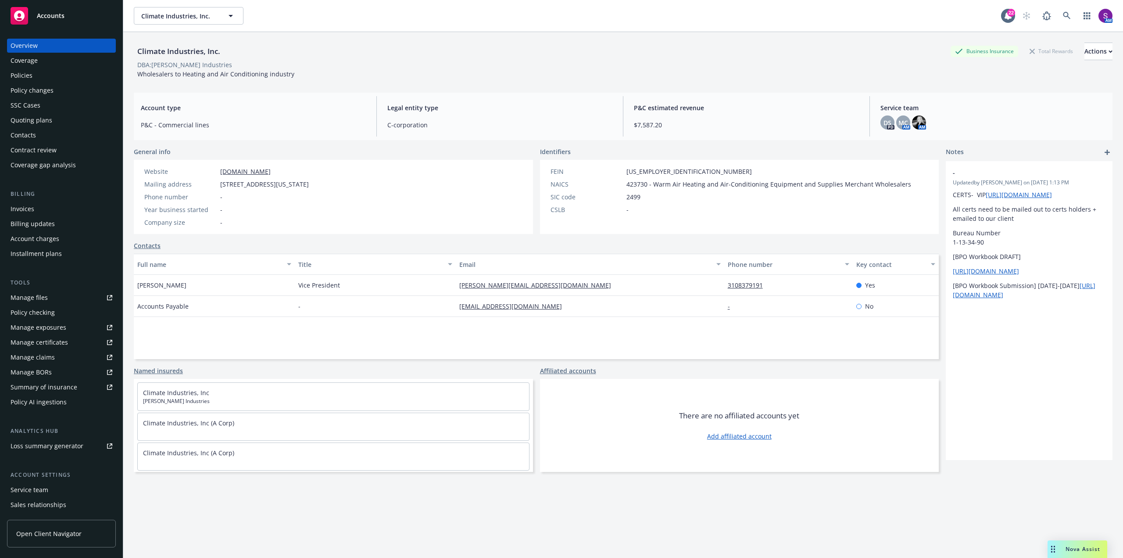
click at [43, 75] on div "Policies" at bounding box center [62, 75] width 102 height 14
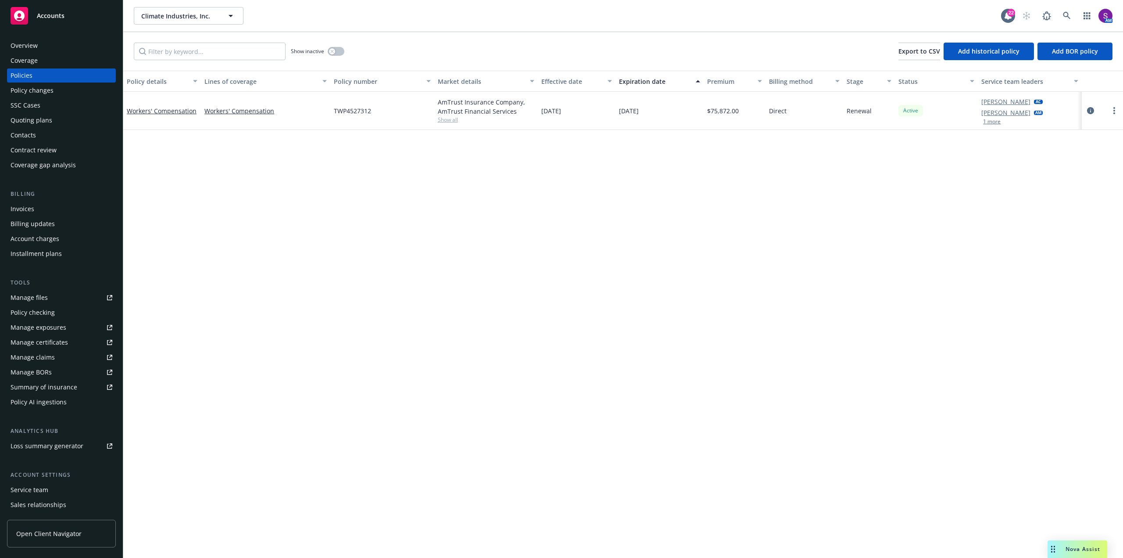
click at [996, 119] on button "1 more" at bounding box center [992, 121] width 18 height 5
click at [331, 48] on div "button" at bounding box center [332, 51] width 6 height 6
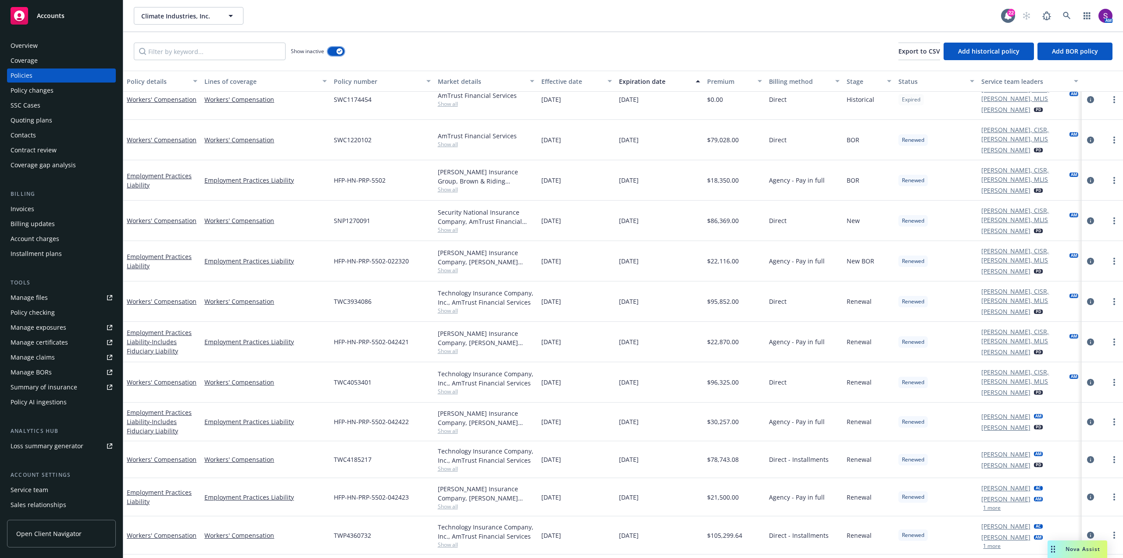
scroll to position [91, 0]
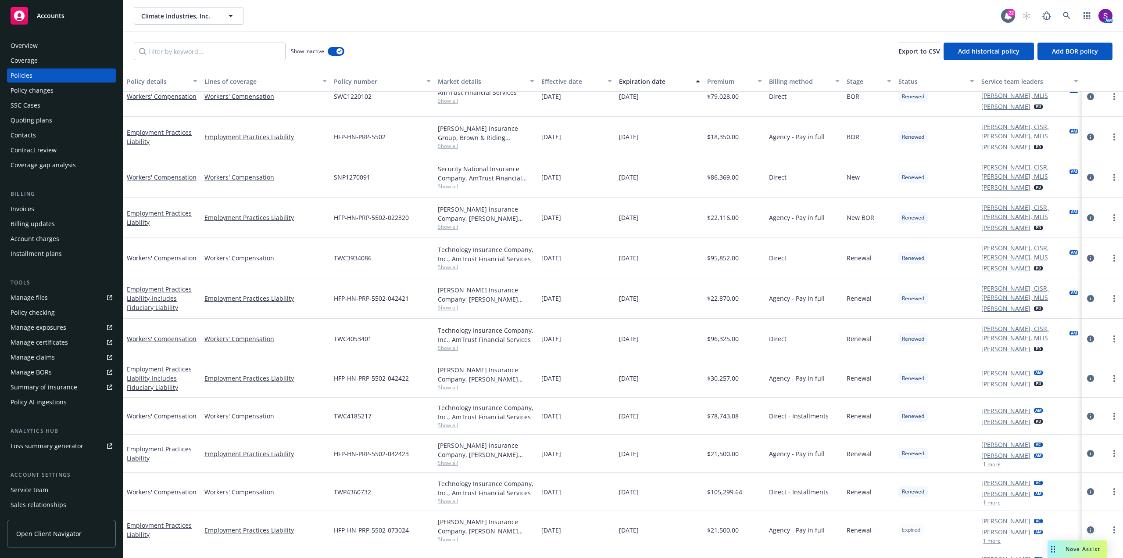
click at [1087, 526] on icon "circleInformation" at bounding box center [1090, 529] width 7 height 7
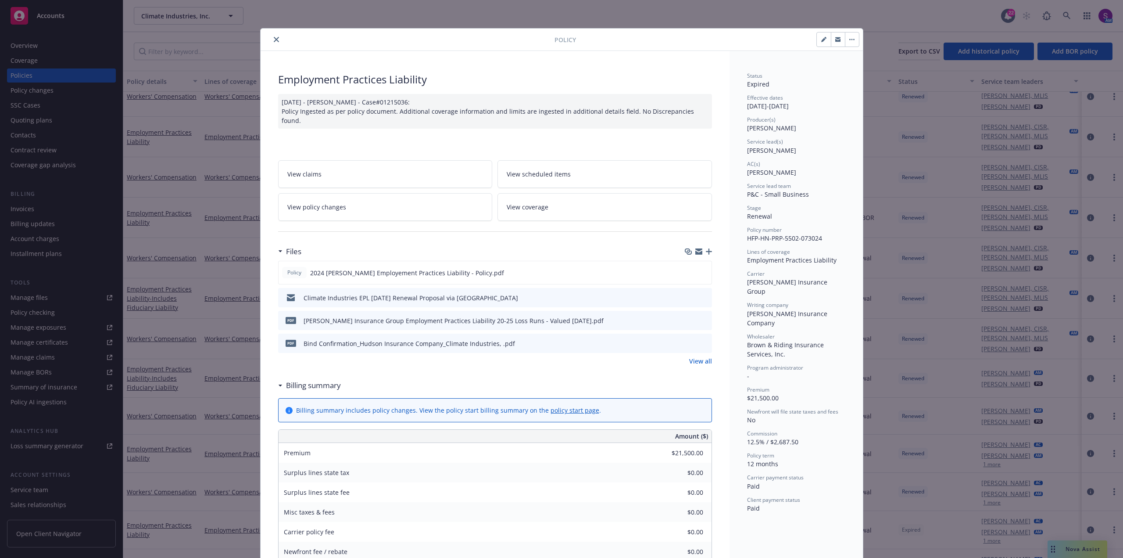
click at [817, 38] on button "button" at bounding box center [824, 39] width 14 height 14
select select "RENEWAL"
select select "12"
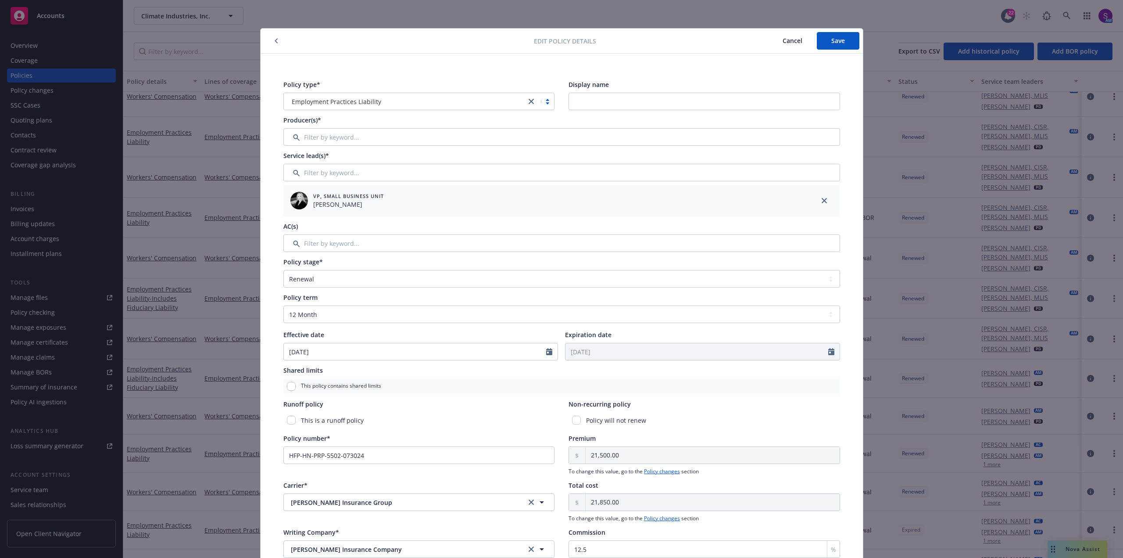
click at [783, 36] on button "Cancel" at bounding box center [792, 41] width 49 height 18
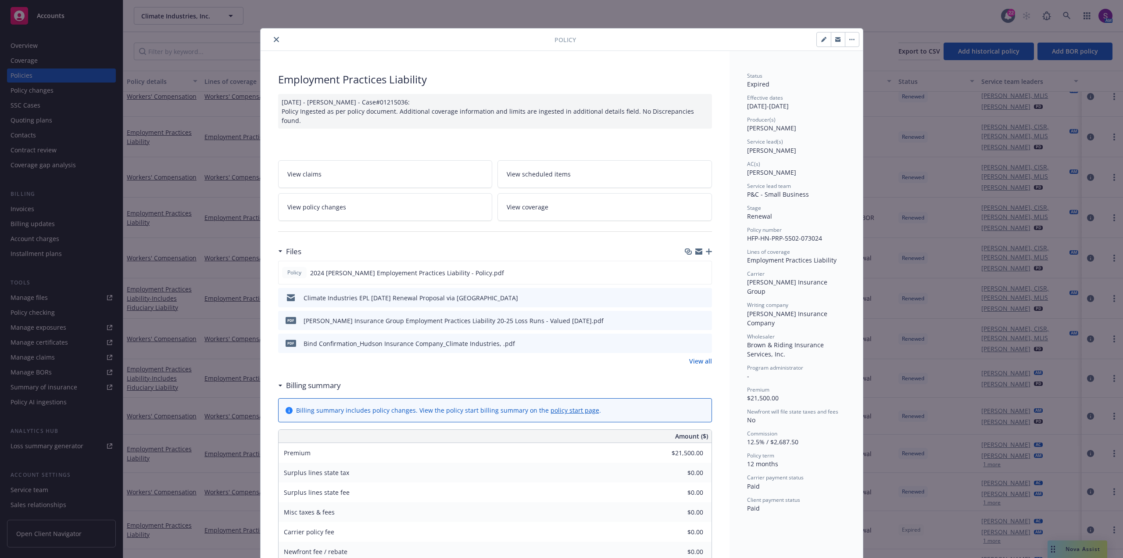
click at [849, 41] on button "button" at bounding box center [852, 39] width 14 height 14
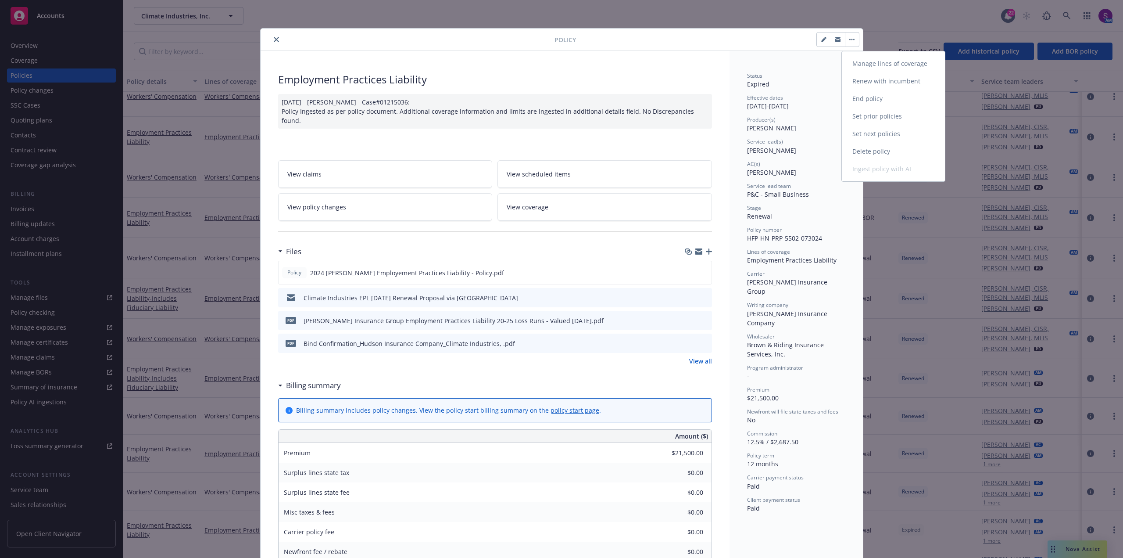
click at [865, 97] on link "End policy" at bounding box center [893, 99] width 103 height 18
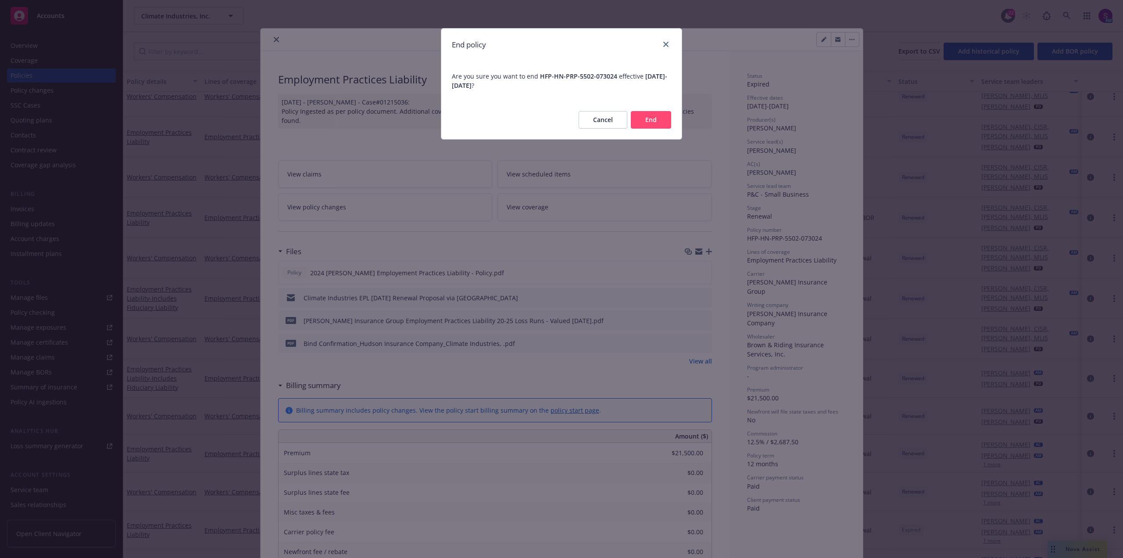
click at [653, 121] on button "End" at bounding box center [651, 120] width 40 height 18
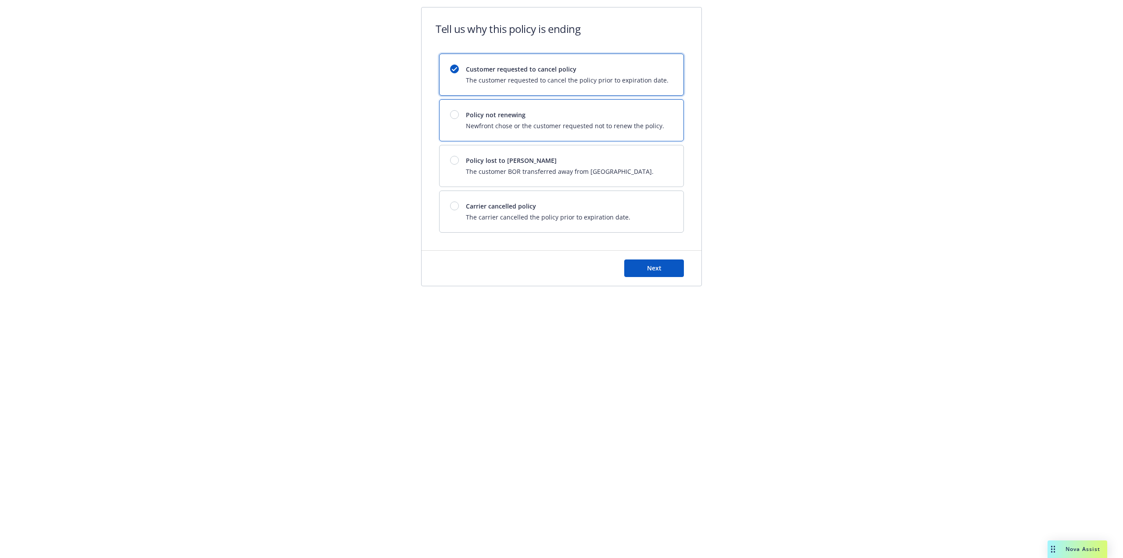
click at [489, 124] on span "Newfront chose or the customer requested not to renew the policy." at bounding box center [565, 125] width 198 height 9
click at [653, 276] on button "Next" at bounding box center [654, 268] width 60 height 18
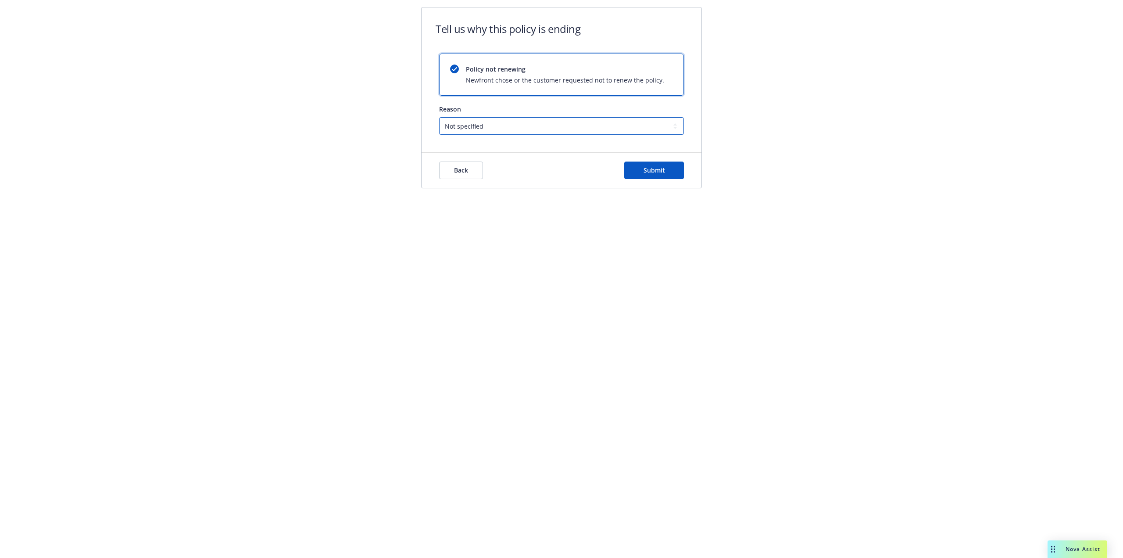
click at [528, 125] on select "Not specified Service Pricing Buyer change M&A, Bankruptcy, or Out of business …" at bounding box center [561, 126] width 245 height 18
click at [439, 117] on select "Not specified Service Pricing Buyer change M&A, Bankruptcy, or Out of business …" at bounding box center [561, 126] width 245 height 18
click at [667, 172] on button "Submit" at bounding box center [654, 170] width 60 height 18
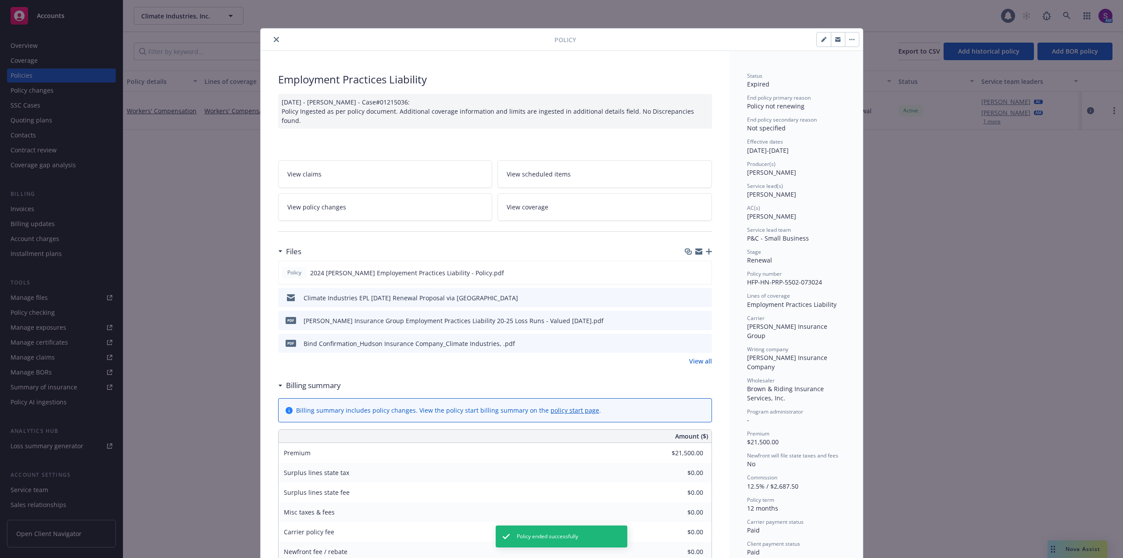
scroll to position [26, 0]
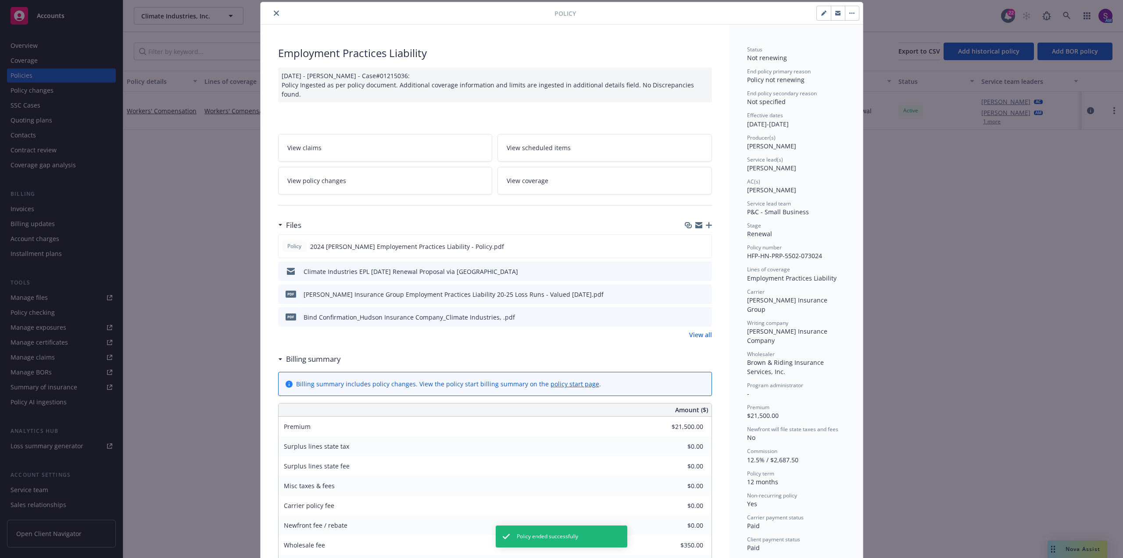
click at [274, 14] on icon "close" at bounding box center [276, 13] width 5 height 5
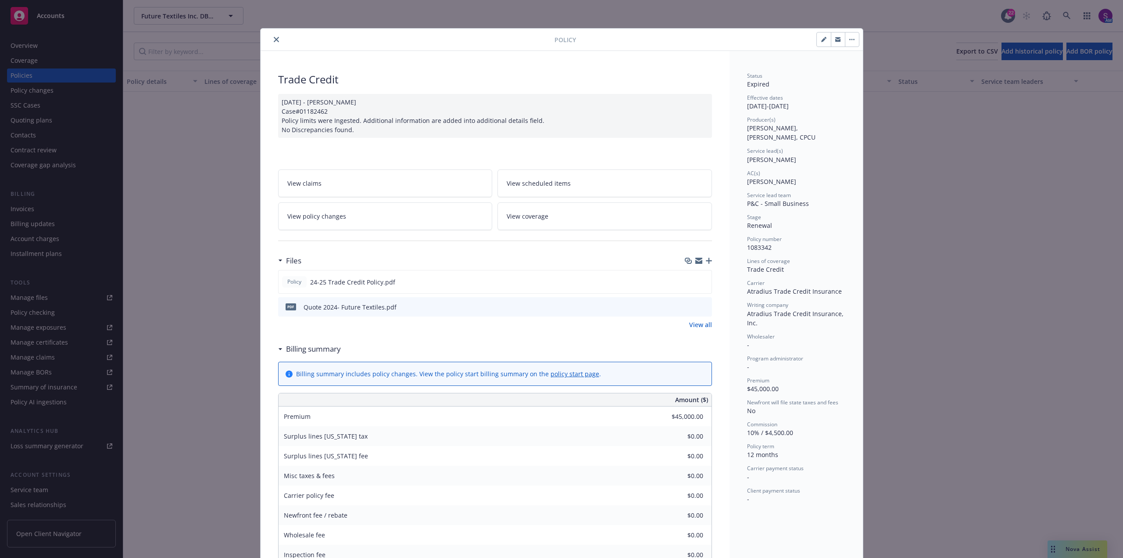
click at [271, 38] on button "close" at bounding box center [276, 39] width 11 height 11
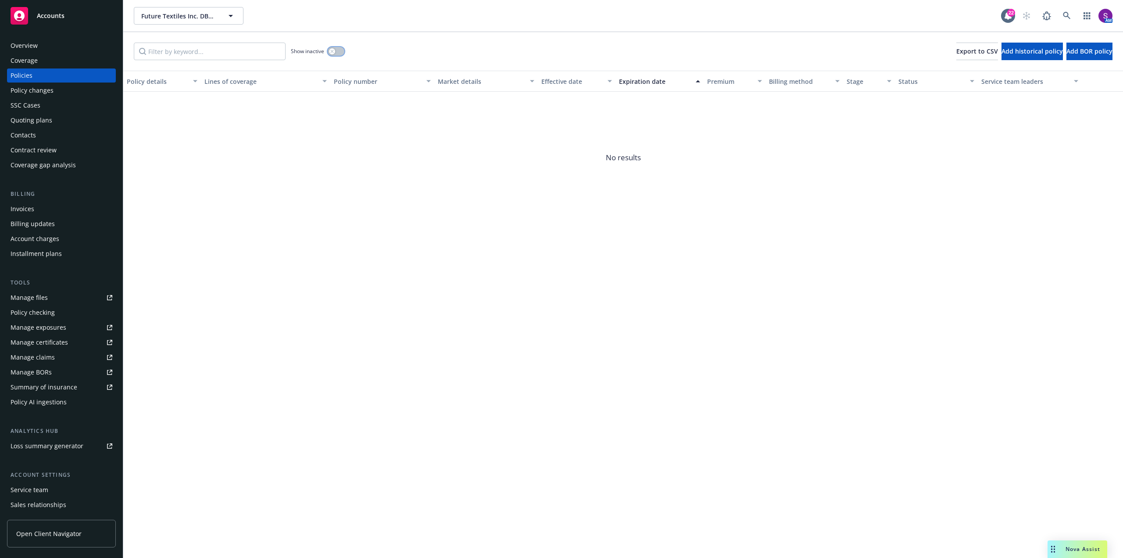
click at [335, 51] on div "button" at bounding box center [332, 51] width 6 height 6
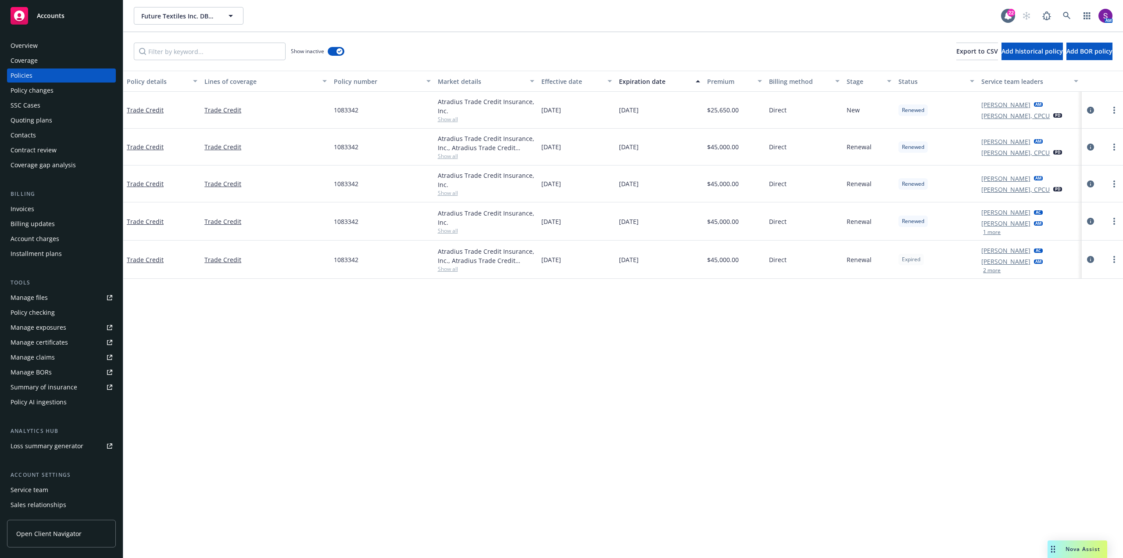
click at [44, 299] on div "Manage files" at bounding box center [29, 297] width 37 height 14
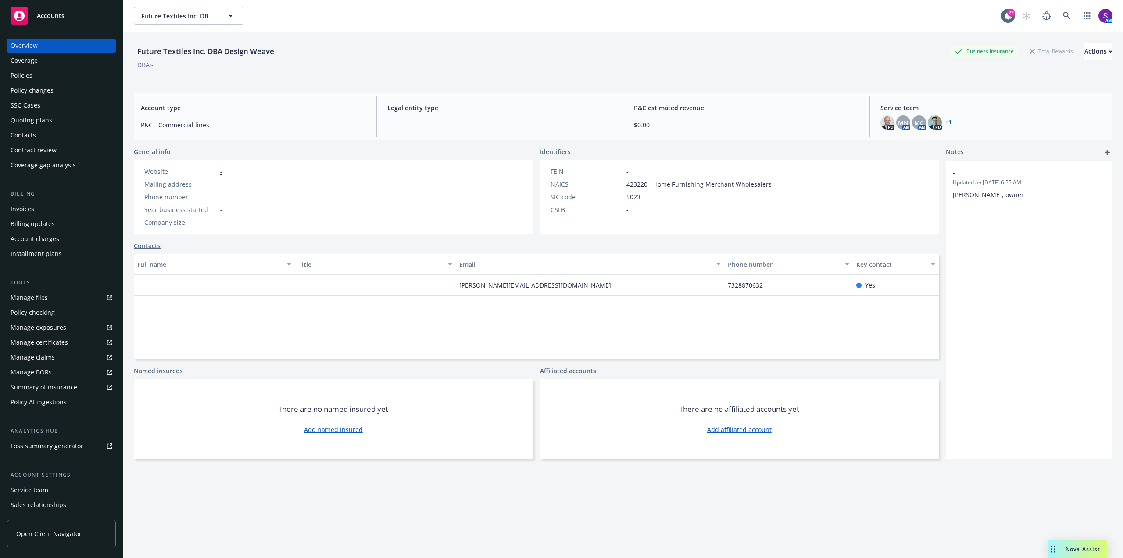
click at [42, 296] on div "Manage files" at bounding box center [29, 297] width 37 height 14
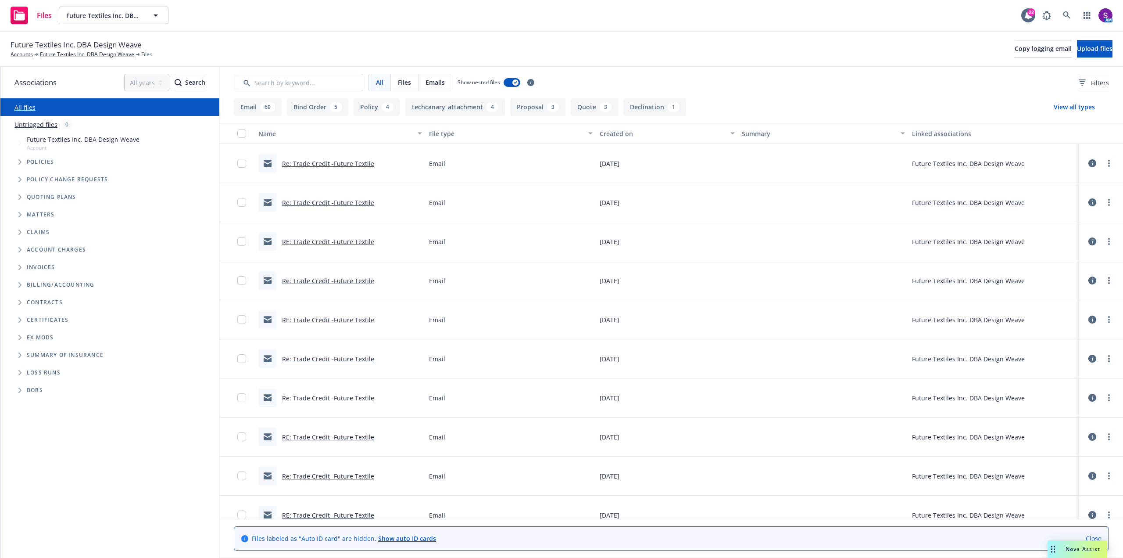
click at [312, 162] on link "Re: Trade Credit -Future Textile" at bounding box center [328, 163] width 92 height 8
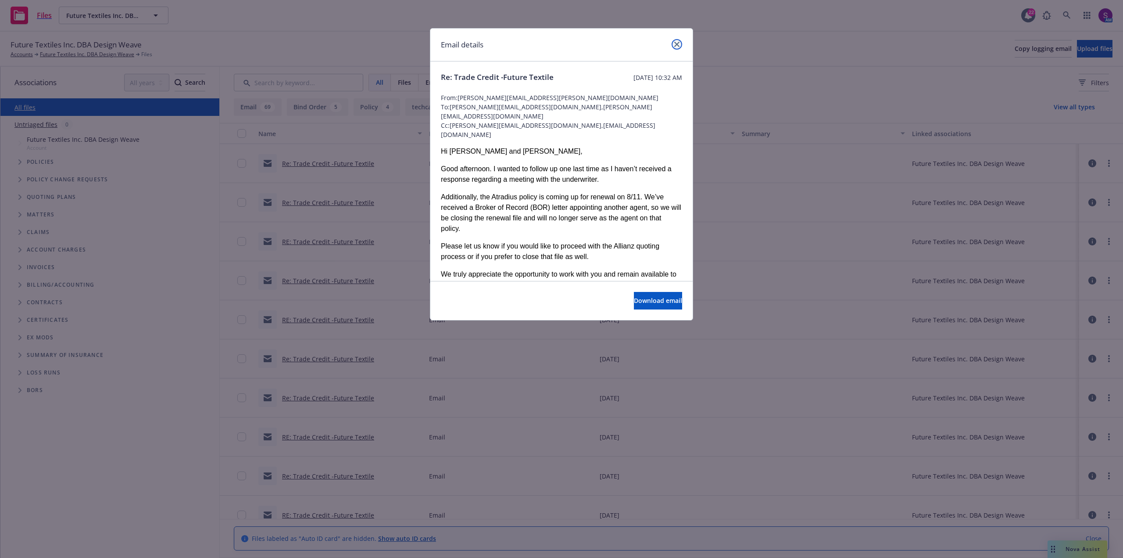
click at [675, 45] on icon "close" at bounding box center [676, 44] width 5 height 5
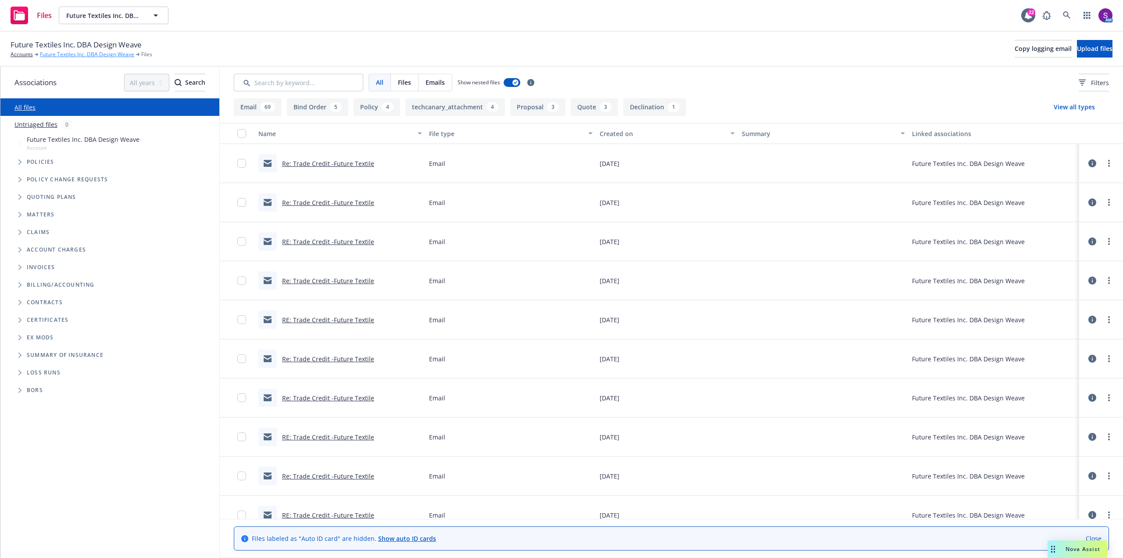
click at [78, 55] on link "Future Textiles Inc. DBA Design Weave" at bounding box center [87, 54] width 94 height 8
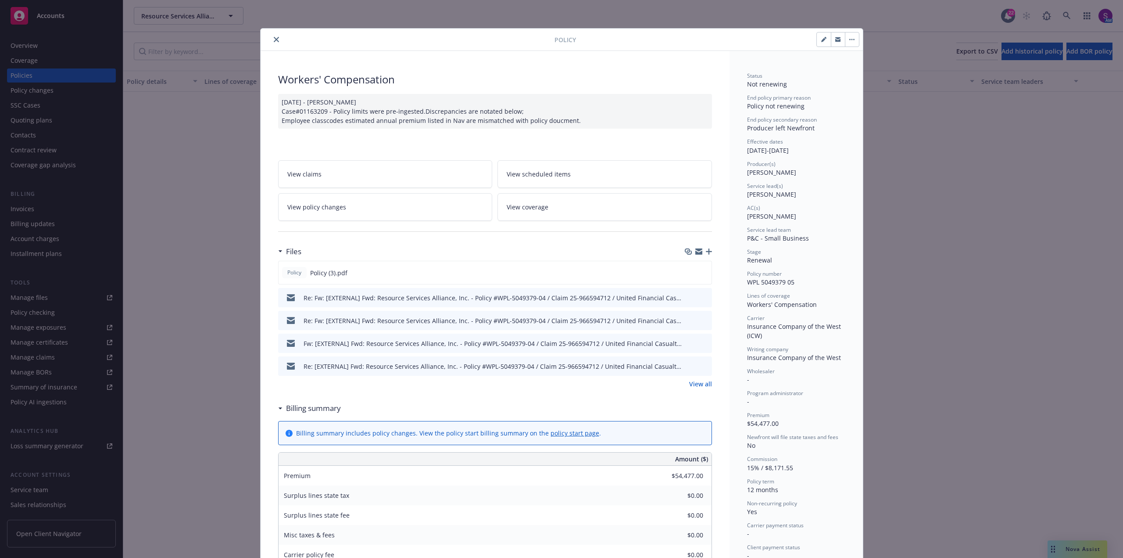
click at [274, 37] on icon "close" at bounding box center [276, 39] width 5 height 5
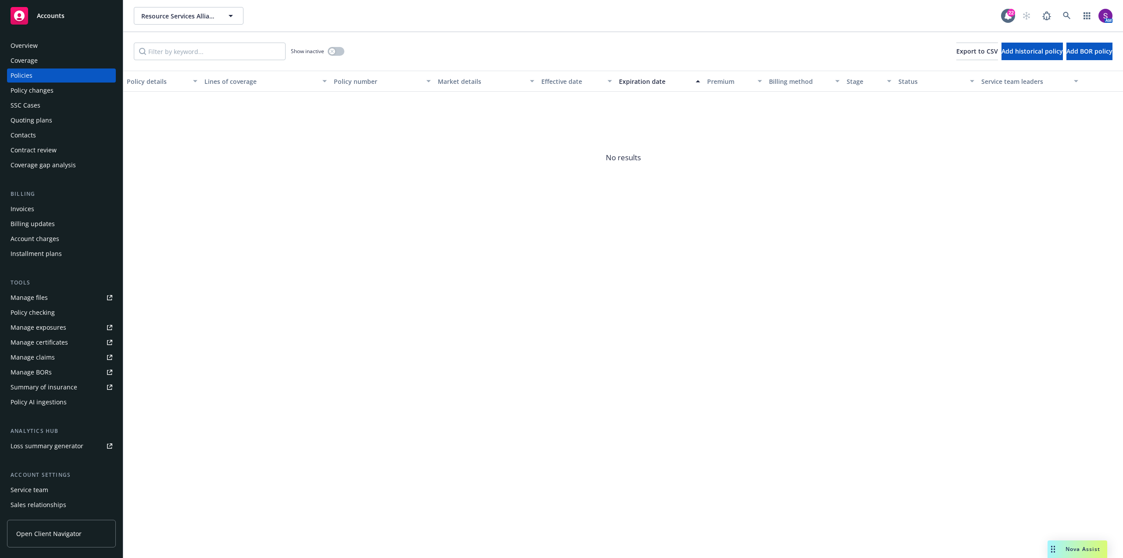
click at [36, 293] on div "Manage files" at bounding box center [29, 297] width 37 height 14
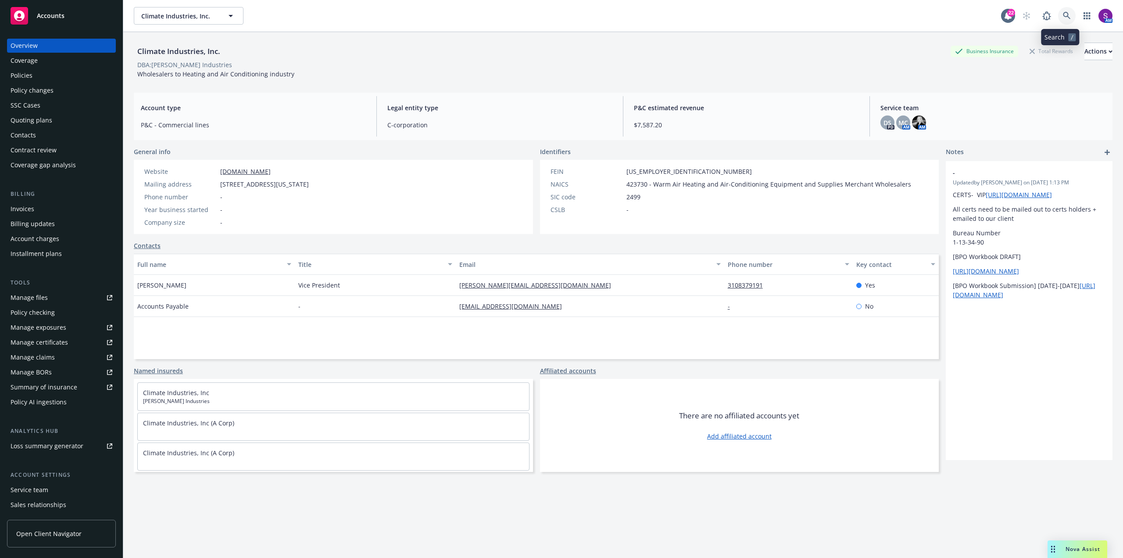
click at [1064, 11] on link at bounding box center [1067, 16] width 18 height 18
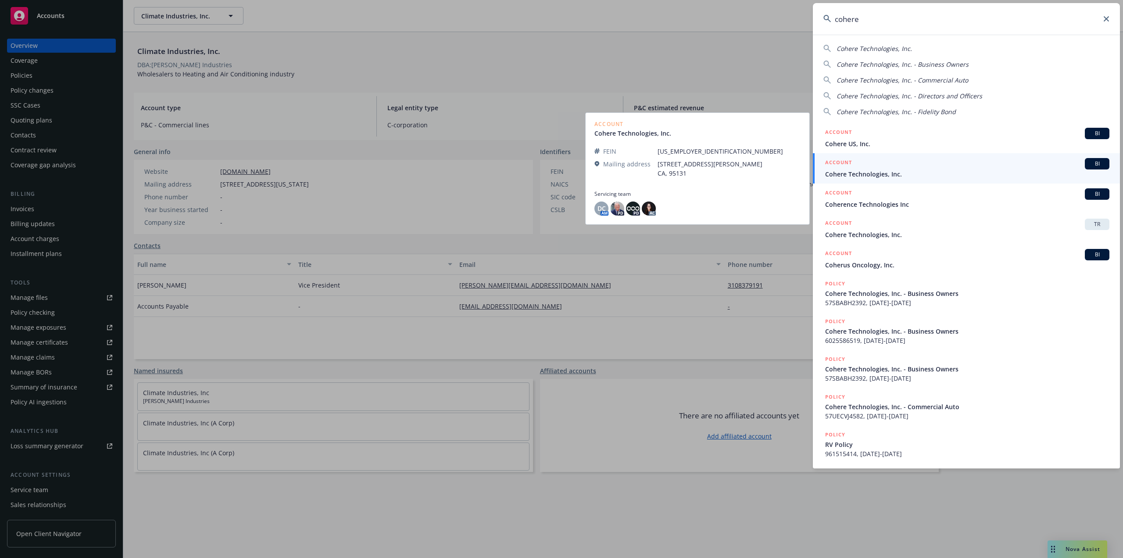
type input "cohere"
click at [859, 171] on span "Cohere Technologies, Inc." at bounding box center [967, 173] width 284 height 9
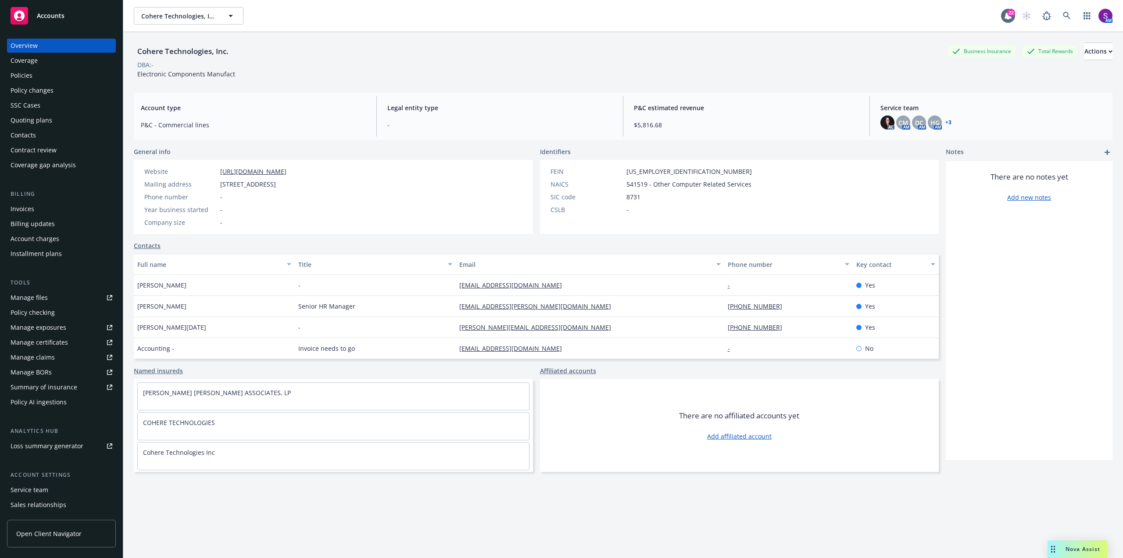
click at [32, 76] on div "Policies" at bounding box center [62, 75] width 102 height 14
